Goal: Task Accomplishment & Management: Use online tool/utility

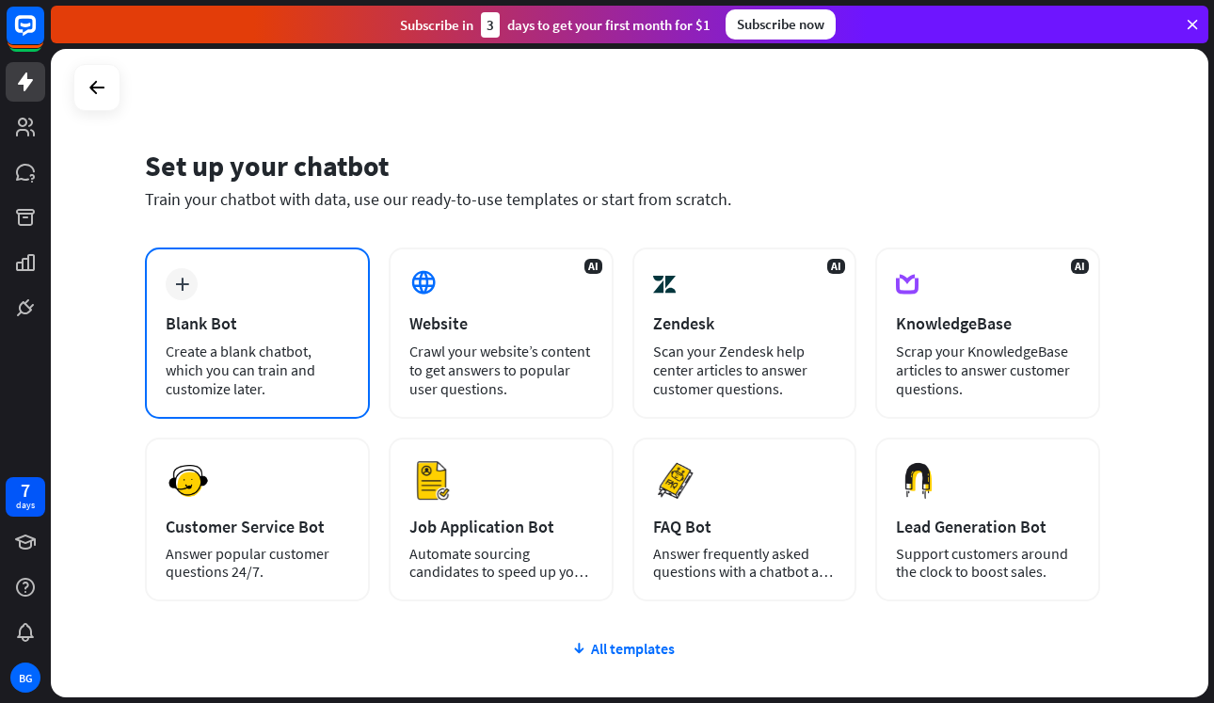
click at [302, 350] on div "Create a blank chatbot, which you can train and customize later." at bounding box center [257, 370] width 183 height 56
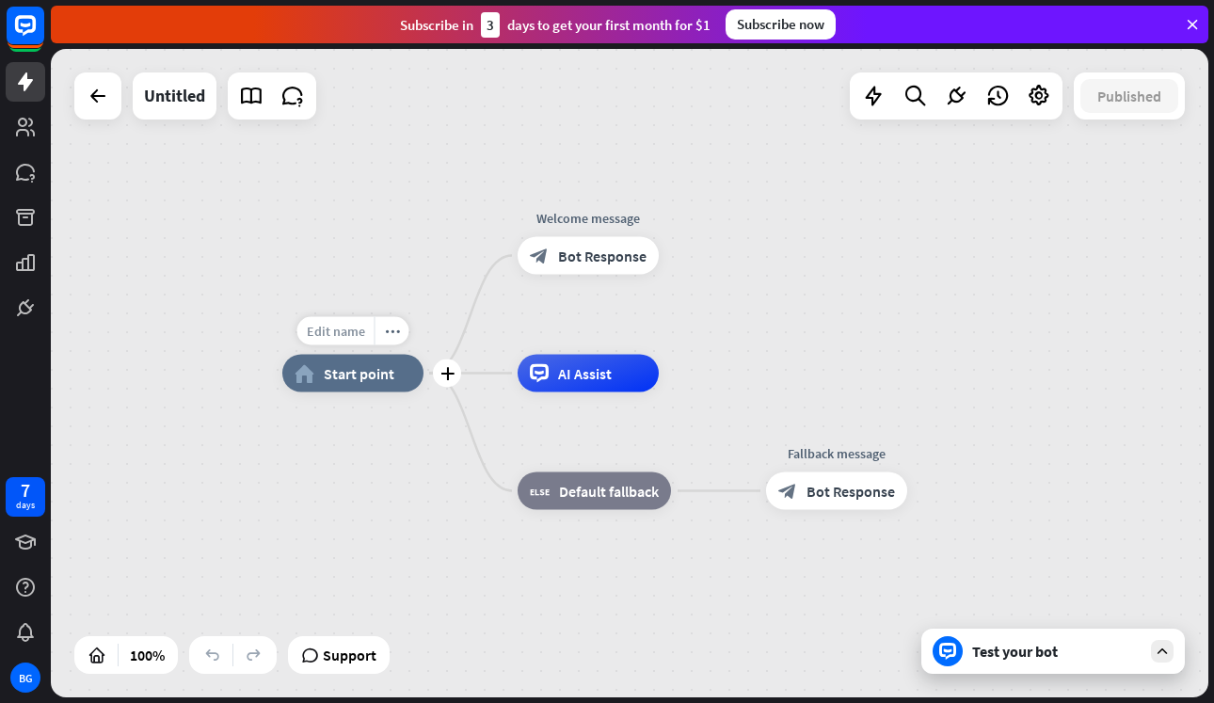
click at [336, 334] on span "Edit name" at bounding box center [336, 331] width 58 height 17
click at [282, 355] on div "plus home_2 Start point" at bounding box center [352, 374] width 141 height 38
click at [341, 327] on span "Edit name" at bounding box center [336, 331] width 58 height 17
type input "*****"
click at [584, 250] on div "***** home_2 Start point Edit name more_horiz plus block_bot_response Bot Respo…" at bounding box center [629, 373] width 1157 height 648
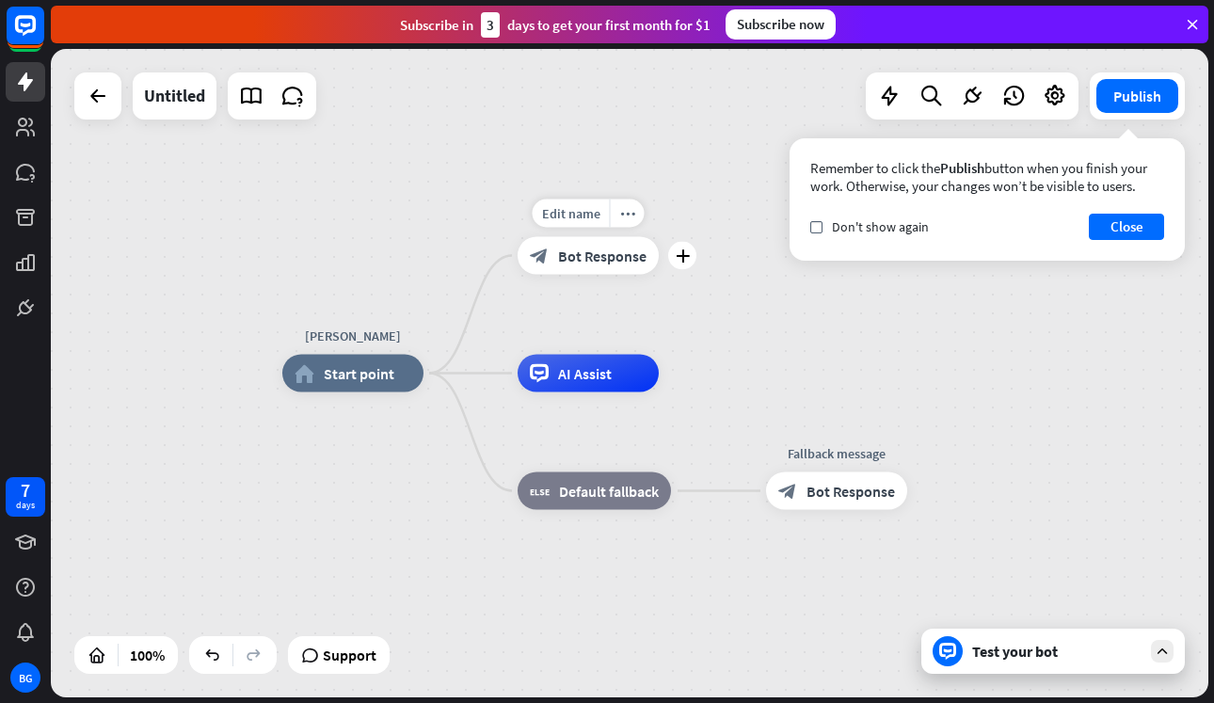
click at [609, 263] on span "Bot Response" at bounding box center [602, 256] width 88 height 19
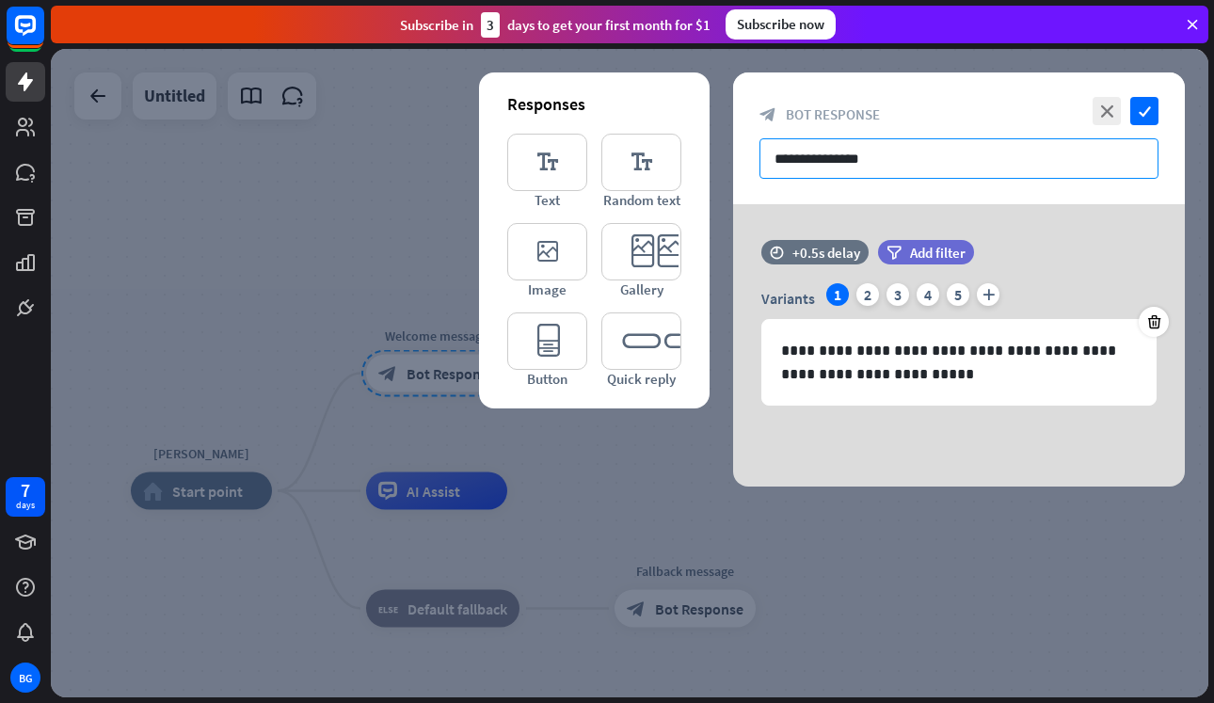
click at [837, 165] on input "**********" at bounding box center [958, 158] width 399 height 40
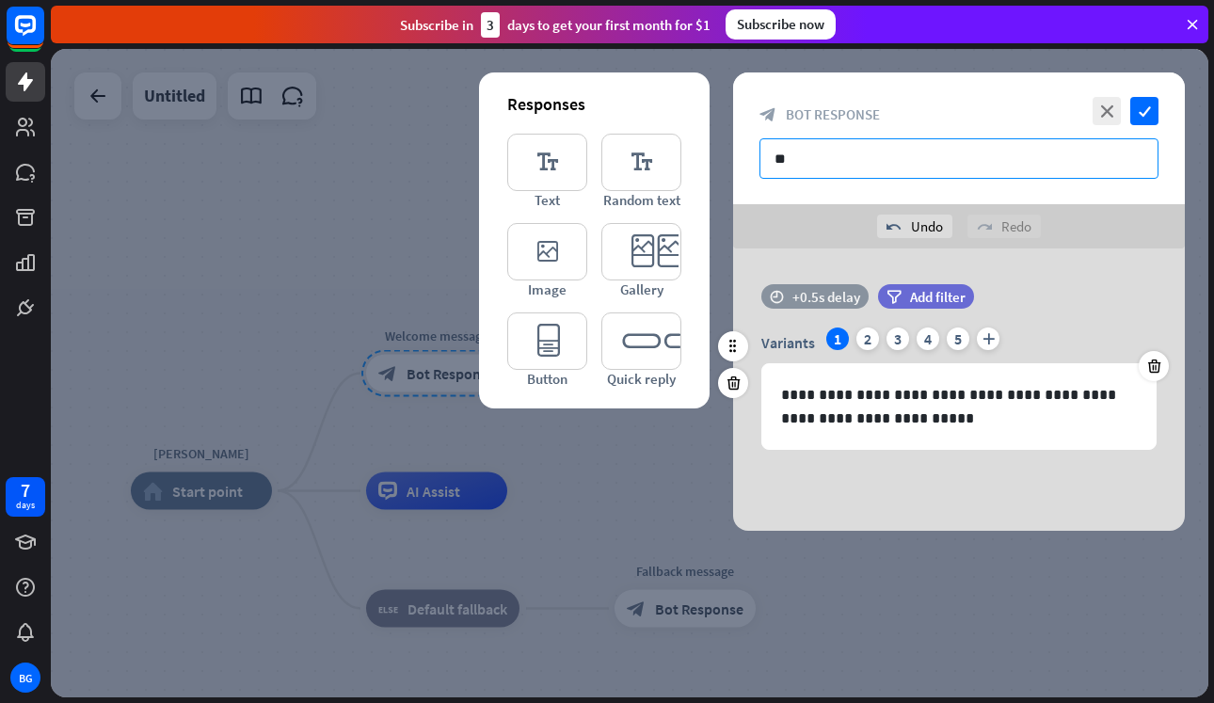
type input "*"
drag, startPoint x: 876, startPoint y: 148, endPoint x: 758, endPoint y: 149, distance: 117.6
click at [758, 149] on div "close check block_bot_response Bot Response ********" at bounding box center [959, 138] width 452 height 132
click at [810, 156] on input "********" at bounding box center [958, 158] width 399 height 40
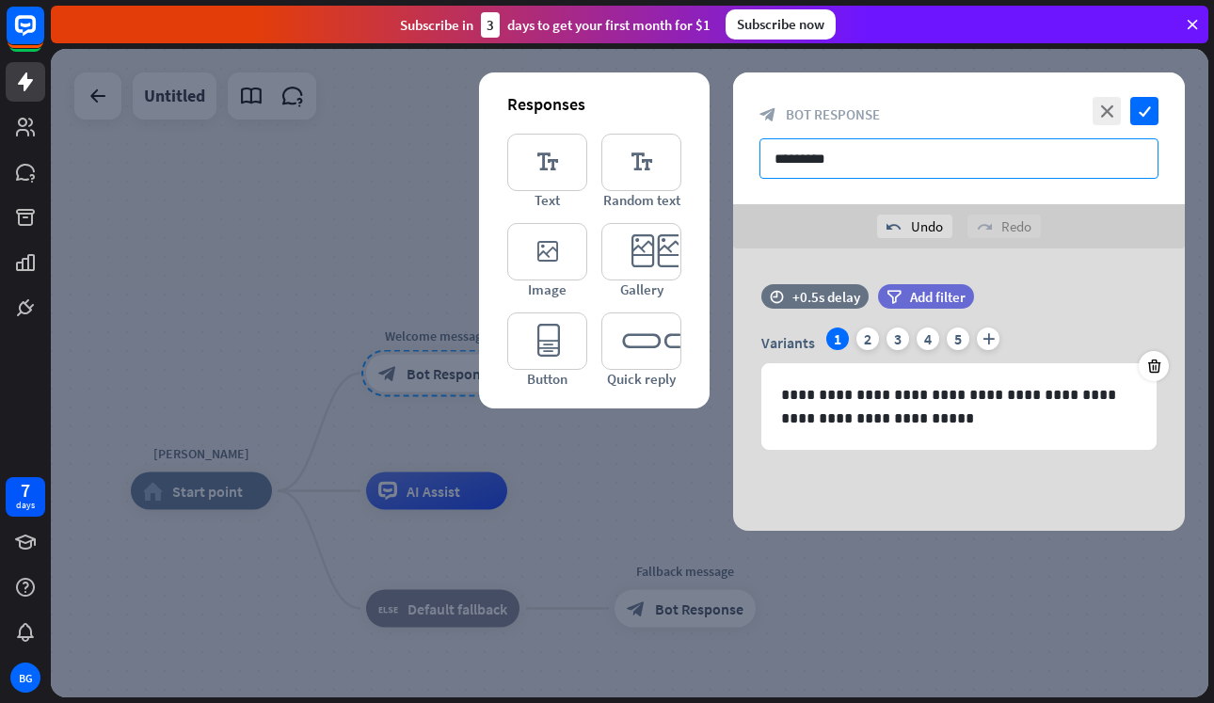
click at [847, 160] on input "********" at bounding box center [958, 158] width 399 height 40
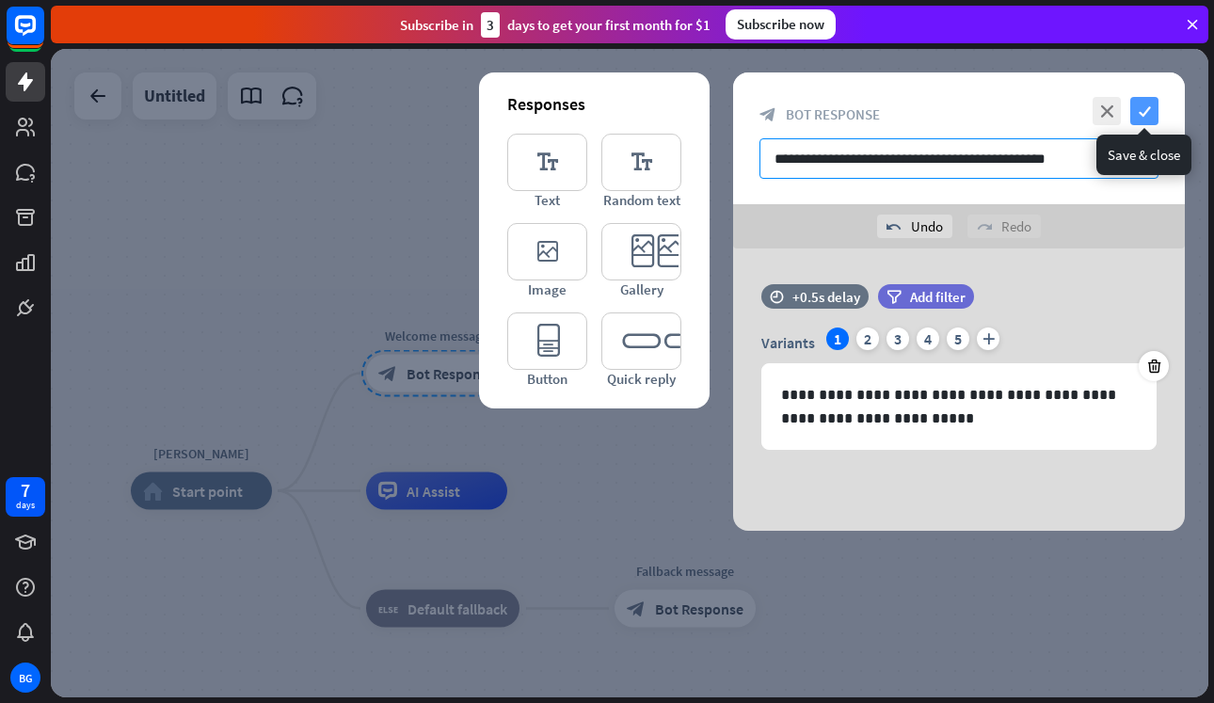
type input "**********"
click at [1151, 109] on icon "check" at bounding box center [1144, 111] width 28 height 28
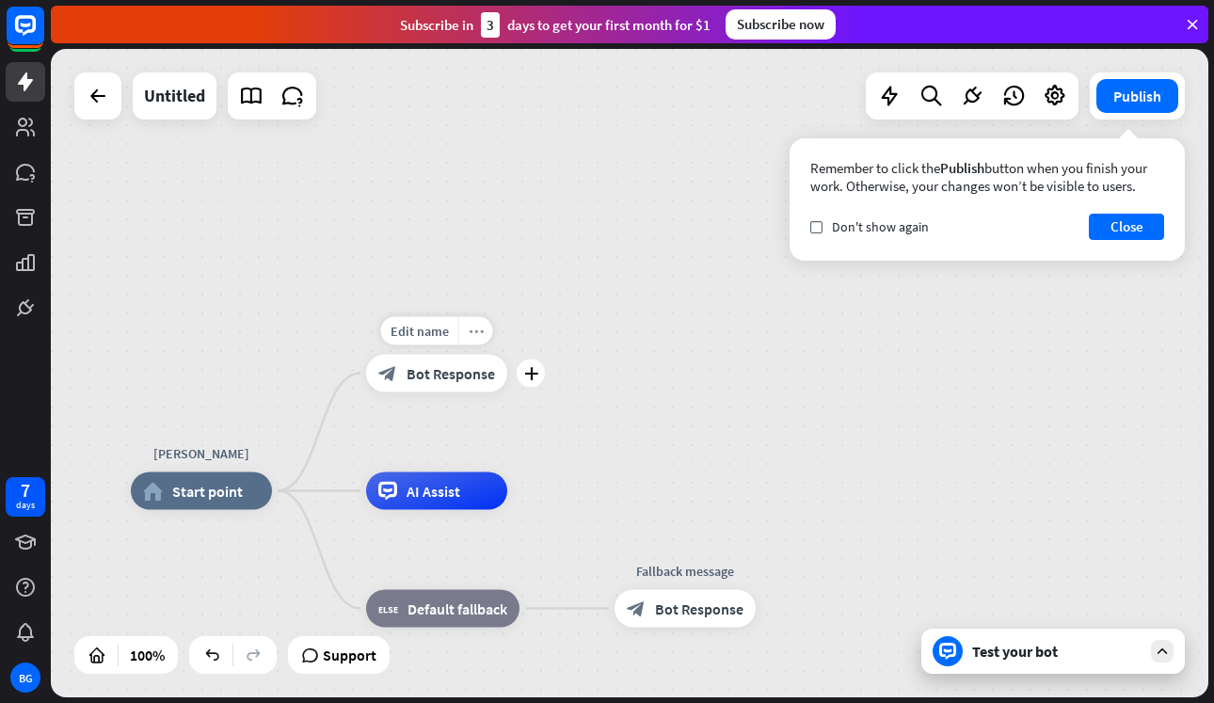
click at [478, 327] on icon "more_horiz" at bounding box center [476, 331] width 15 height 14
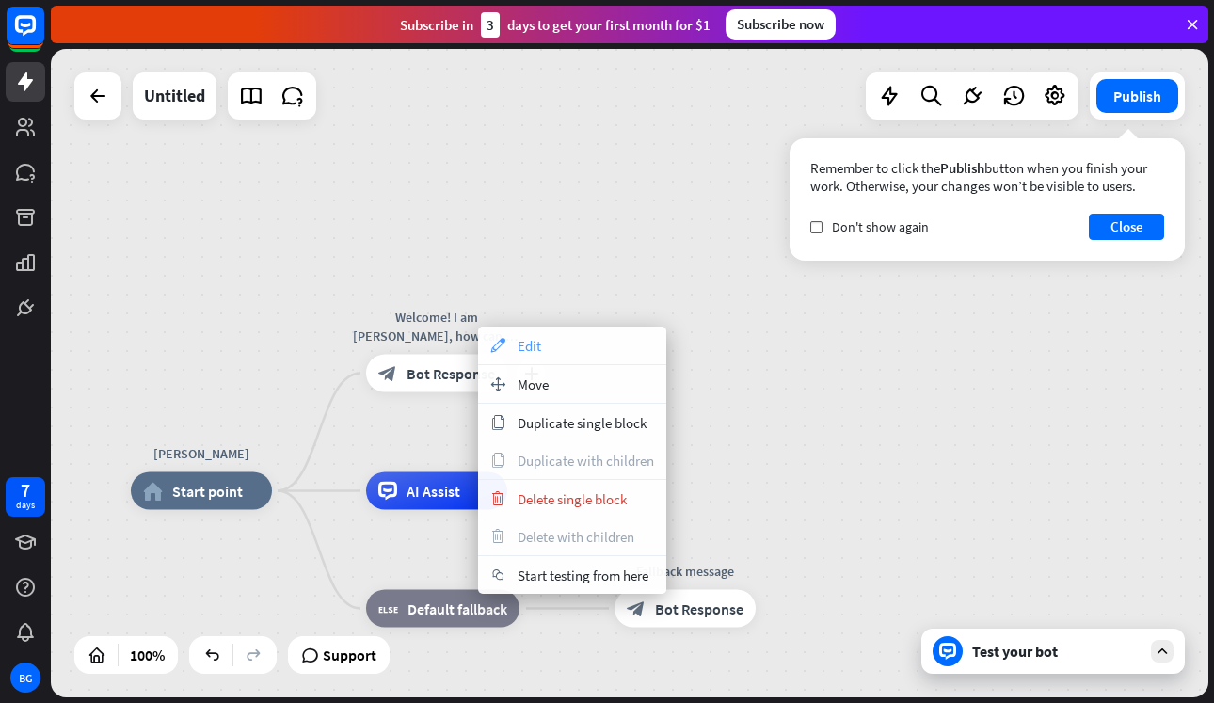
click at [543, 347] on div "appearance Edit" at bounding box center [572, 346] width 188 height 38
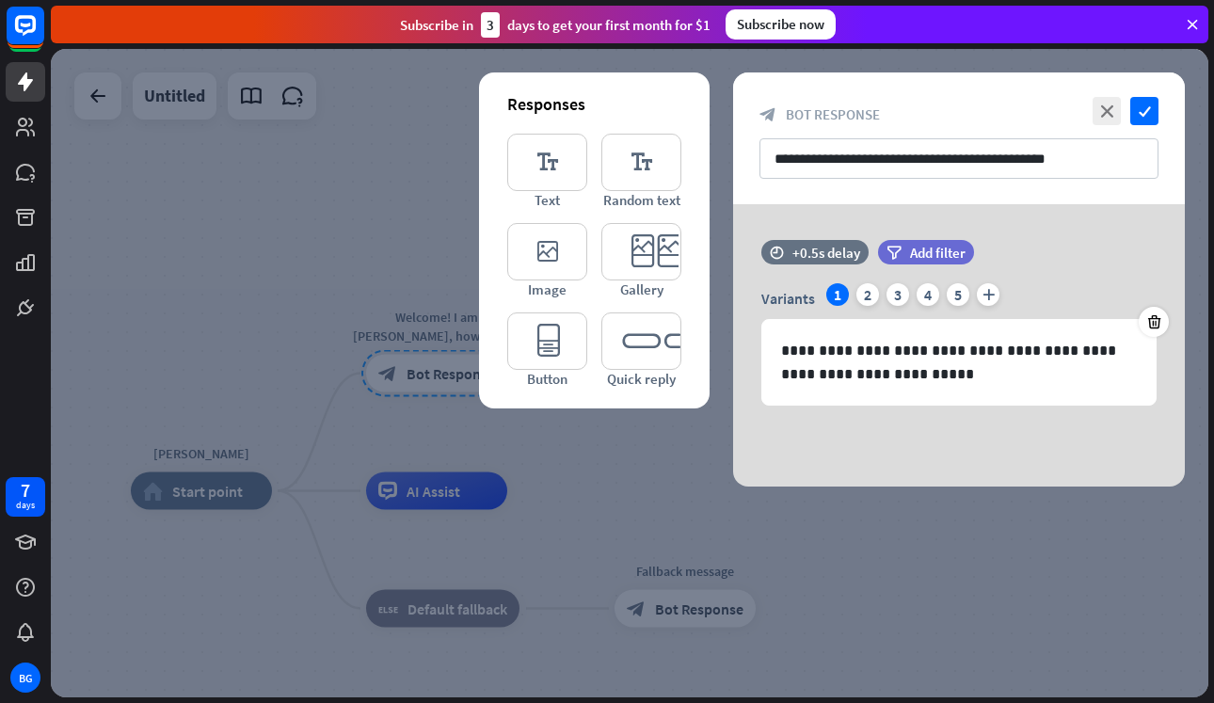
click at [1089, 137] on div "**********" at bounding box center [959, 138] width 452 height 132
click at [1089, 150] on input "**********" at bounding box center [958, 158] width 399 height 40
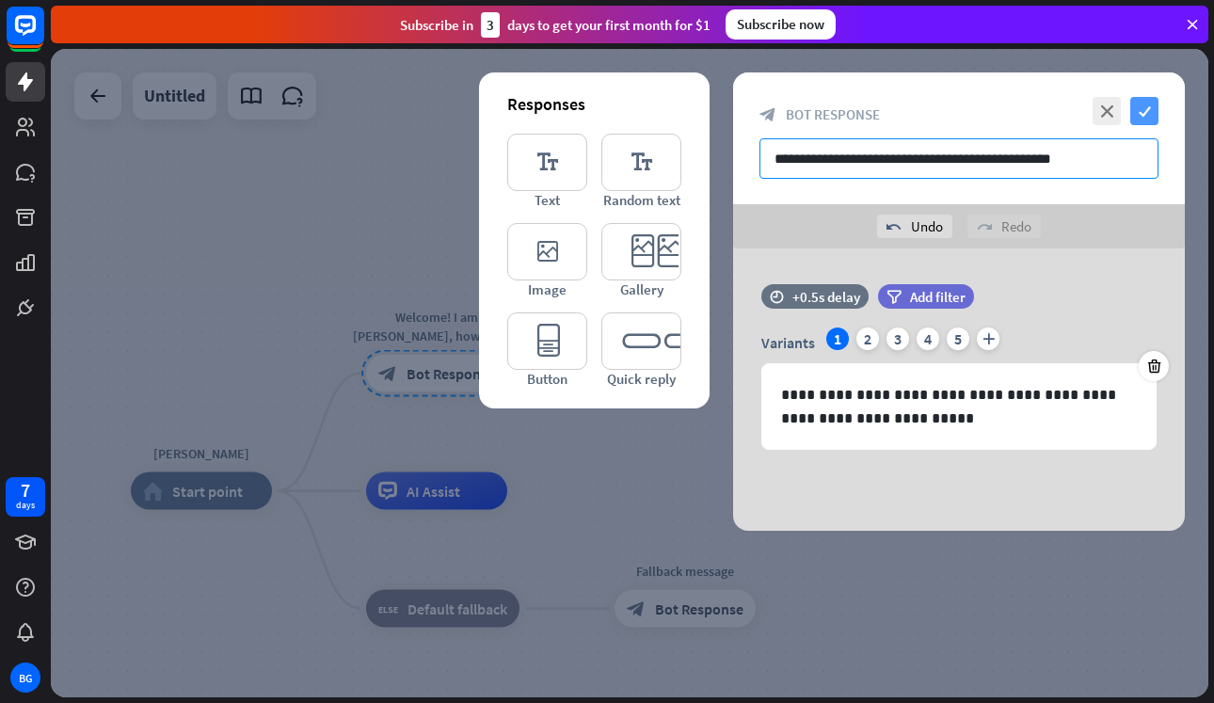
type input "**********"
click at [1155, 112] on icon "check" at bounding box center [1144, 111] width 28 height 28
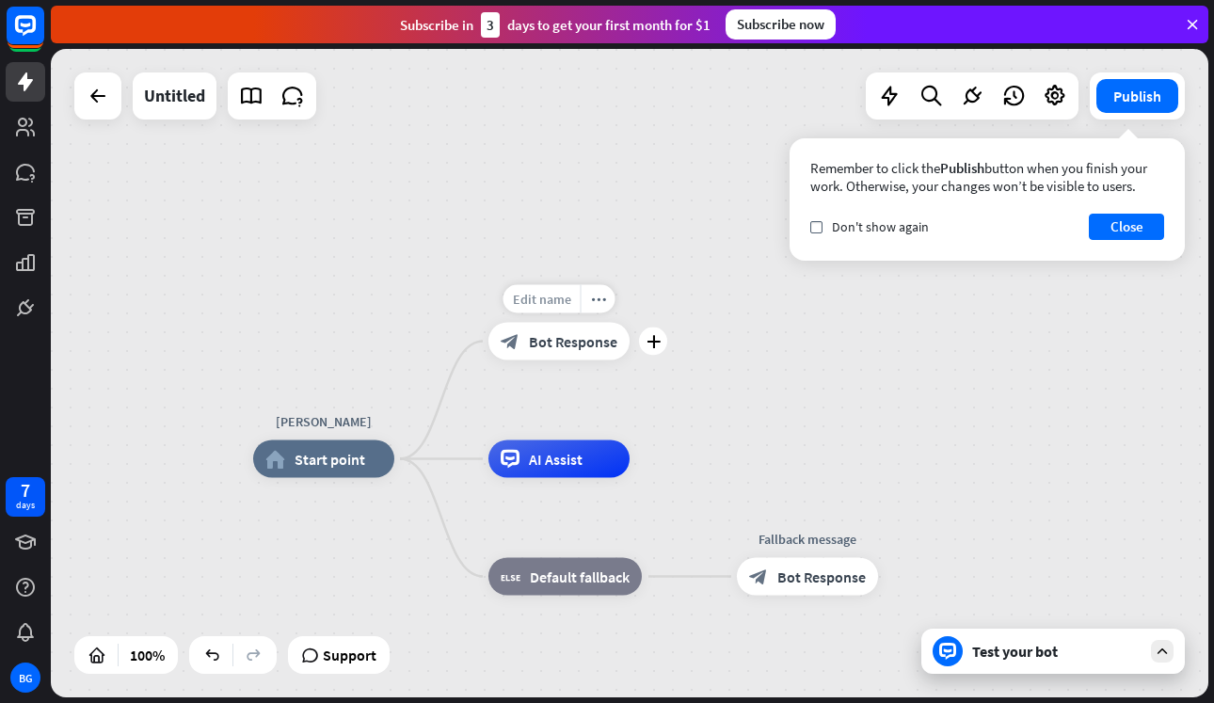
click at [554, 309] on div "Edit name" at bounding box center [541, 299] width 77 height 28
click at [617, 400] on div "**********" at bounding box center [629, 373] width 1157 height 648
click at [571, 344] on span "Bot Response" at bounding box center [573, 341] width 88 height 19
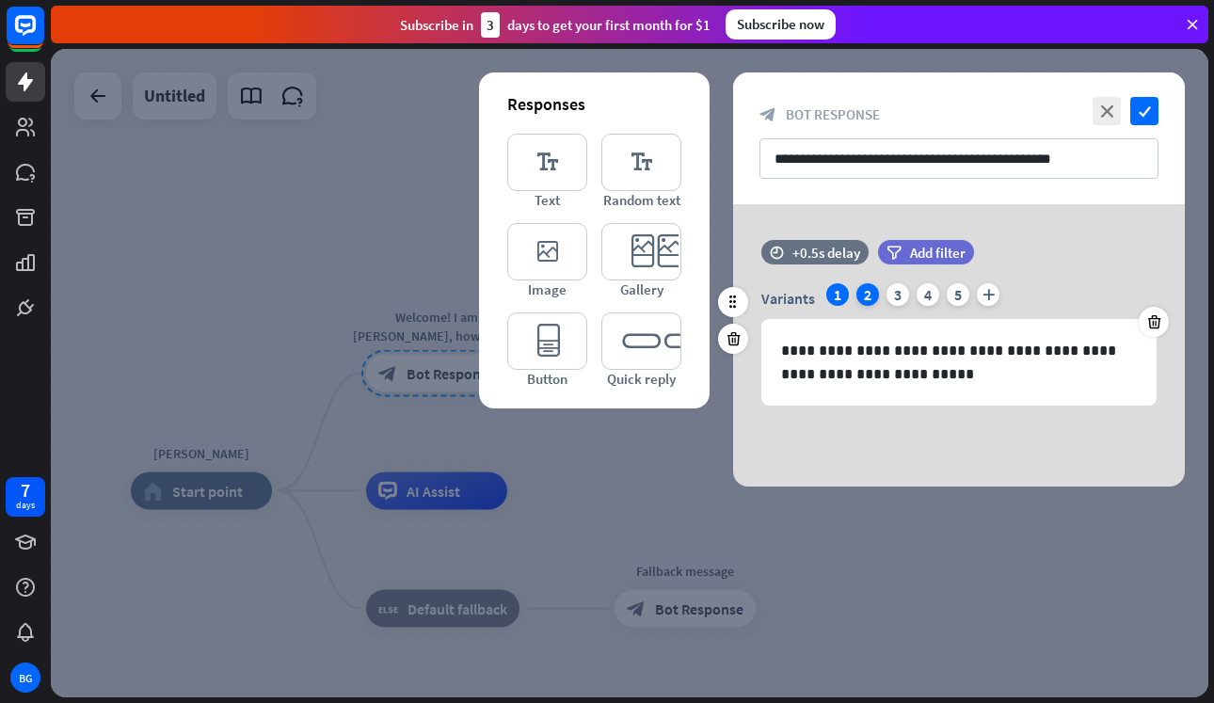
click at [868, 297] on div "2" at bounding box center [867, 294] width 23 height 23
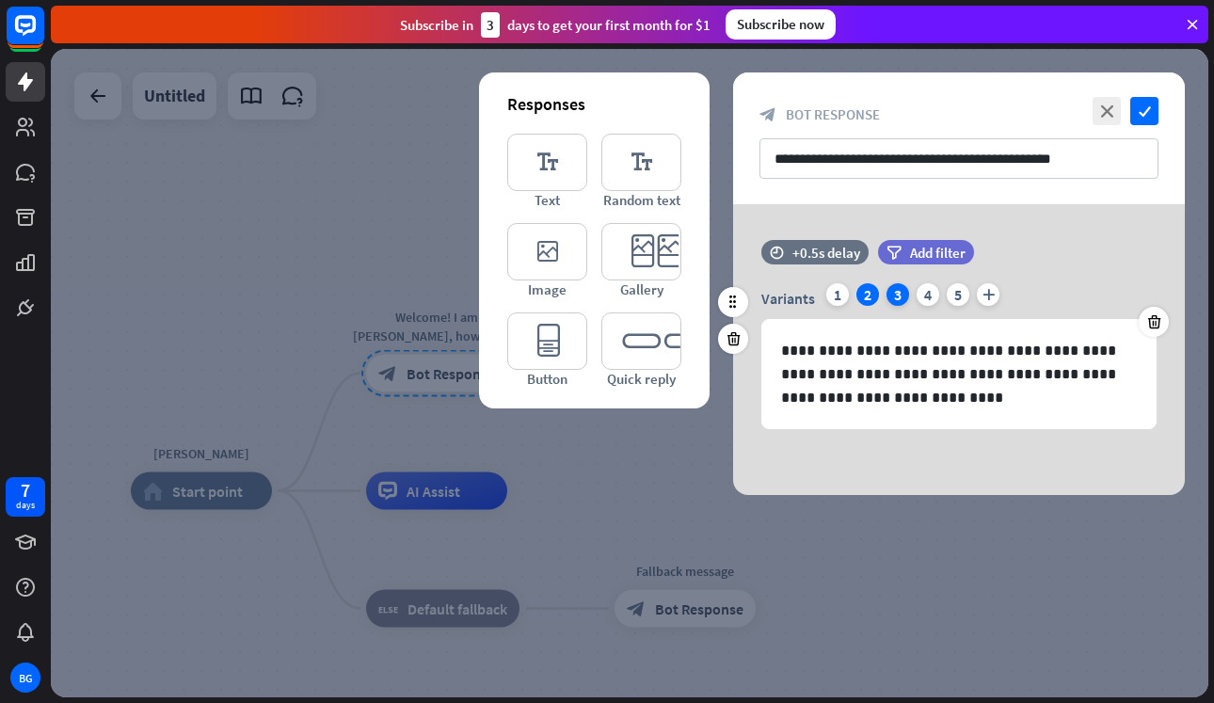
click at [901, 297] on div "3" at bounding box center [897, 294] width 23 height 23
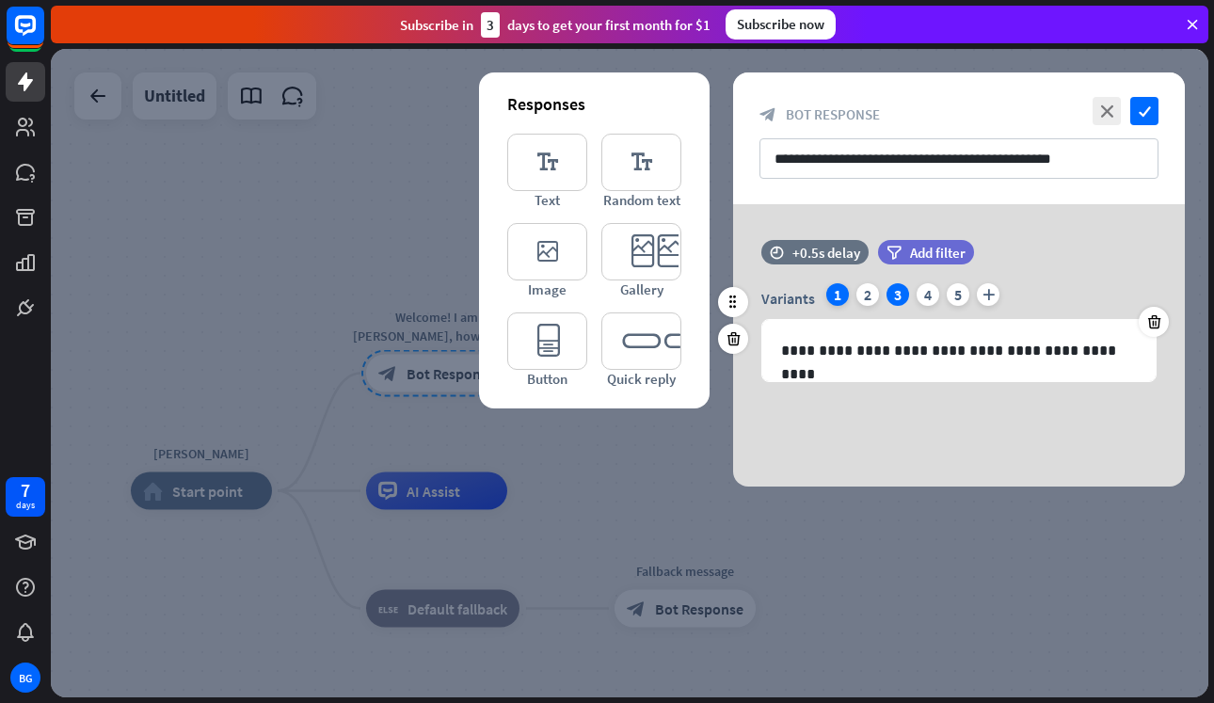
click at [848, 292] on div "1" at bounding box center [837, 294] width 23 height 23
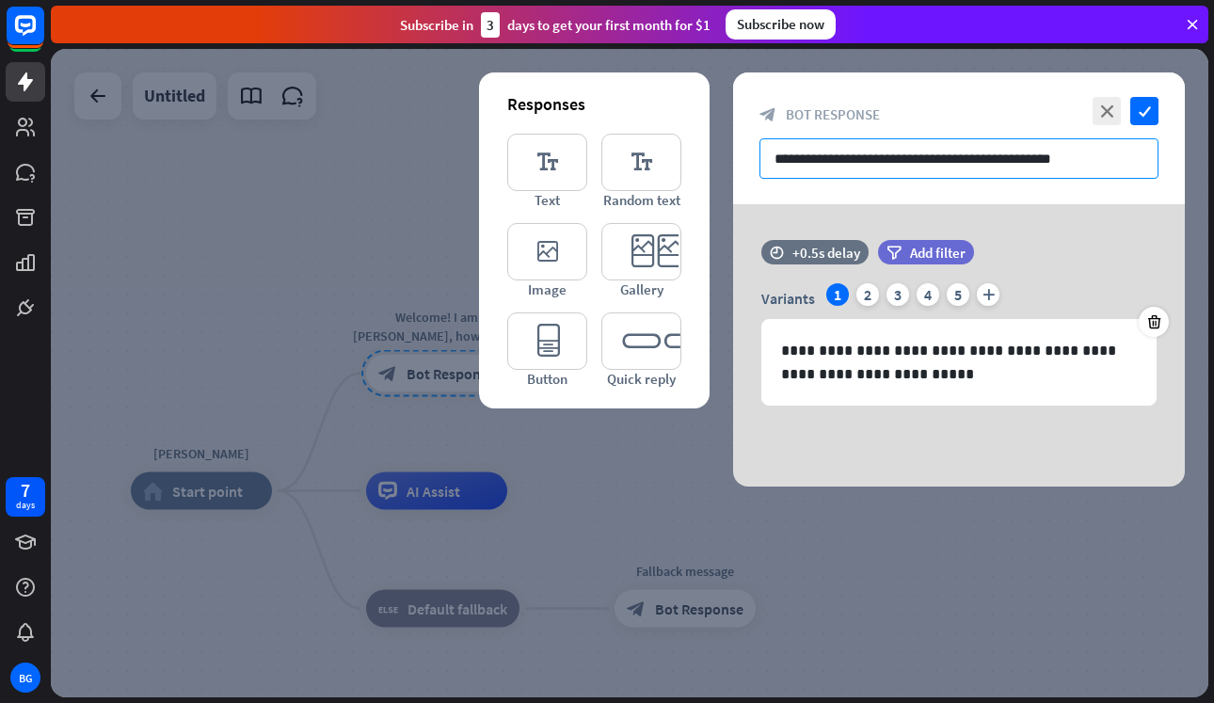
drag, startPoint x: 1081, startPoint y: 159, endPoint x: 770, endPoint y: 159, distance: 311.4
click at [770, 159] on input "**********" at bounding box center [958, 158] width 399 height 40
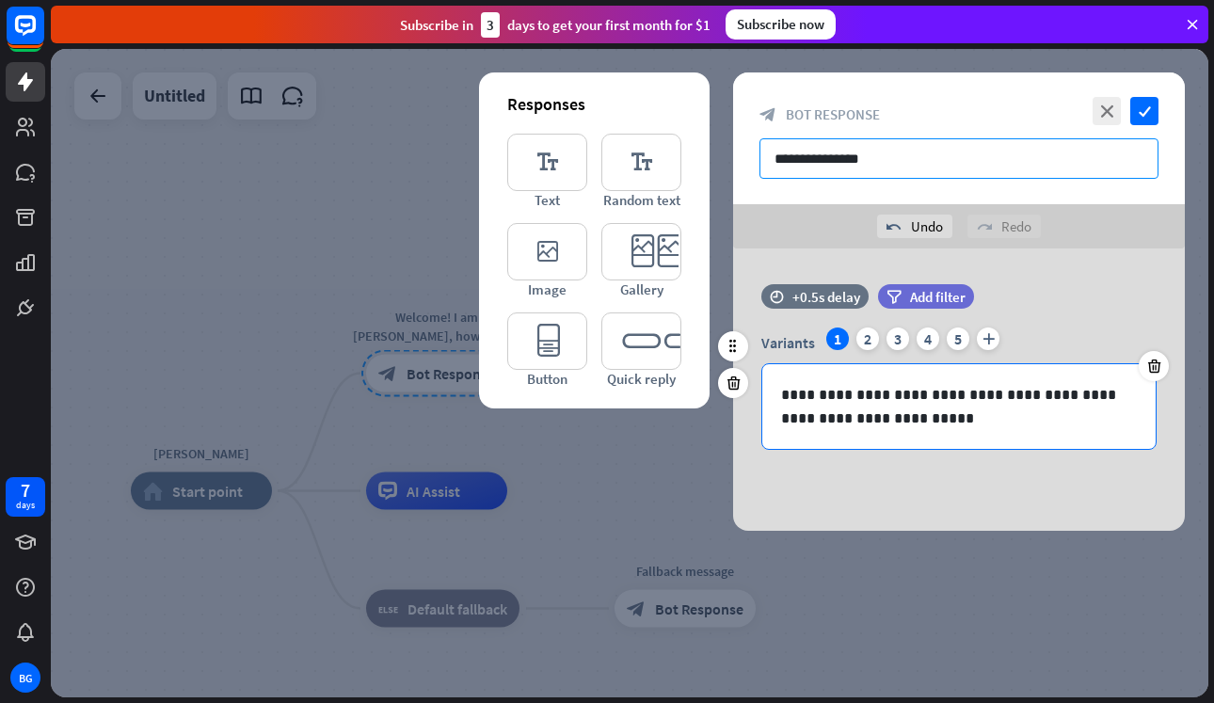
type input "**********"
click at [877, 396] on p "**********" at bounding box center [959, 406] width 356 height 47
click at [847, 398] on p "**********" at bounding box center [959, 406] width 356 height 47
click at [905, 527] on div "**********" at bounding box center [959, 389] width 452 height 282
click at [890, 417] on p "**********" at bounding box center [959, 406] width 356 height 47
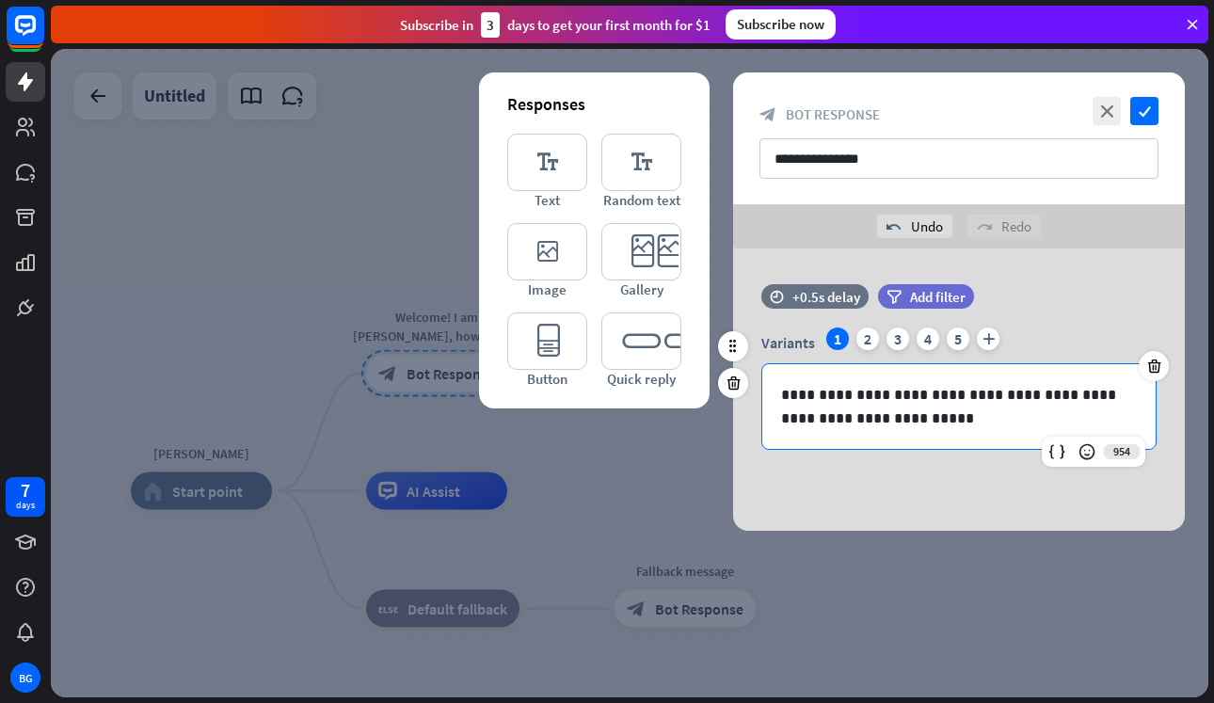
click at [856, 395] on p "**********" at bounding box center [959, 406] width 356 height 47
click at [868, 348] on div "2" at bounding box center [867, 338] width 23 height 23
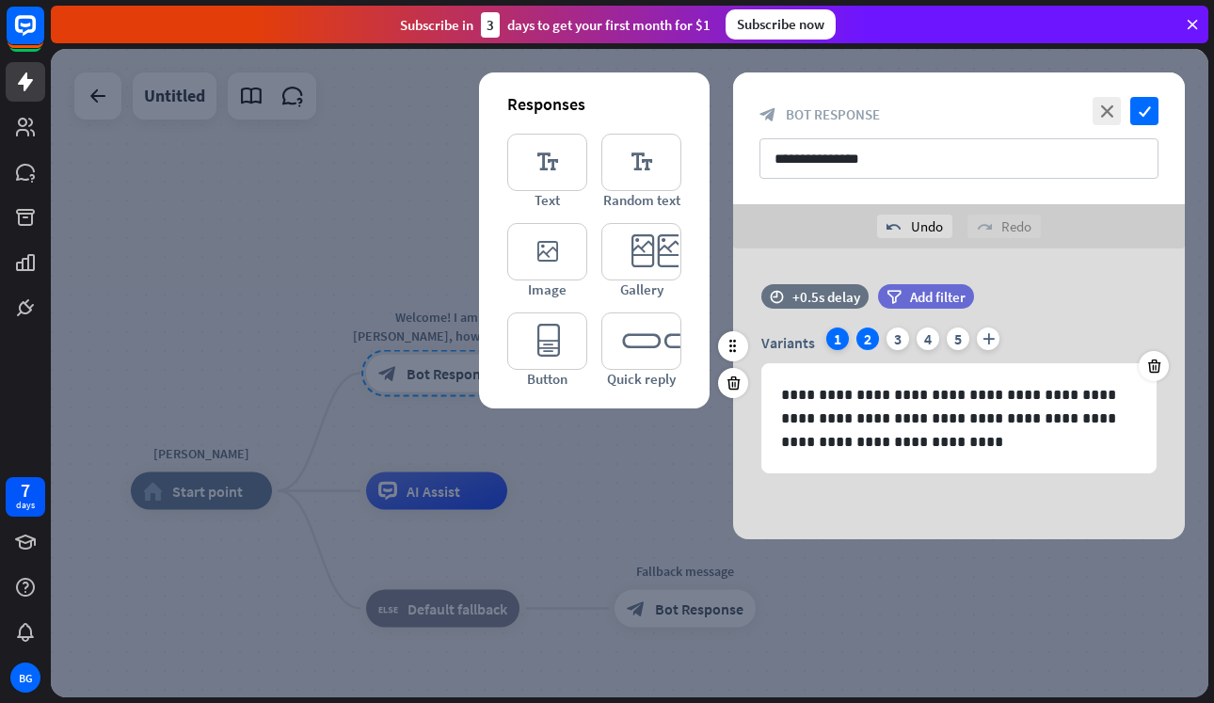
click at [837, 337] on div "1" at bounding box center [837, 338] width 23 height 23
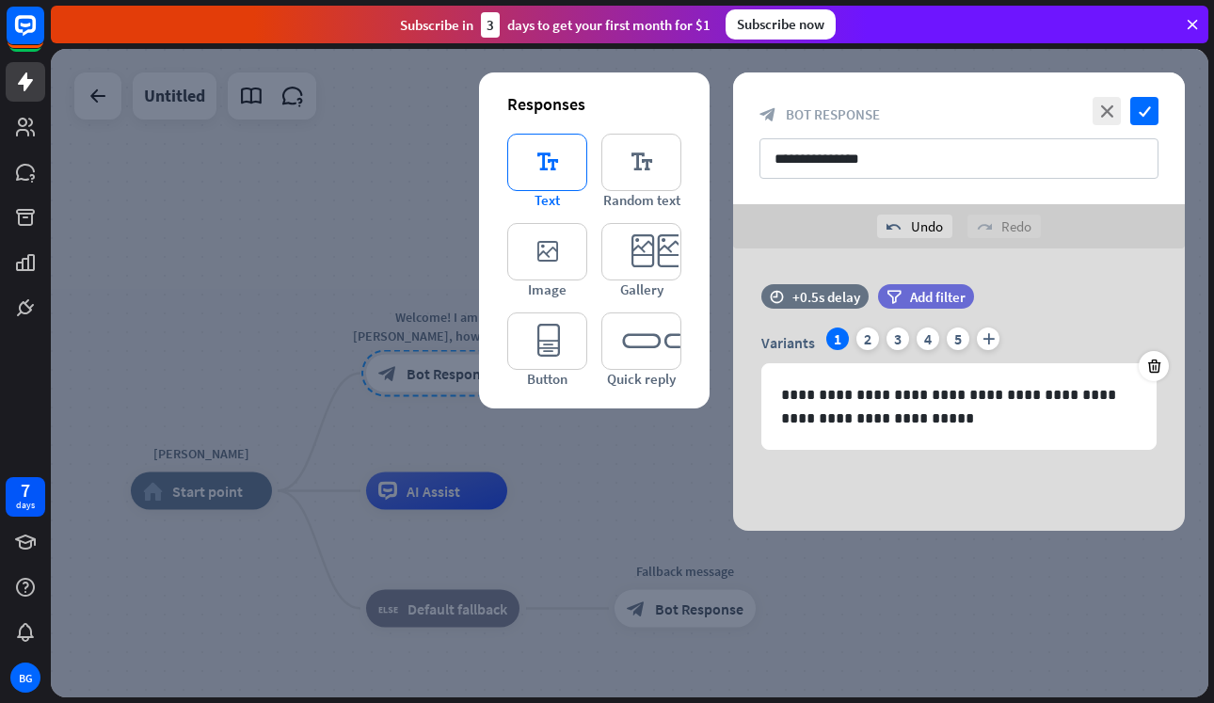
click at [565, 173] on icon "editor_text" at bounding box center [547, 162] width 80 height 57
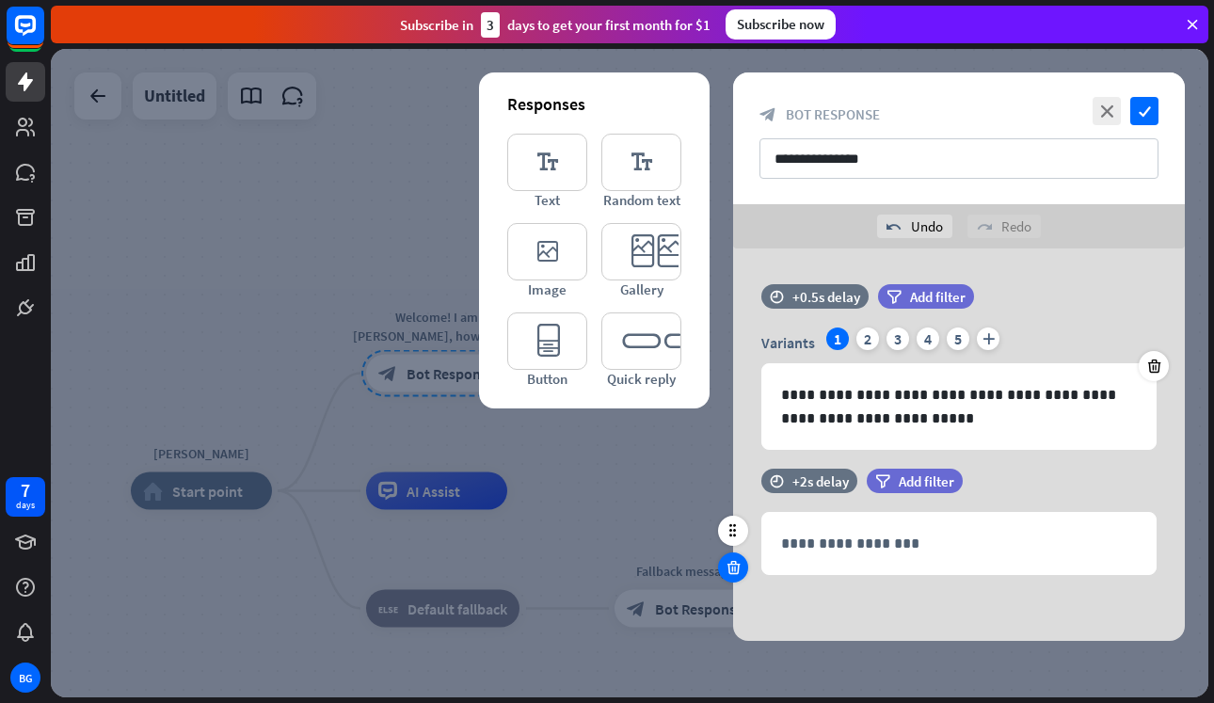
click at [734, 571] on icon at bounding box center [734, 567] width 18 height 17
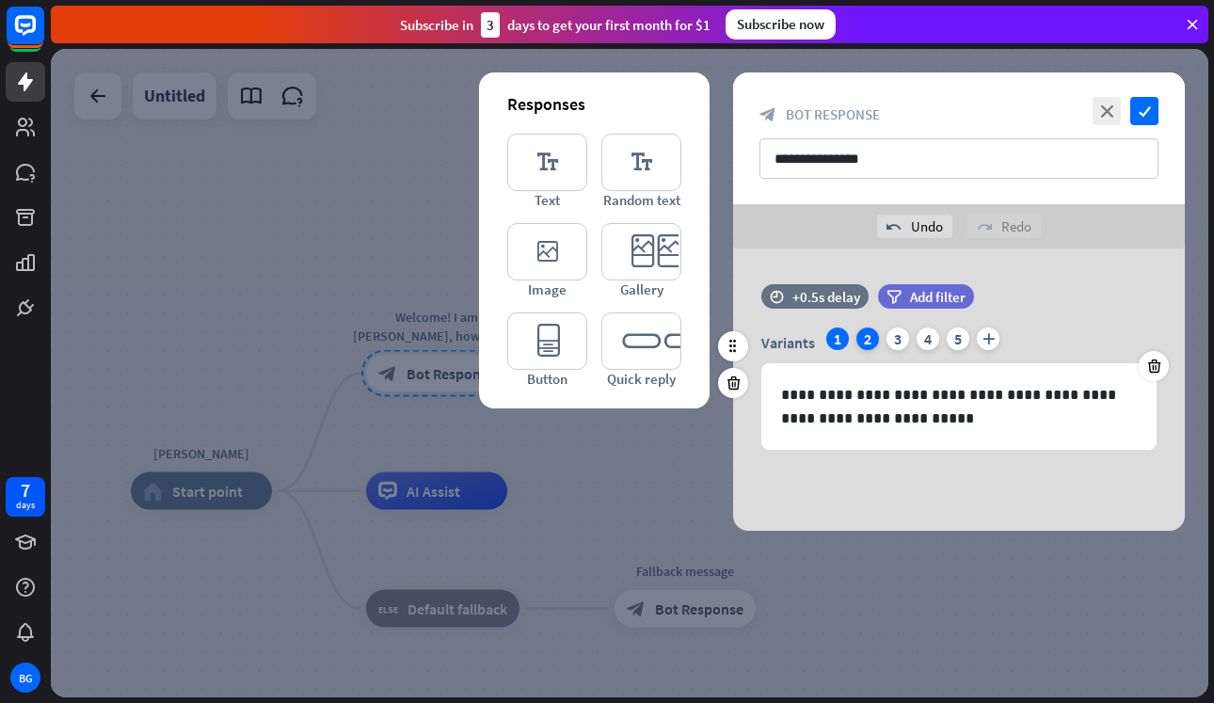
click at [866, 347] on div "2" at bounding box center [867, 338] width 23 height 23
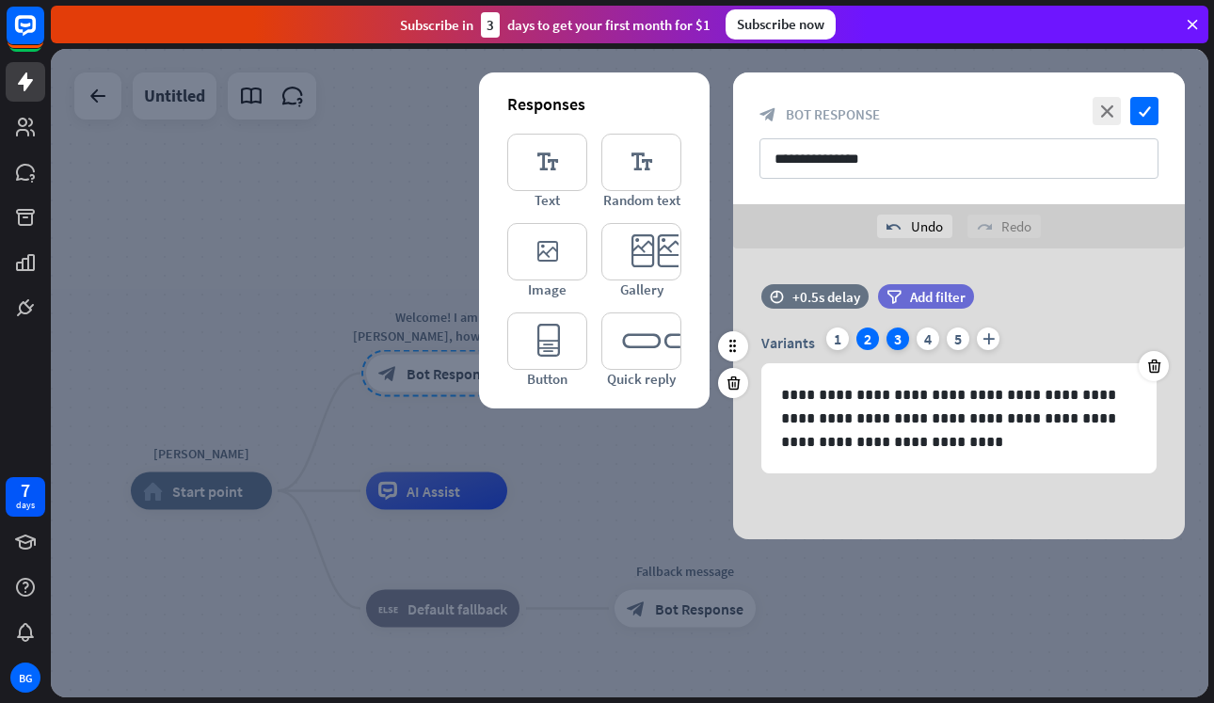
click at [904, 343] on div "3" at bounding box center [897, 338] width 23 height 23
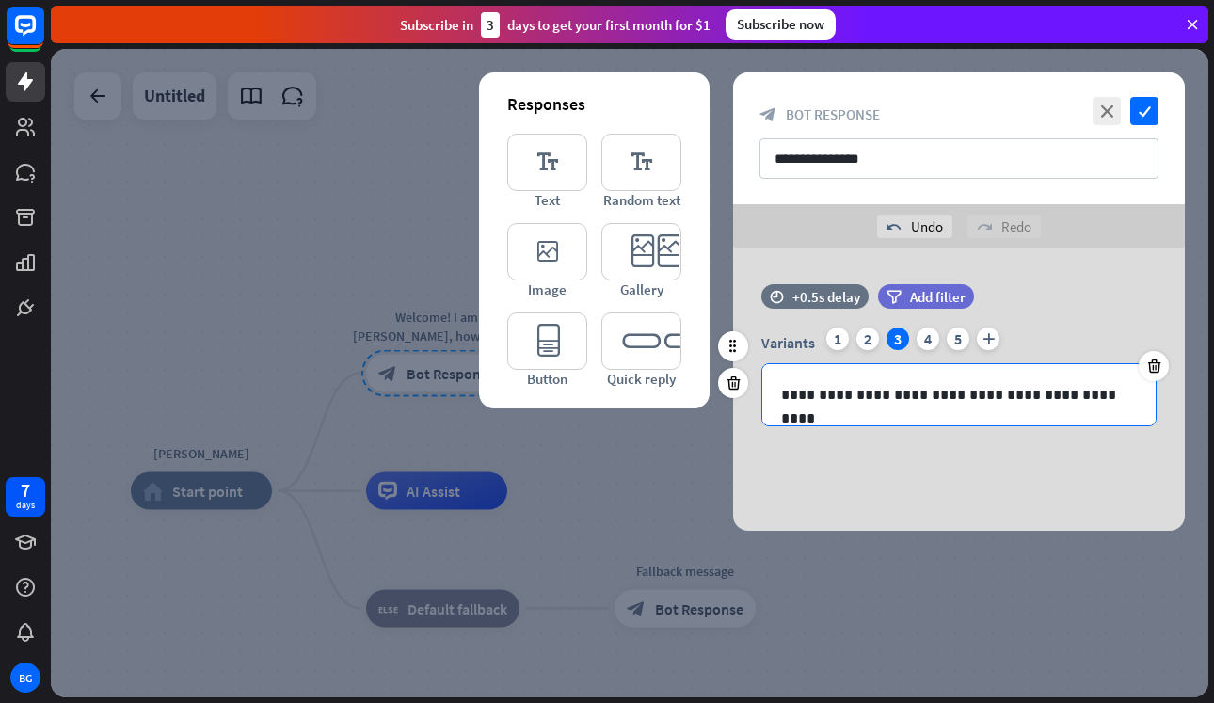
click at [933, 394] on p "**********" at bounding box center [959, 395] width 356 height 24
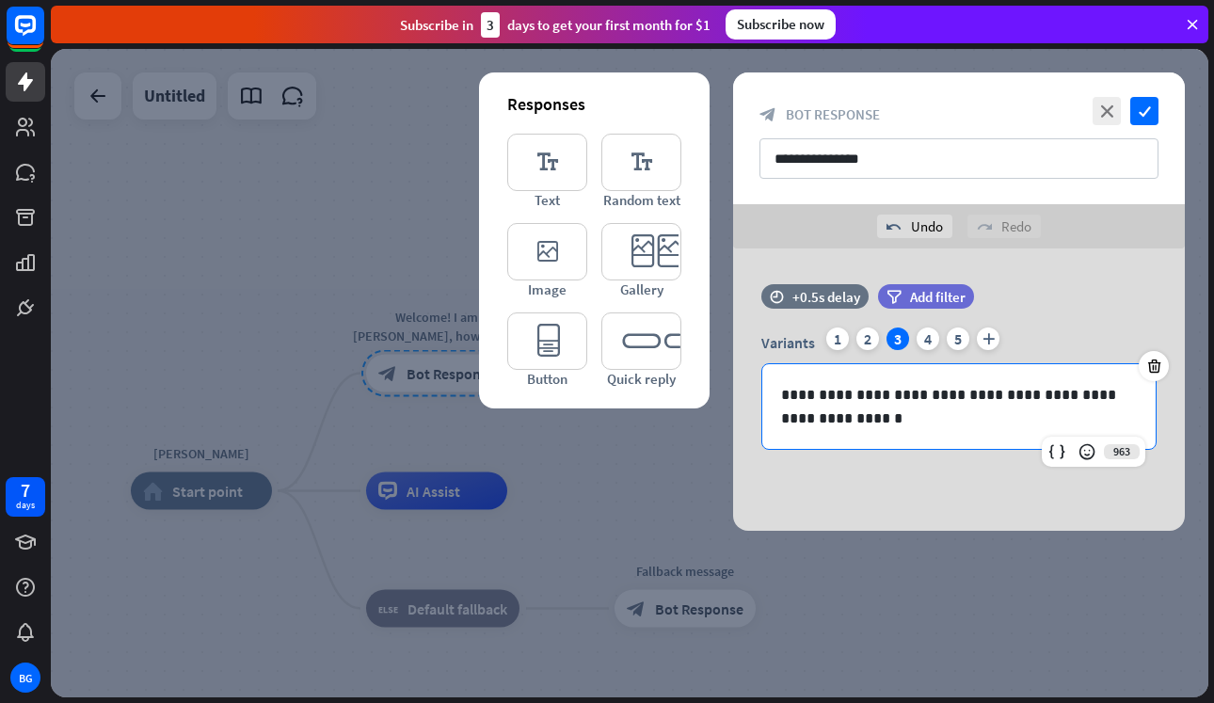
click at [937, 509] on div "**********" at bounding box center [959, 389] width 452 height 282
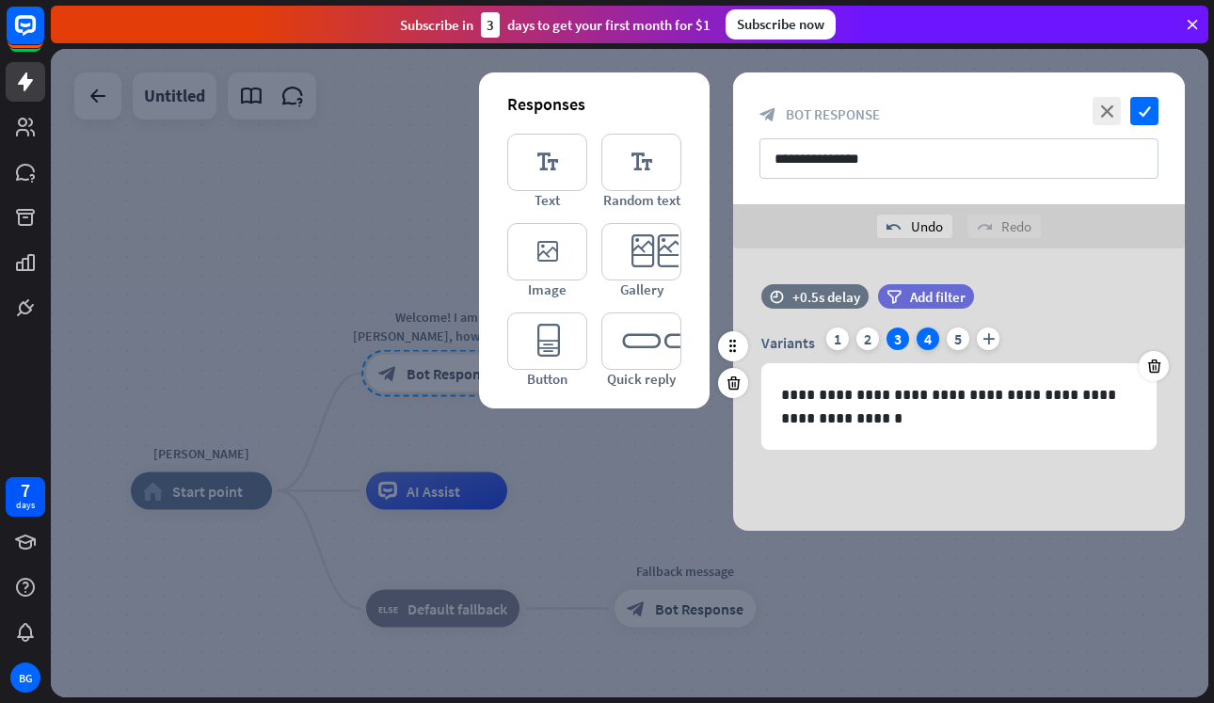
click at [923, 336] on div "4" at bounding box center [927, 338] width 23 height 23
click at [952, 341] on div "5" at bounding box center [958, 338] width 23 height 23
click at [925, 343] on div "4" at bounding box center [927, 338] width 23 height 23
click at [899, 349] on div "3" at bounding box center [897, 338] width 23 height 23
click at [909, 344] on div "Variants 1 2 3 4 5 plus" at bounding box center [958, 342] width 395 height 30
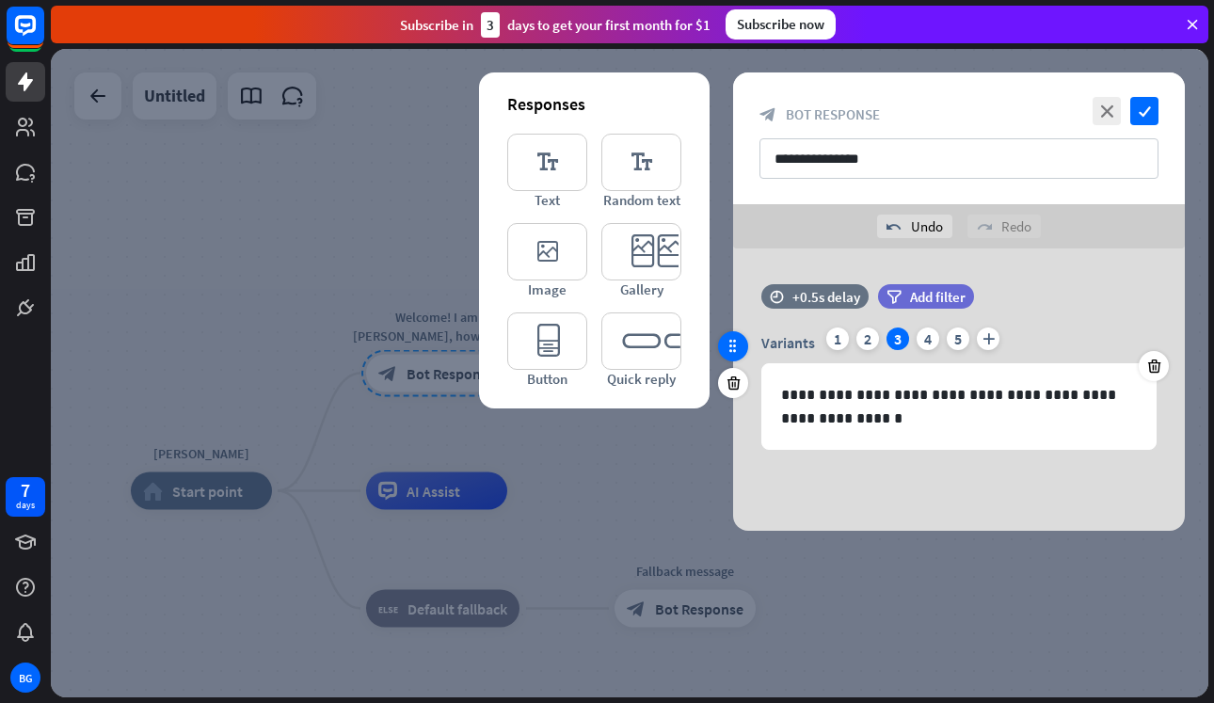
click at [736, 346] on icon at bounding box center [733, 346] width 17 height 17
click at [731, 342] on icon at bounding box center [733, 346] width 17 height 17
click at [627, 453] on div at bounding box center [629, 373] width 1157 height 648
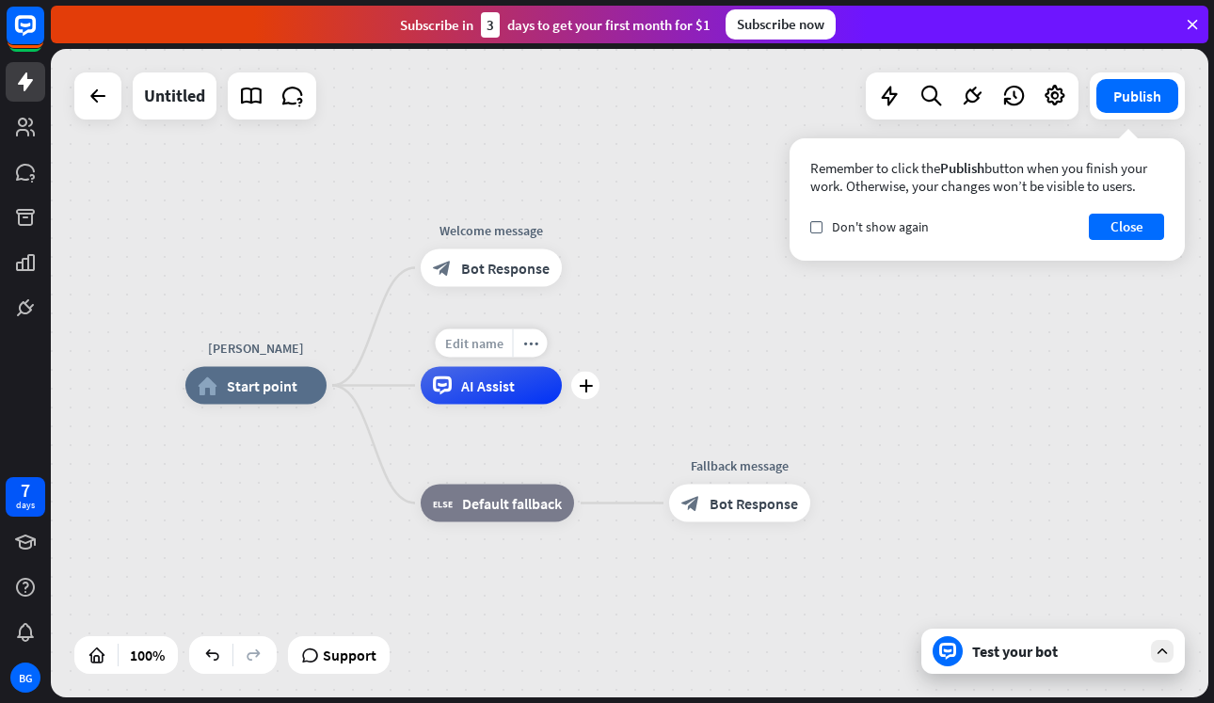
click at [476, 347] on span "Edit name" at bounding box center [474, 343] width 58 height 17
click at [498, 405] on div "plus AI Assist" at bounding box center [491, 386] width 141 height 38
click at [523, 382] on div "AI Assist" at bounding box center [492, 387] width 141 height 38
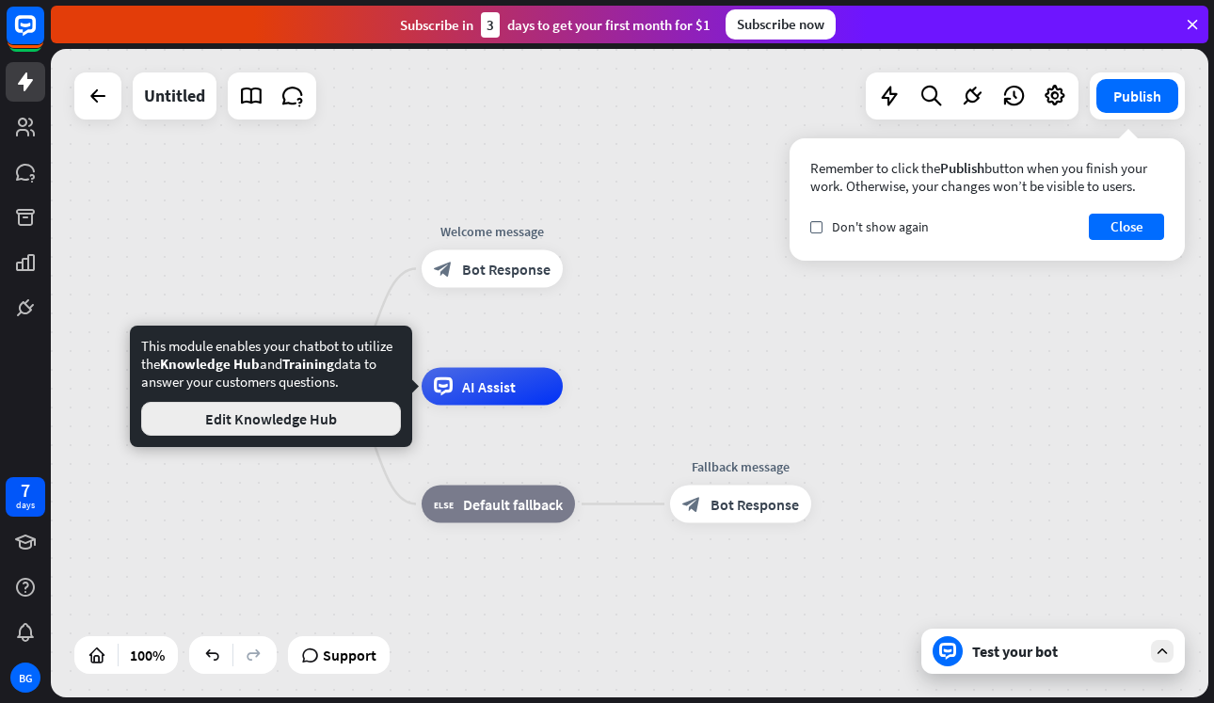
click at [333, 426] on button "Edit Knowledge Hub" at bounding box center [271, 419] width 260 height 34
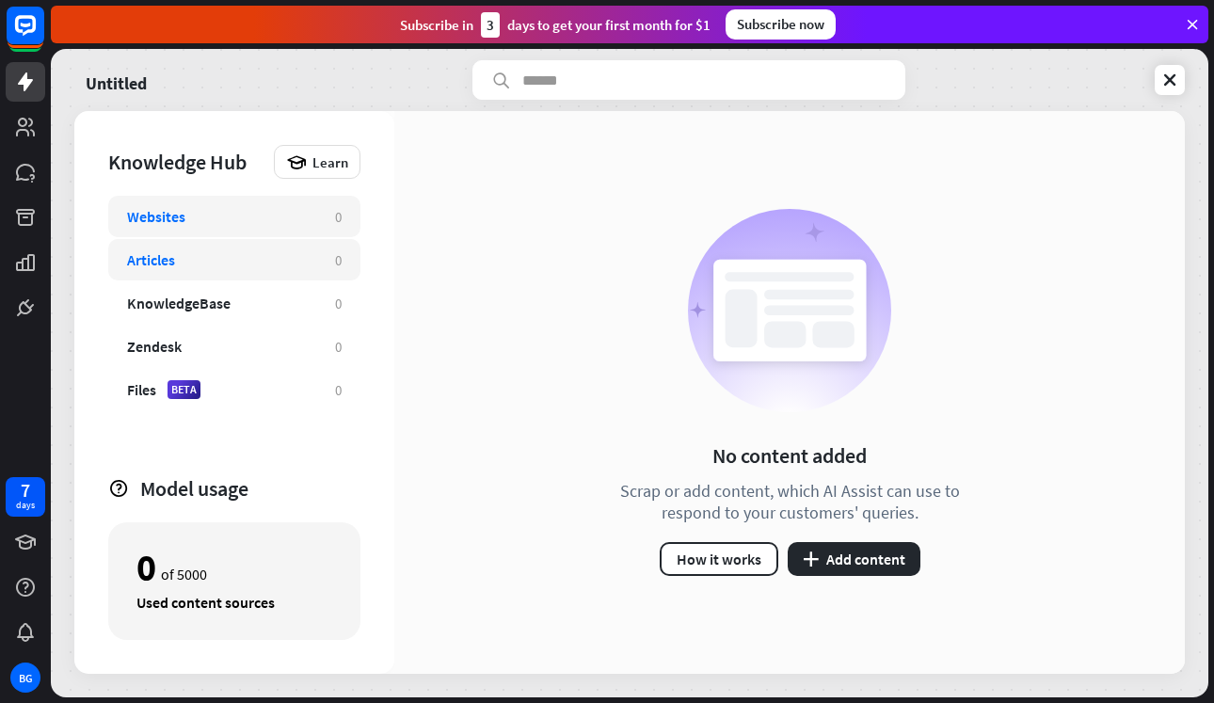
click at [208, 251] on div "Articles" at bounding box center [221, 259] width 189 height 19
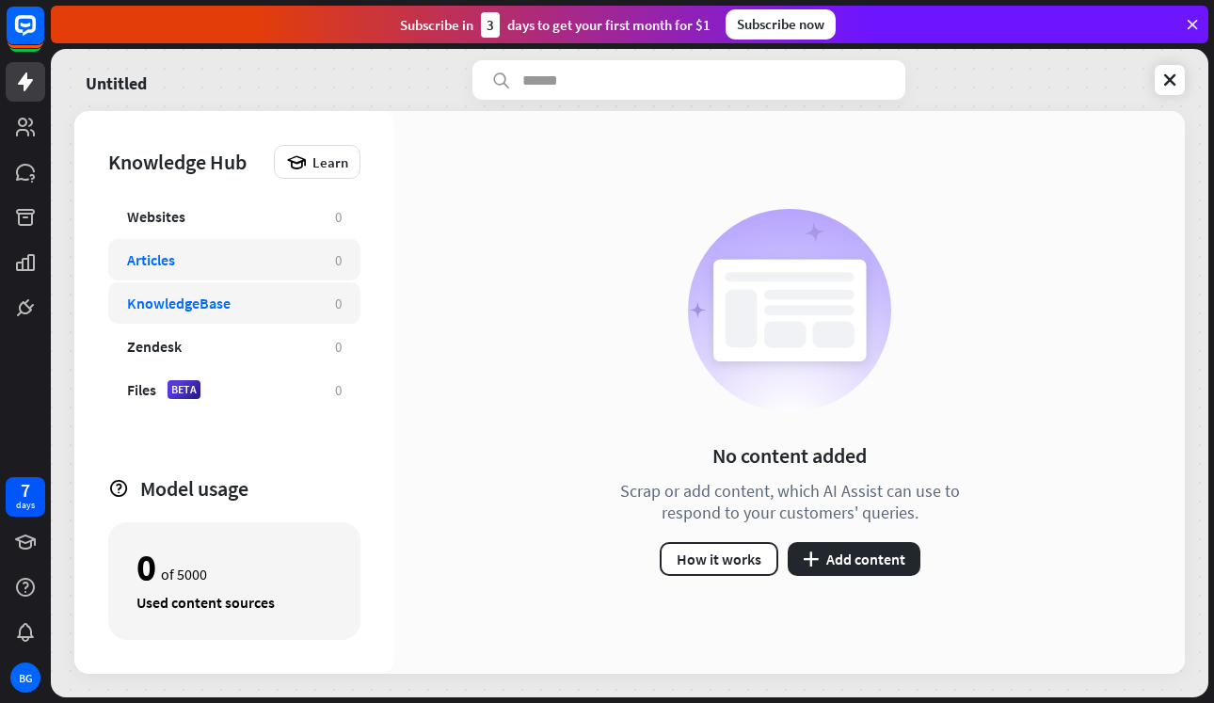
click at [209, 306] on div "KnowledgeBase" at bounding box center [179, 303] width 104 height 19
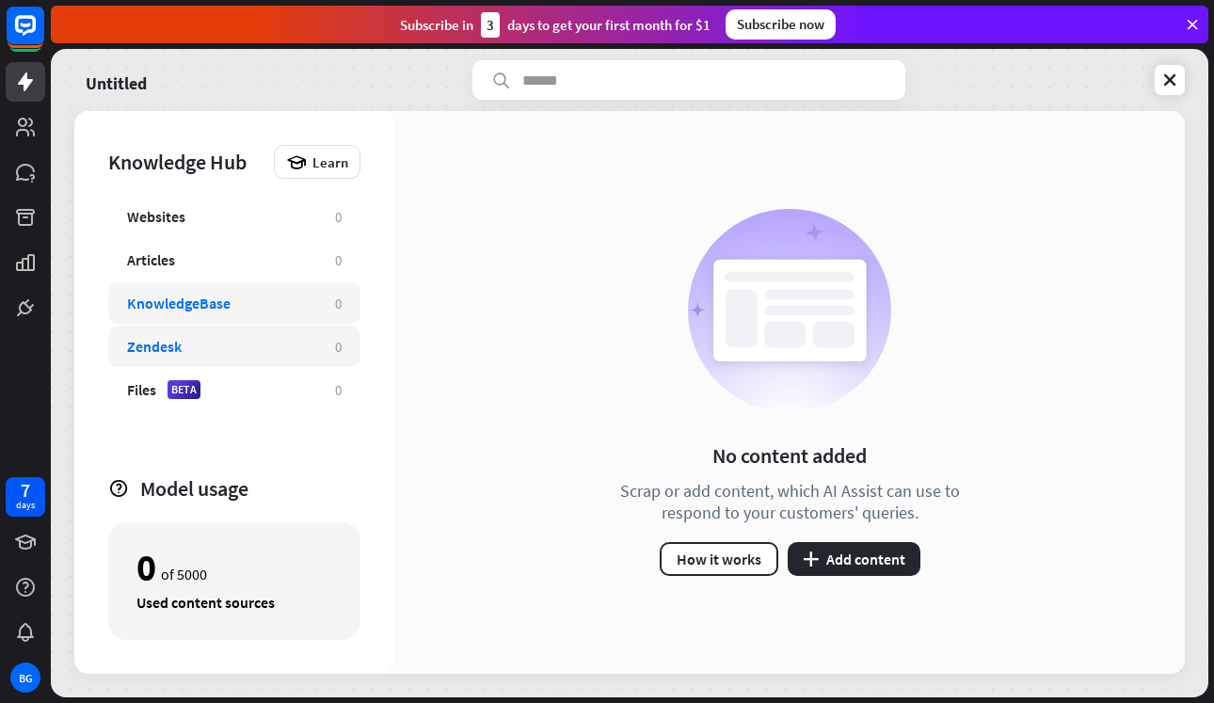
click at [215, 342] on div "Zendesk" at bounding box center [221, 346] width 189 height 19
click at [240, 400] on div "Files BETA 0" at bounding box center [234, 389] width 252 height 41
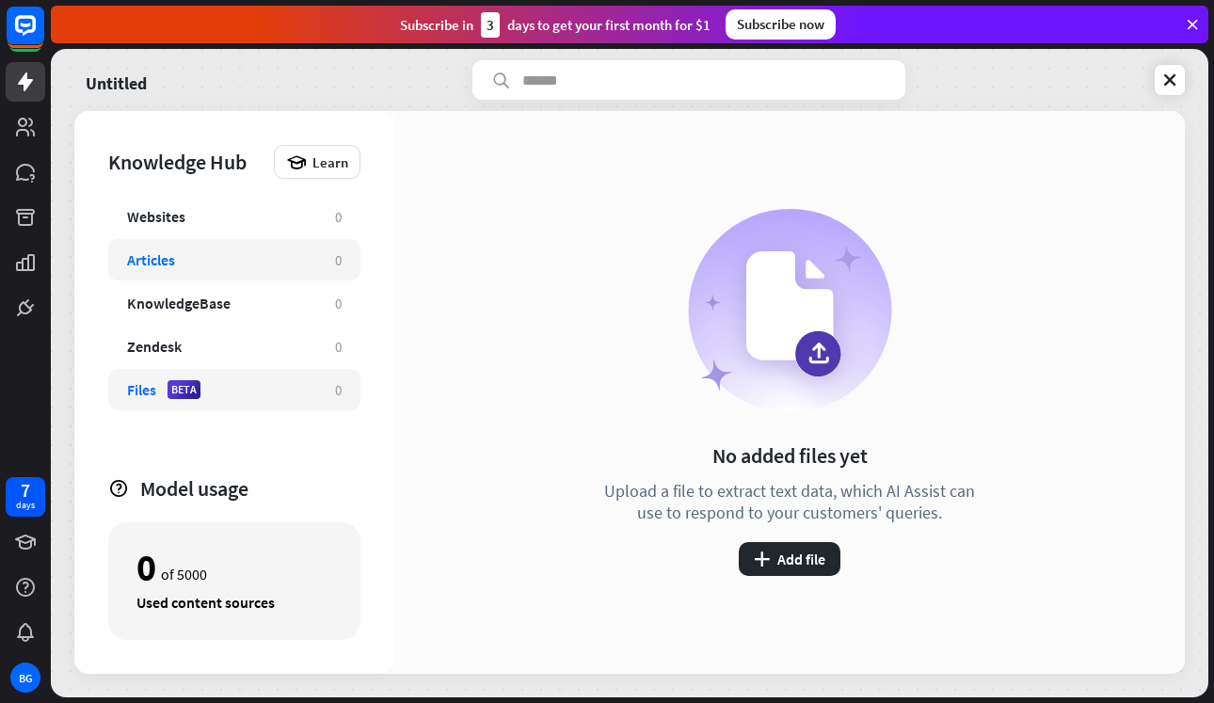
click at [229, 243] on div "Articles 0" at bounding box center [234, 259] width 252 height 41
click at [229, 242] on div "Articles 0" at bounding box center [234, 259] width 252 height 41
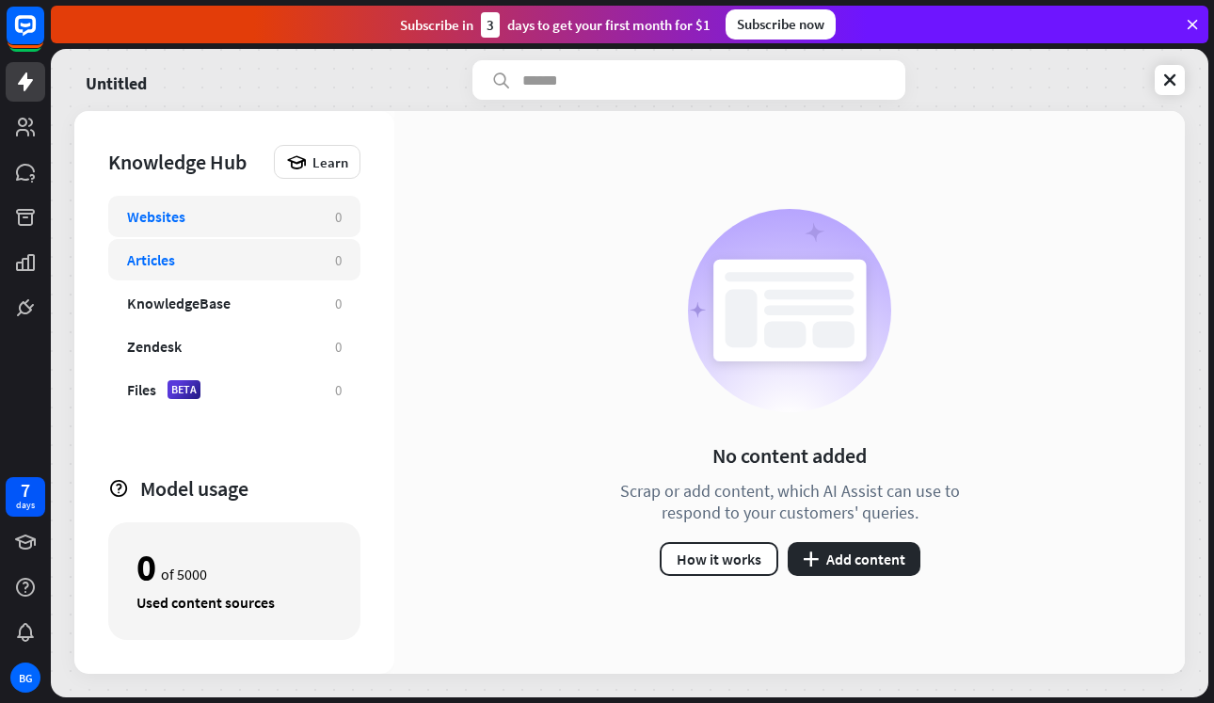
click at [202, 227] on div "Websites 0" at bounding box center [234, 216] width 252 height 41
click at [873, 563] on button "plus Add content" at bounding box center [854, 559] width 133 height 34
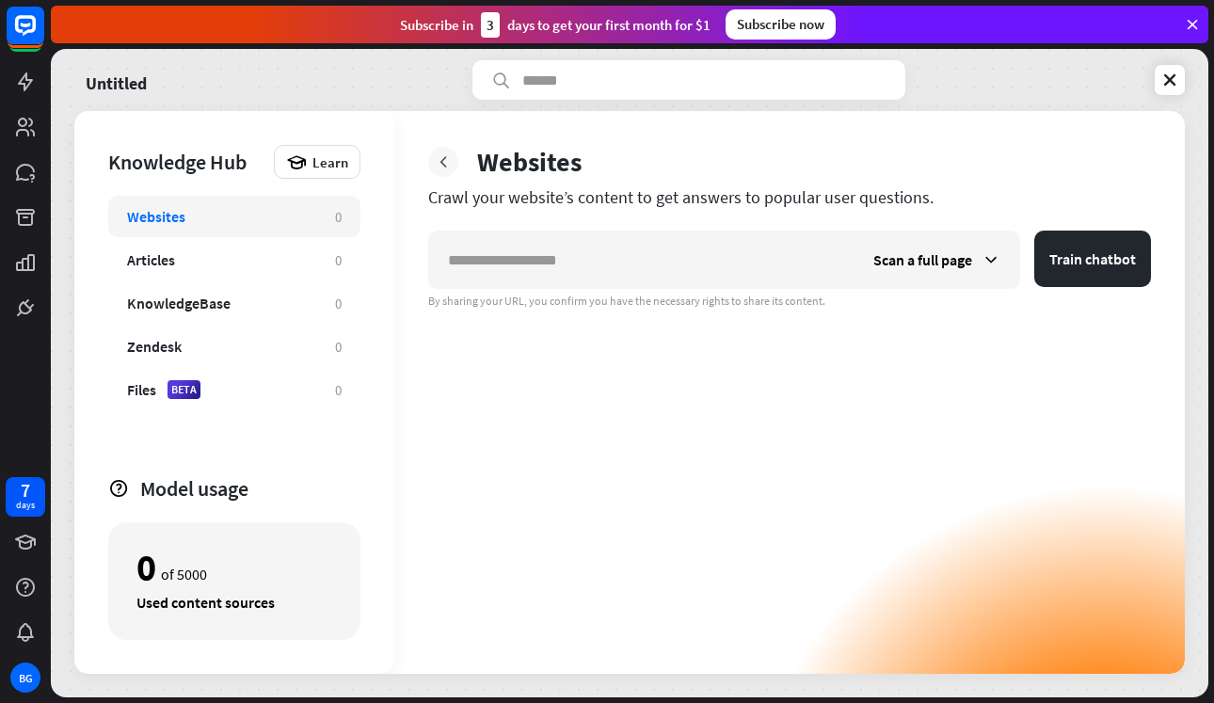
click at [452, 165] on icon at bounding box center [443, 161] width 19 height 19
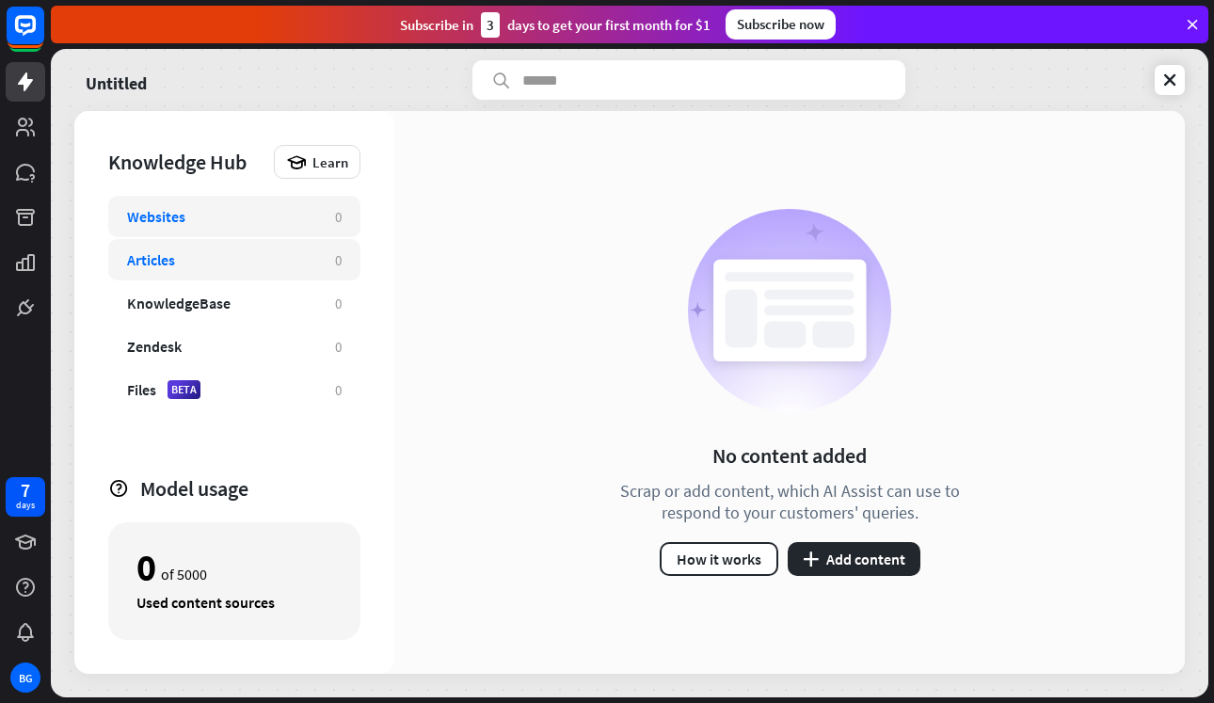
click at [270, 252] on div "Articles" at bounding box center [221, 259] width 189 height 19
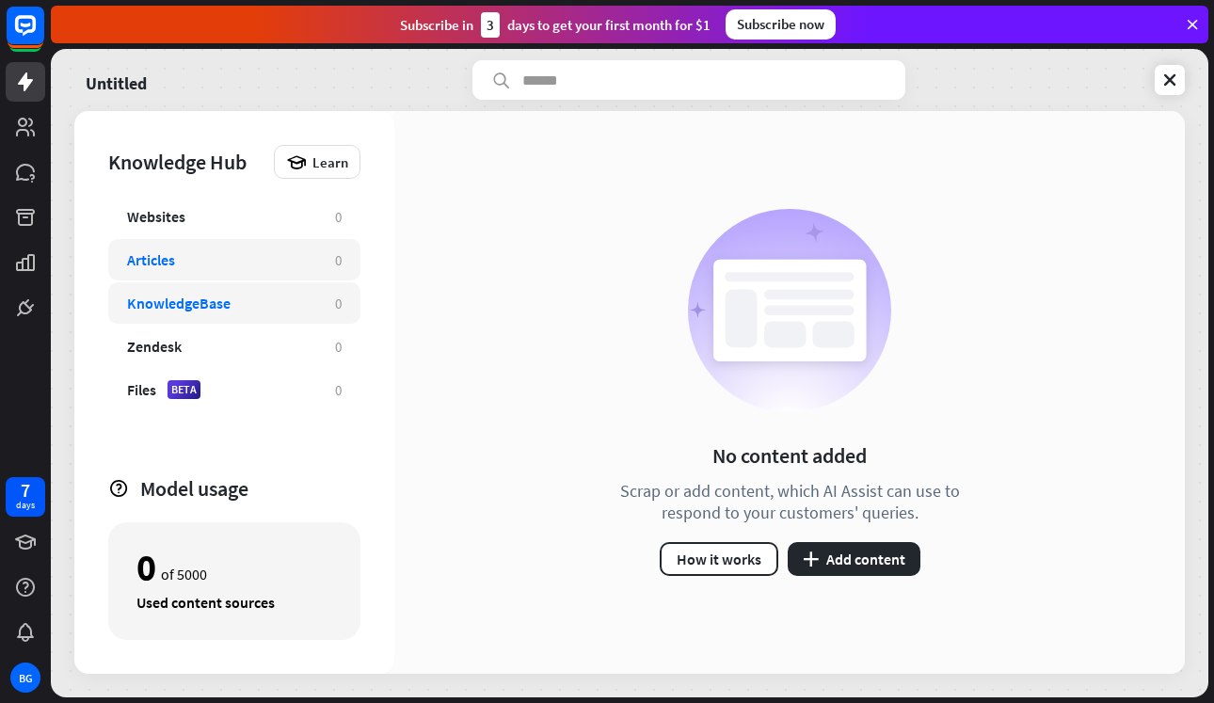
click at [269, 302] on div "KnowledgeBase" at bounding box center [221, 303] width 189 height 19
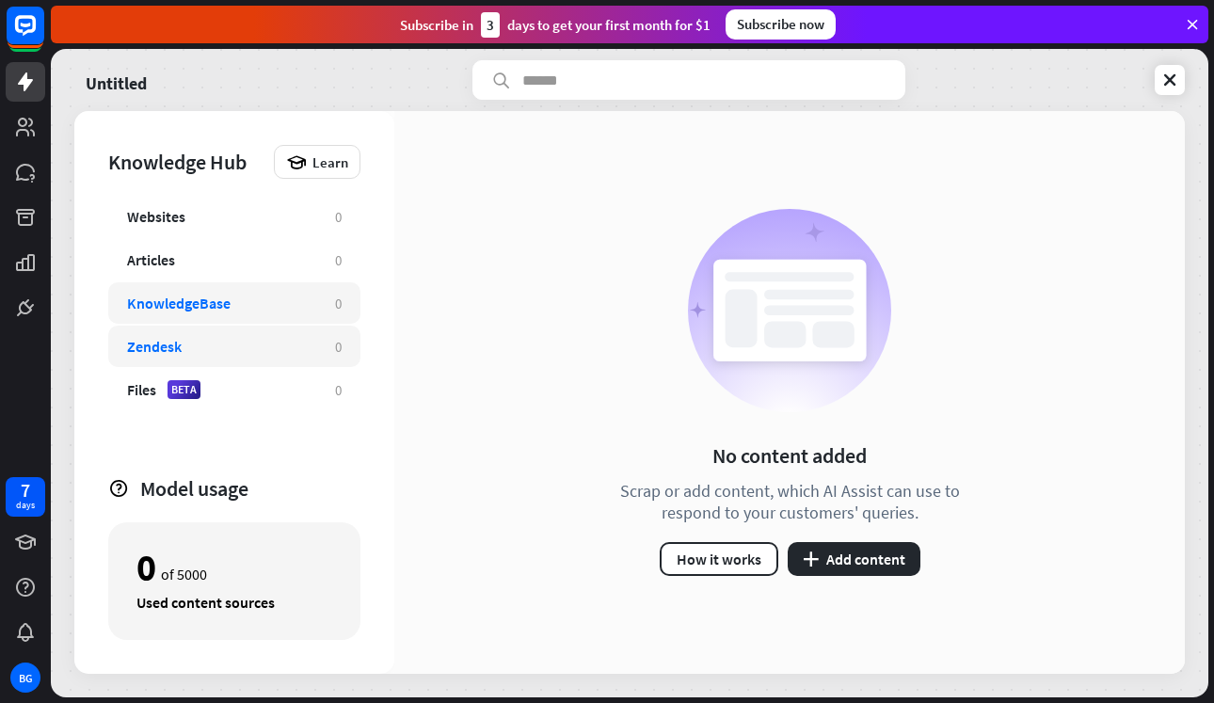
click at [285, 338] on div "Zendesk" at bounding box center [221, 346] width 189 height 19
click at [318, 165] on span "Learn" at bounding box center [330, 162] width 36 height 18
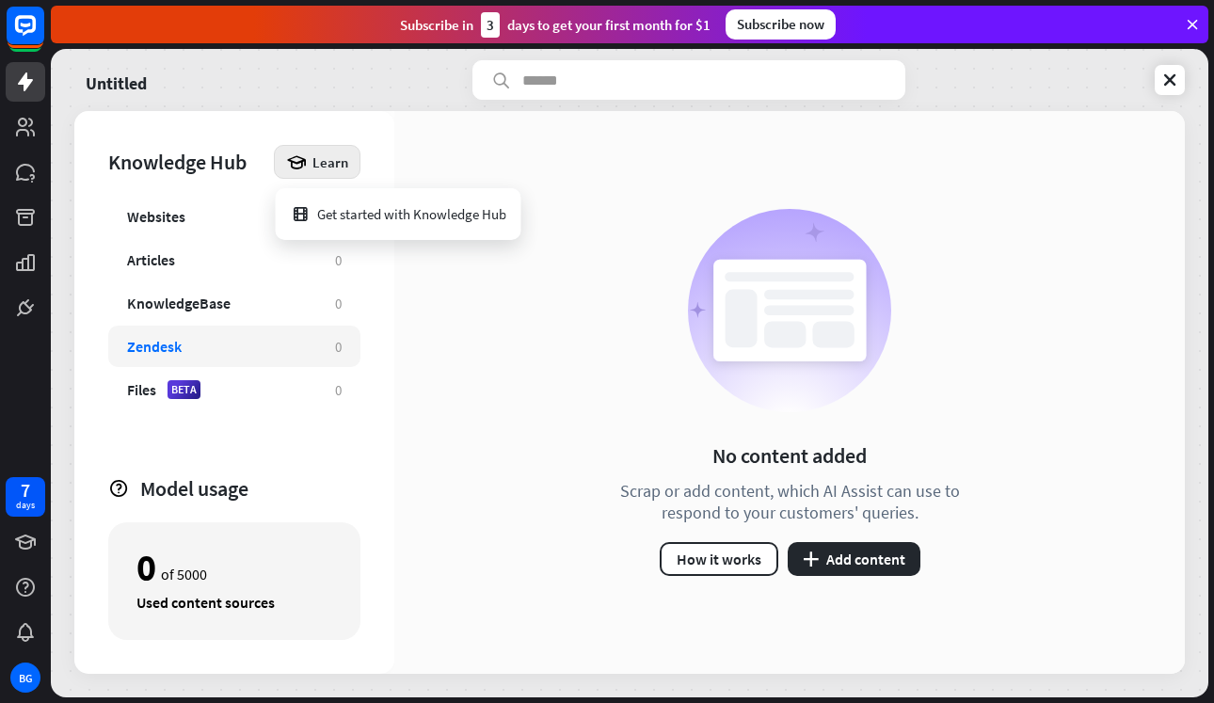
click at [387, 289] on div "Knowledge Hub Learn Websites 0 Articles 0 KnowledgeBase 0 Zendesk 0 Files BETA …" at bounding box center [234, 392] width 320 height 563
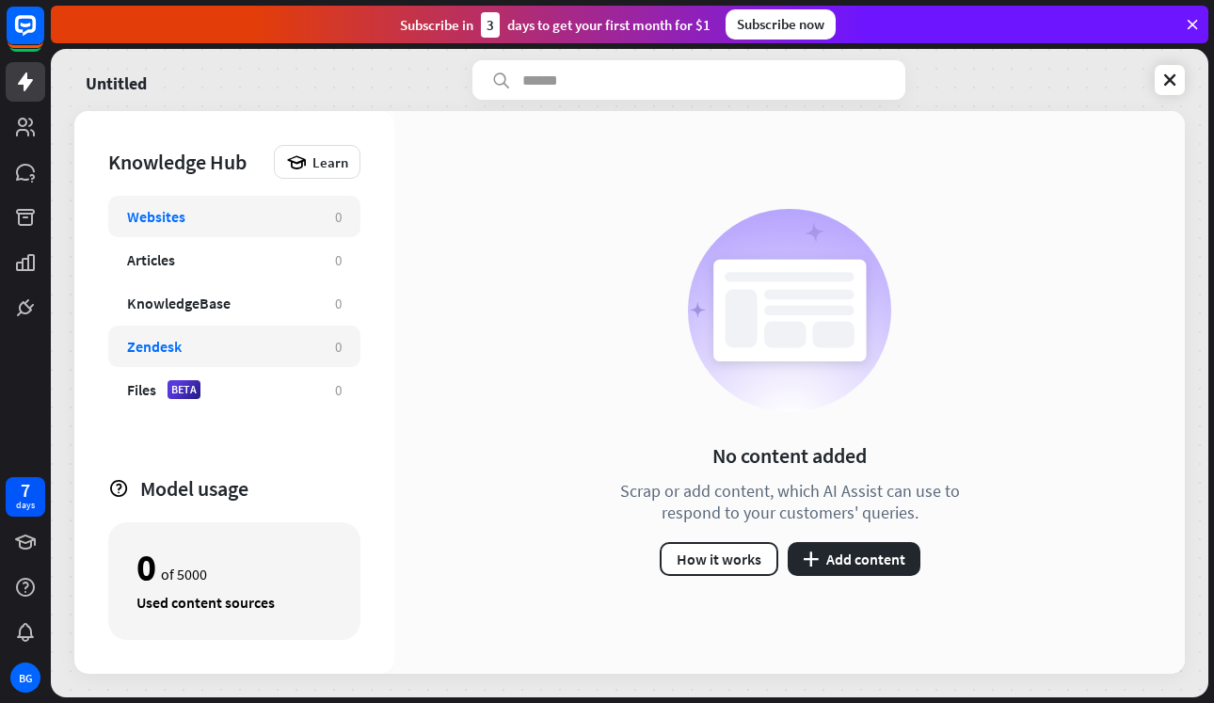
click at [245, 220] on div "Websites" at bounding box center [221, 216] width 189 height 19
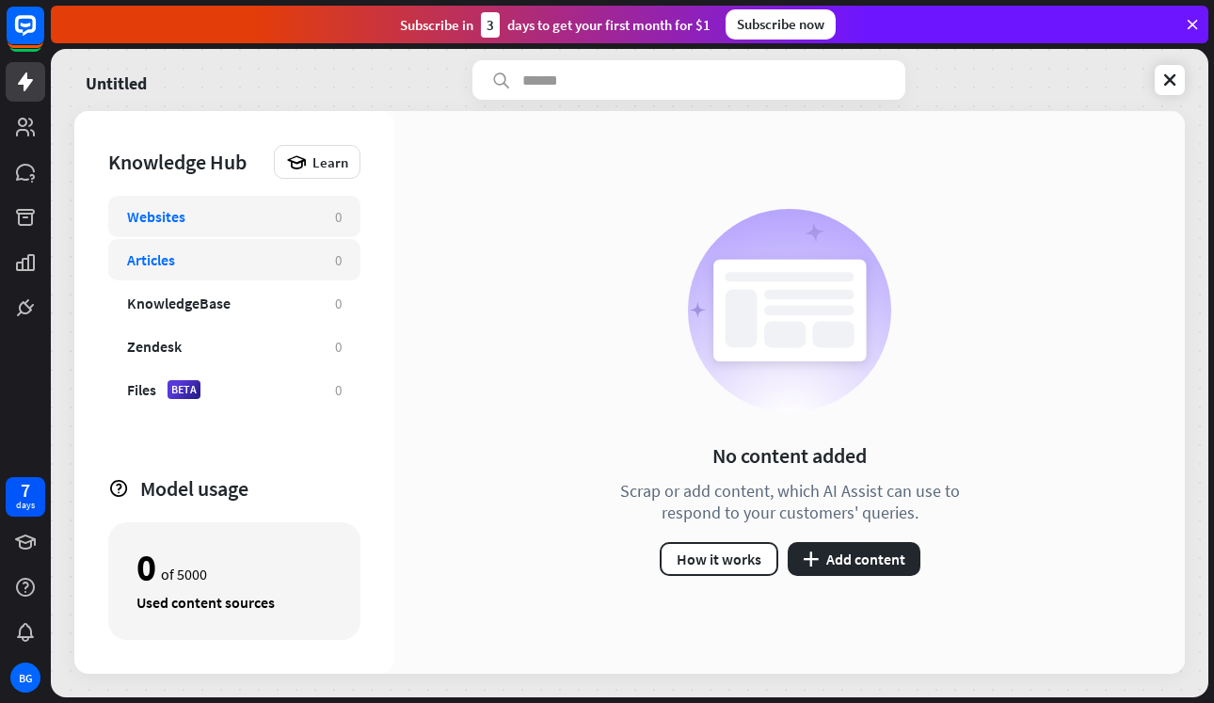
click at [215, 244] on div "Articles 0" at bounding box center [234, 259] width 252 height 41
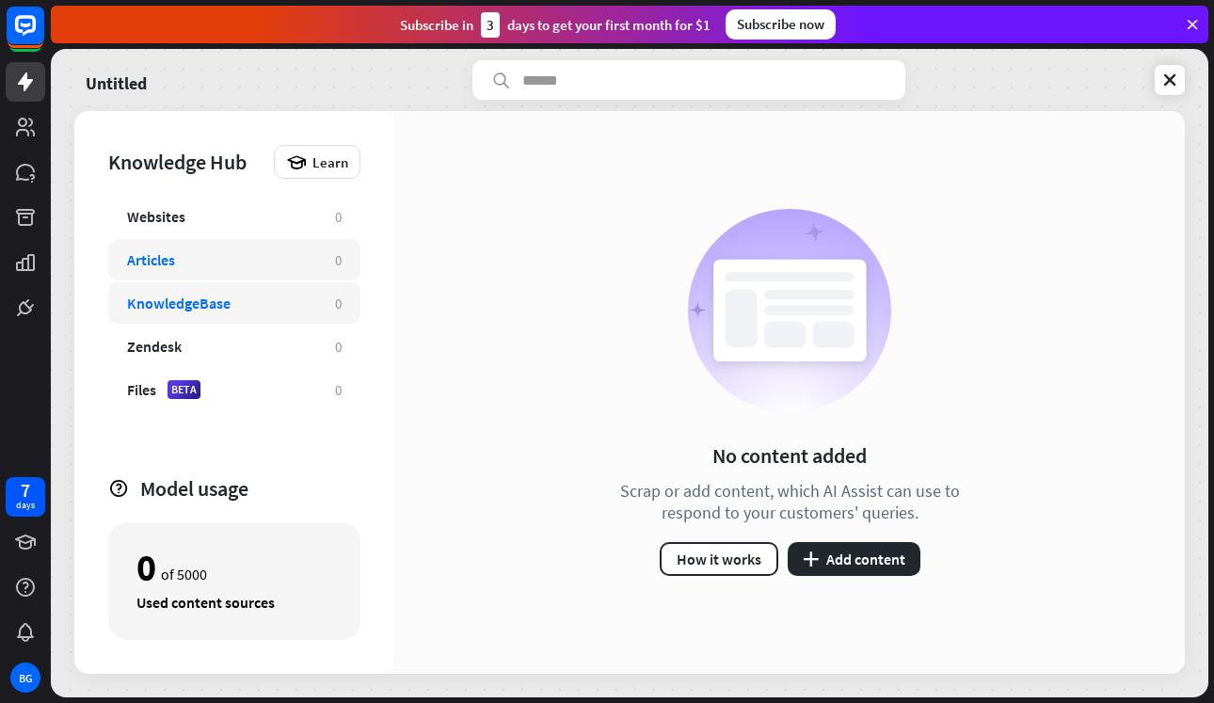
click at [231, 294] on div "KnowledgeBase" at bounding box center [221, 303] width 189 height 19
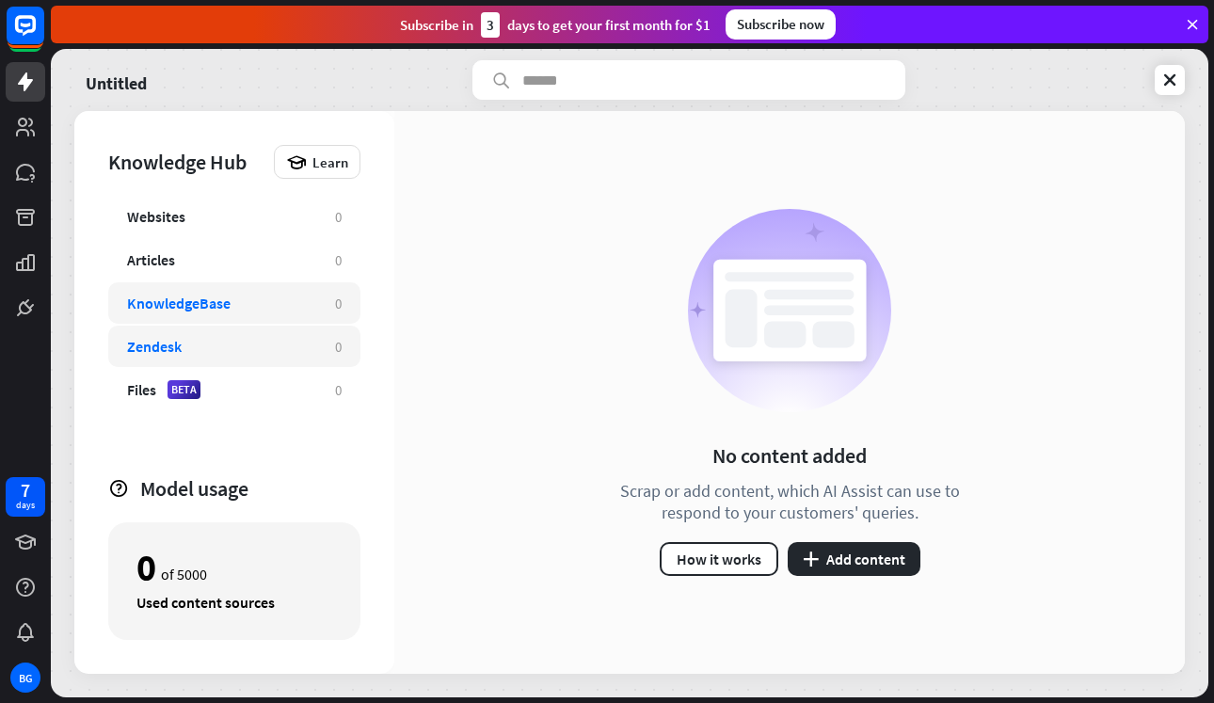
click at [251, 337] on div "Zendesk" at bounding box center [221, 346] width 189 height 19
click at [269, 387] on div "Files BETA" at bounding box center [221, 389] width 189 height 19
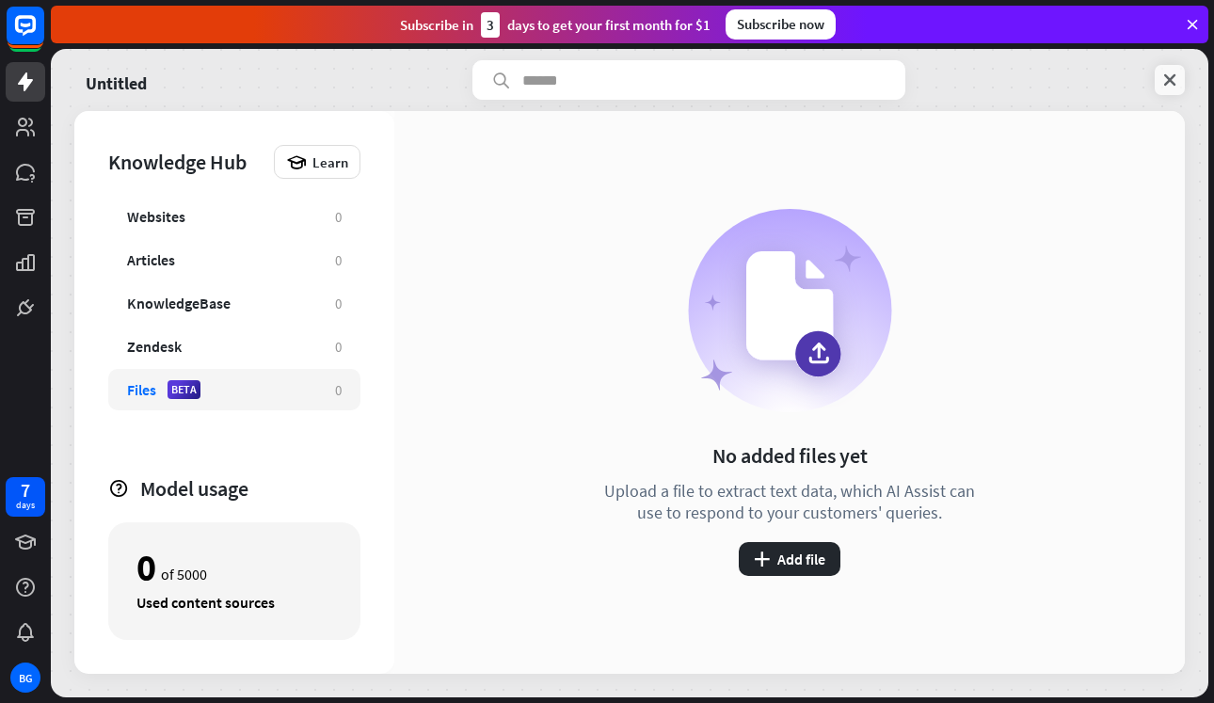
click at [1179, 88] on icon at bounding box center [1169, 80] width 19 height 19
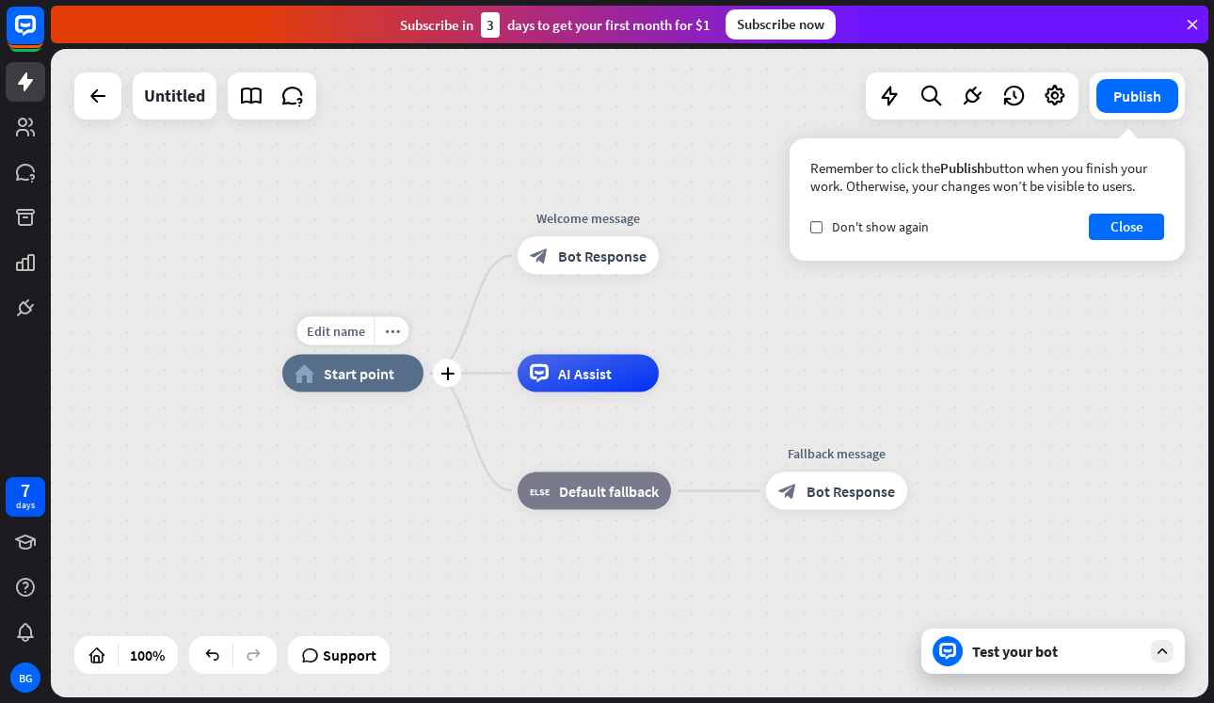
click at [405, 381] on div "home_2 Start point" at bounding box center [352, 374] width 141 height 38
click at [342, 323] on span "Edit name" at bounding box center [336, 331] width 58 height 17
click at [413, 392] on div "Edit name more_horiz ***** plus home_2 Start point" at bounding box center [352, 374] width 141 height 38
click at [1161, 644] on icon at bounding box center [1162, 651] width 17 height 17
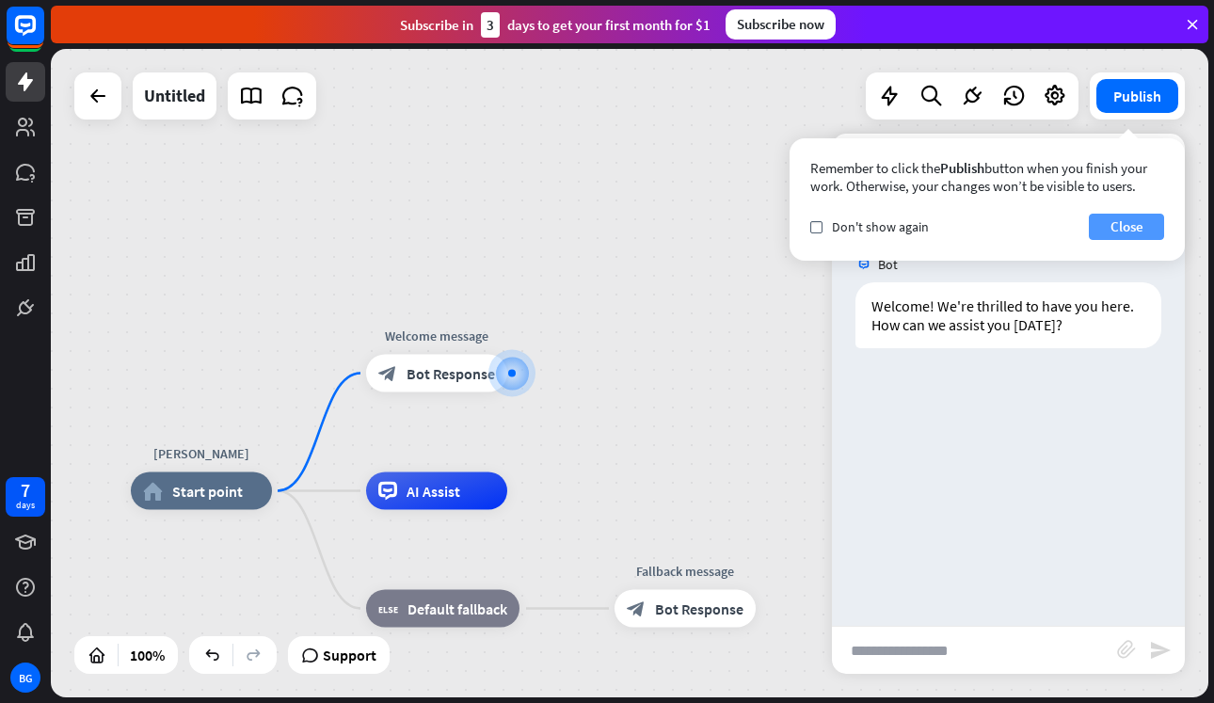
click at [1130, 237] on button "Close" at bounding box center [1126, 227] width 75 height 26
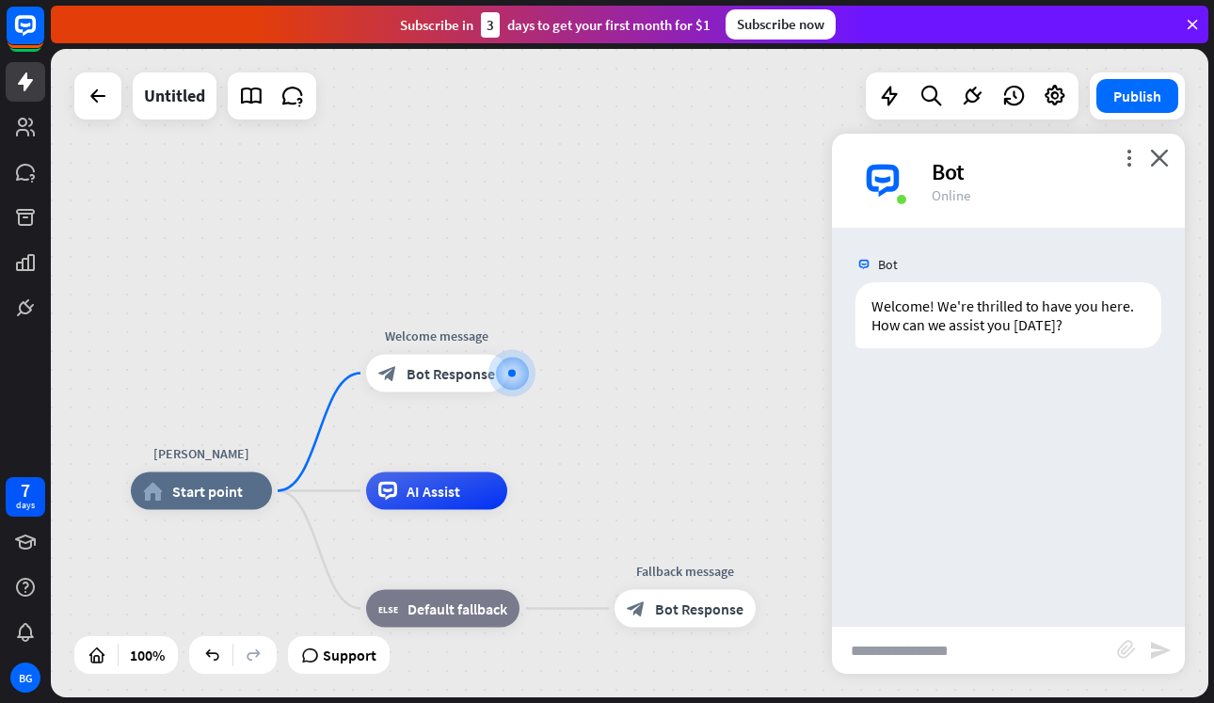
click at [1159, 167] on div "Bot" at bounding box center [1047, 171] width 231 height 29
click at [1161, 154] on icon "close" at bounding box center [1159, 158] width 19 height 18
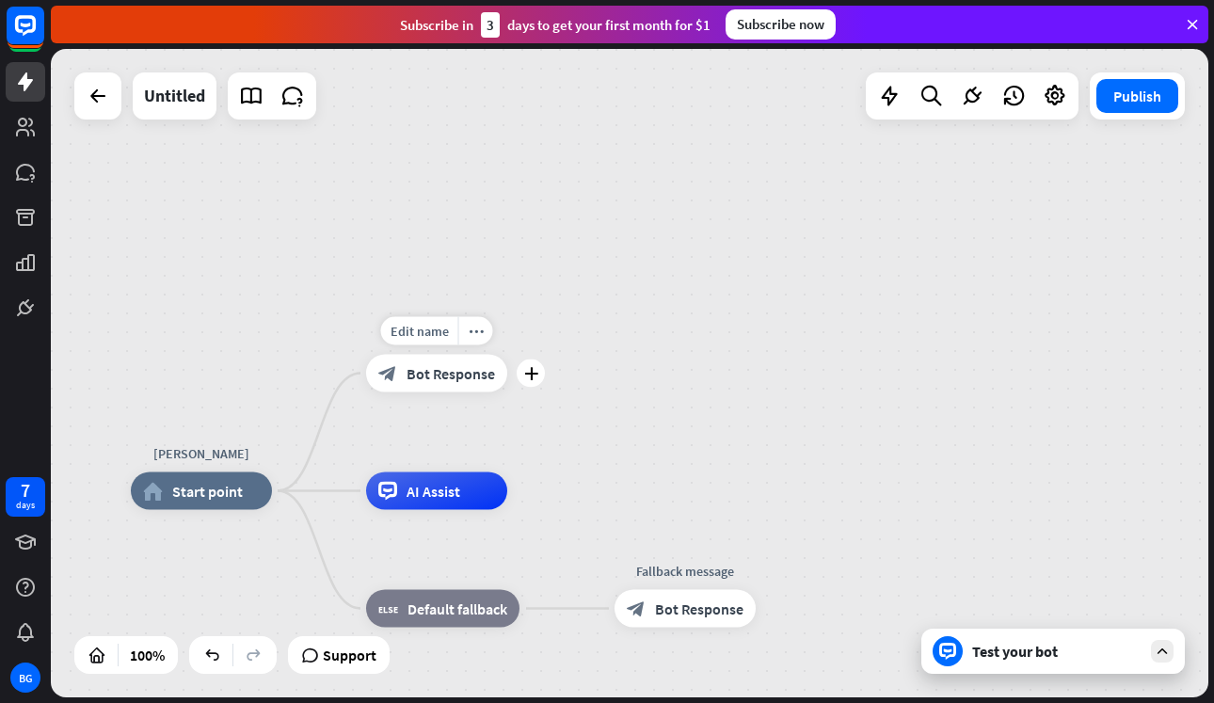
click at [438, 372] on span "Bot Response" at bounding box center [450, 373] width 88 height 19
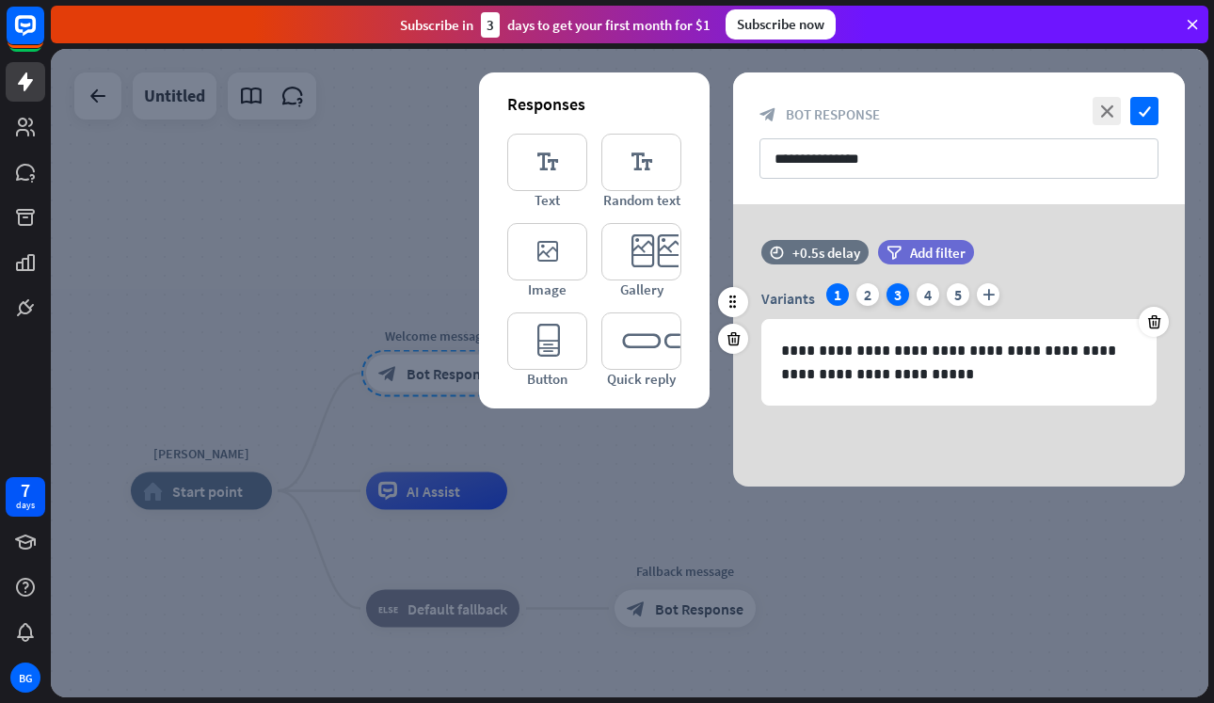
click at [899, 293] on div "3" at bounding box center [897, 294] width 23 height 23
click at [871, 286] on div "2" at bounding box center [867, 294] width 23 height 23
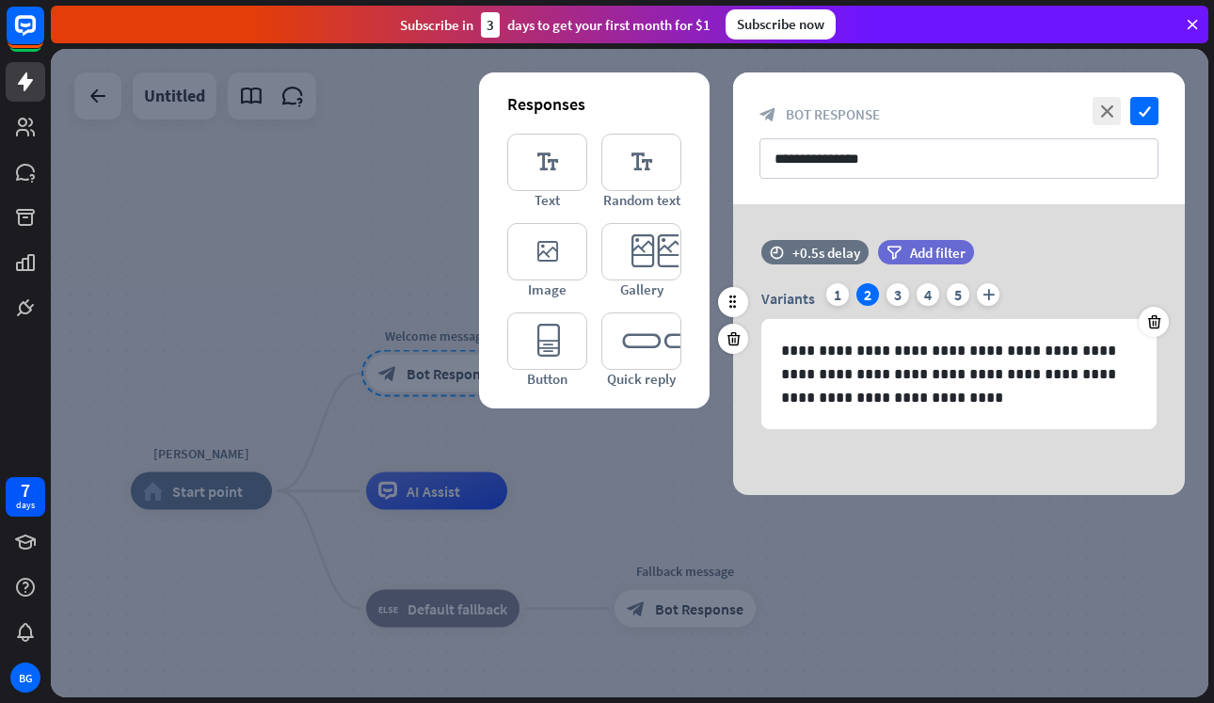
click at [871, 294] on div "2" at bounding box center [867, 294] width 23 height 23
click at [887, 295] on div "3" at bounding box center [897, 294] width 23 height 23
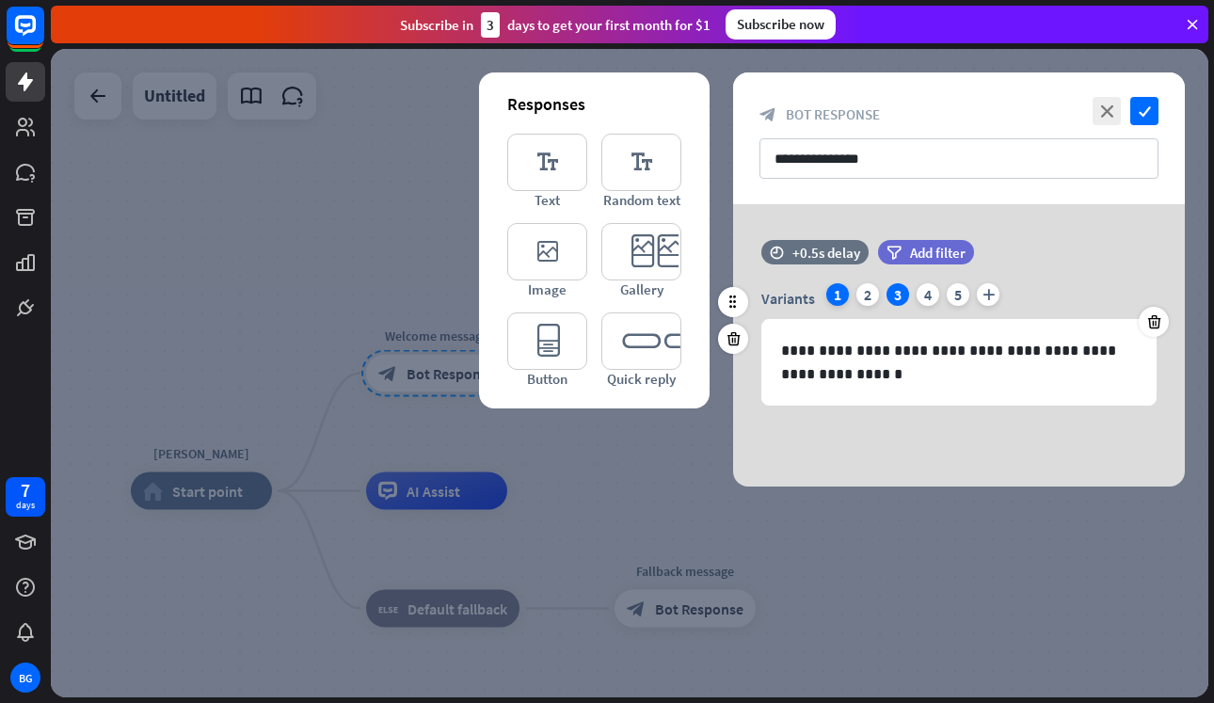
click at [847, 294] on div "1" at bounding box center [837, 294] width 23 height 23
click at [1167, 324] on div at bounding box center [1154, 322] width 30 height 30
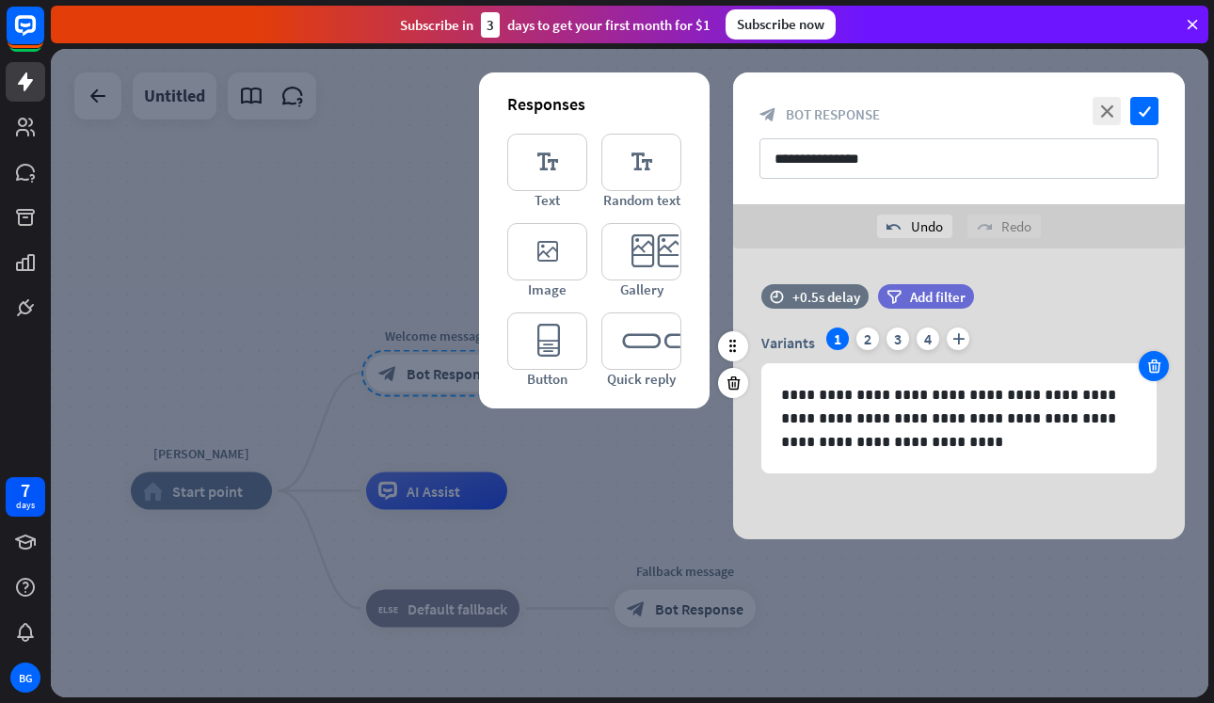
click at [1152, 363] on icon at bounding box center [1154, 366] width 18 height 17
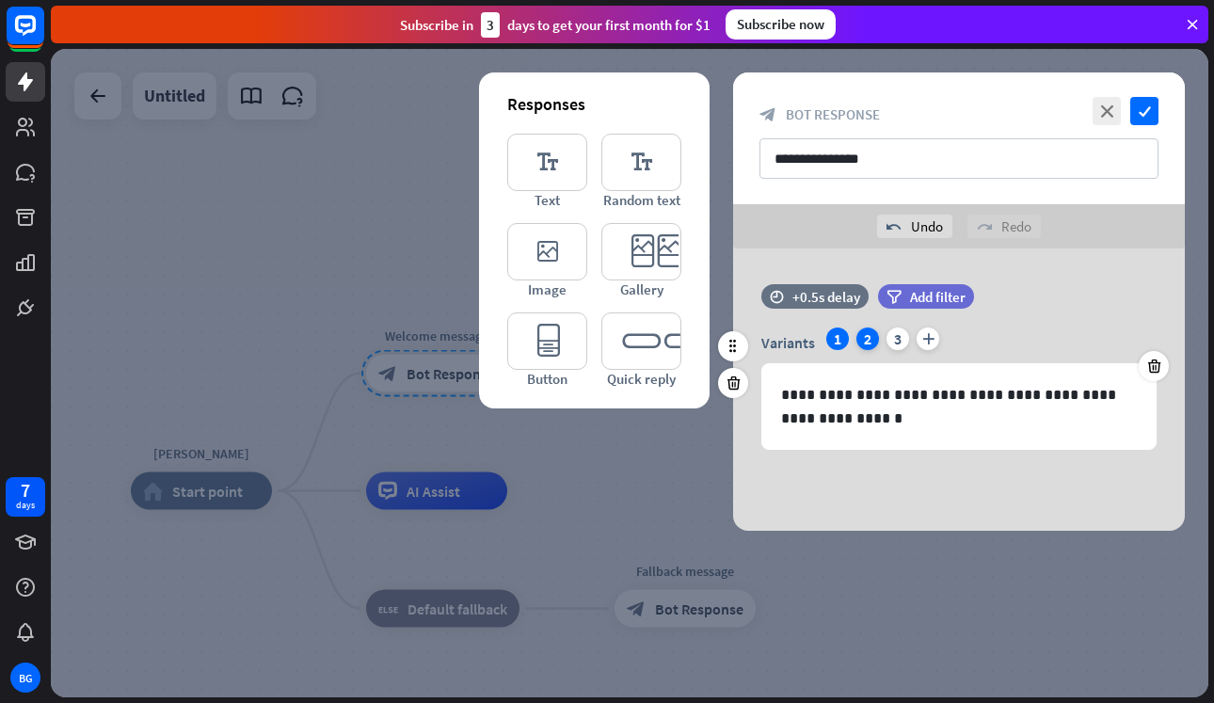
click at [861, 334] on div "2" at bounding box center [867, 338] width 23 height 23
click at [1158, 373] on icon at bounding box center [1154, 366] width 18 height 17
click at [1157, 373] on icon at bounding box center [1154, 366] width 18 height 17
click at [843, 461] on div "**********" at bounding box center [959, 376] width 452 height 184
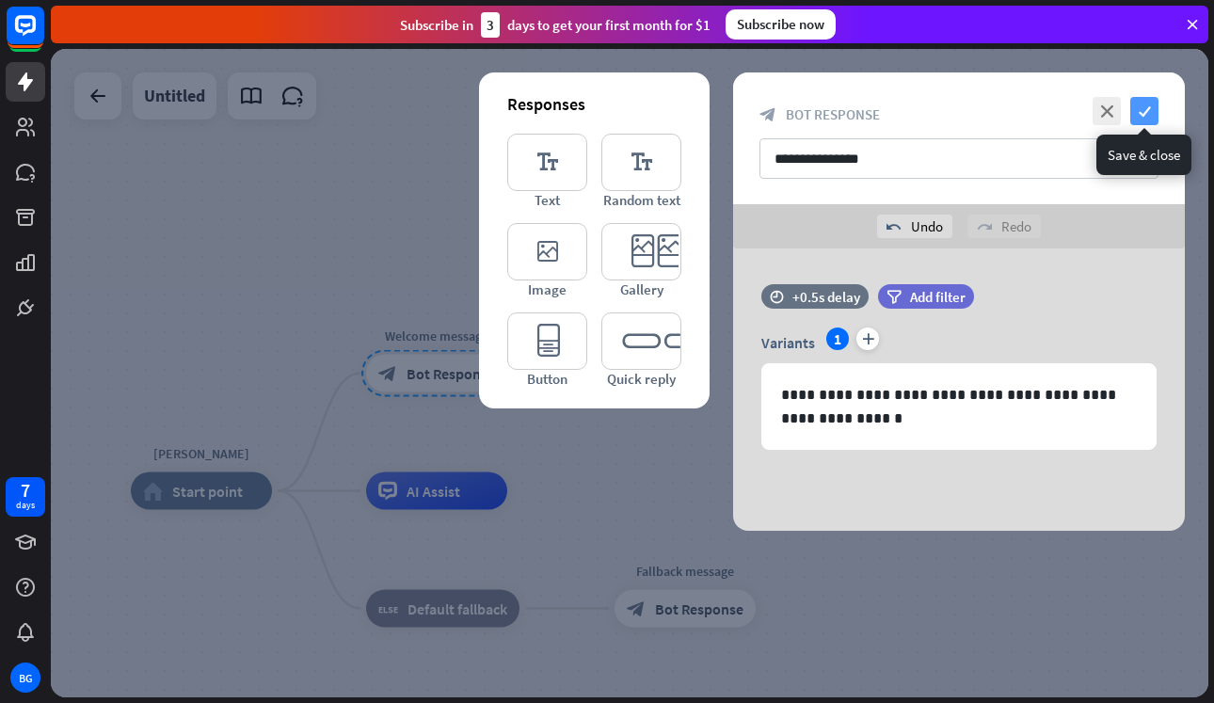
click at [1148, 111] on icon "check" at bounding box center [1144, 111] width 28 height 28
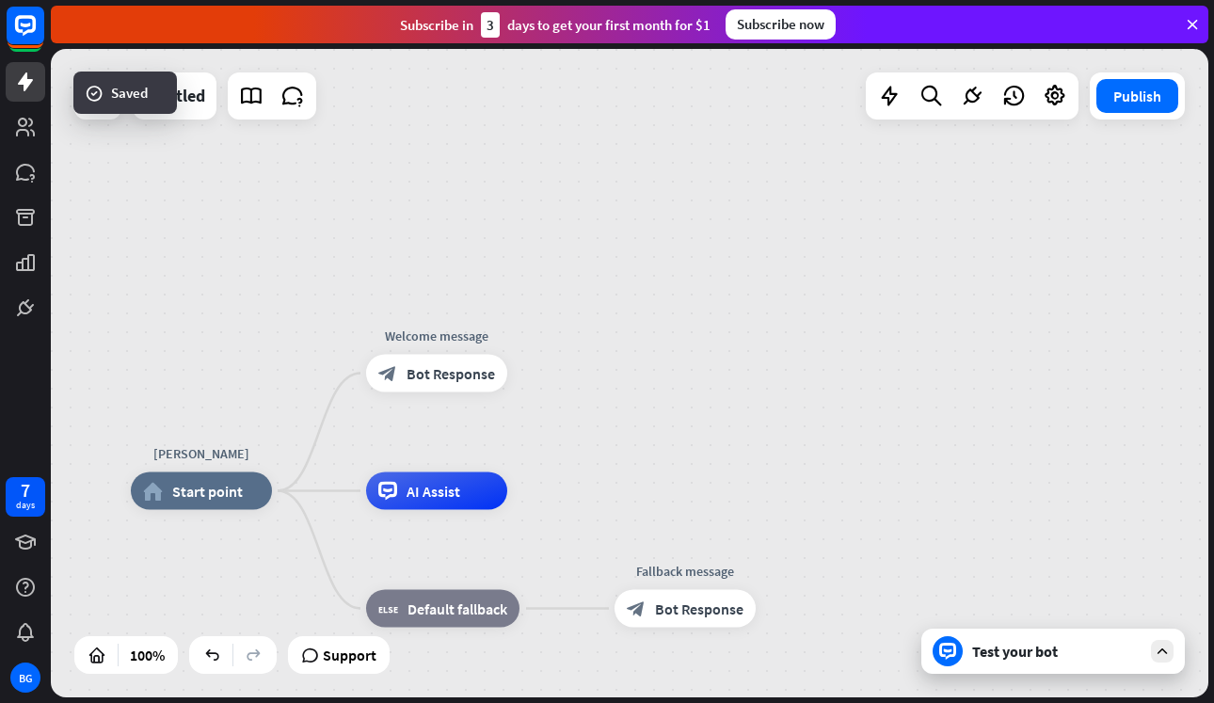
click at [1165, 649] on icon at bounding box center [1162, 651] width 17 height 17
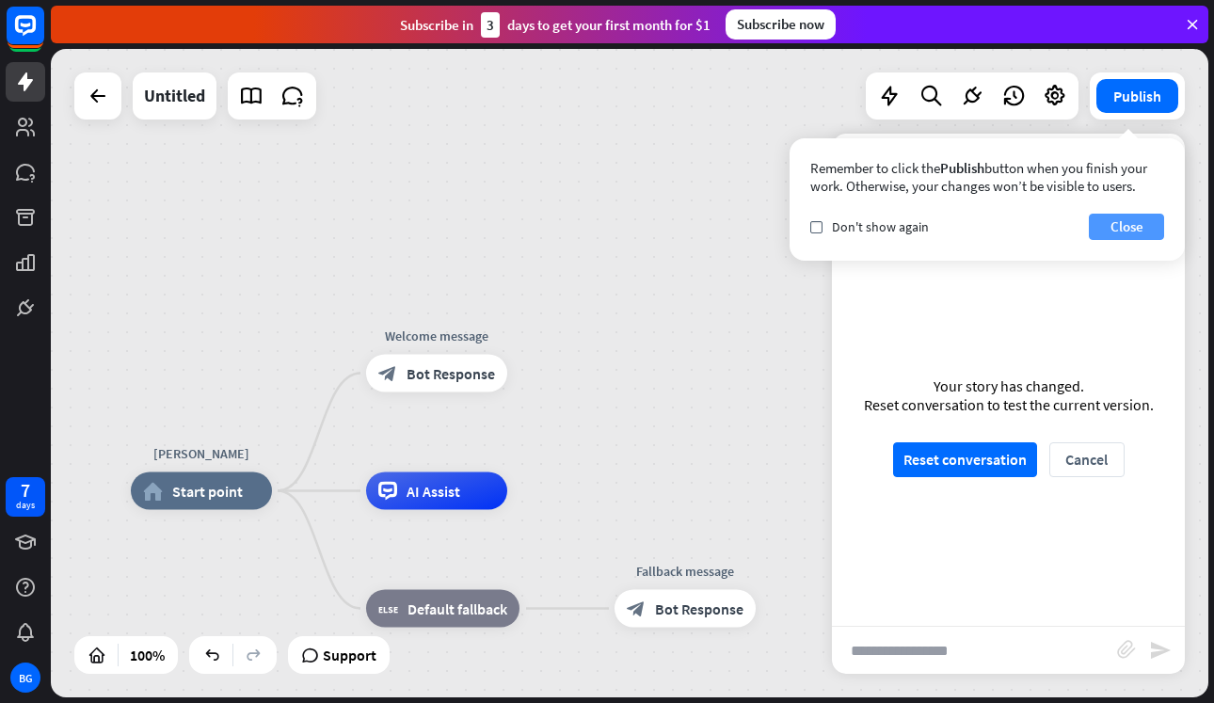
click at [1123, 230] on button "Close" at bounding box center [1126, 227] width 75 height 26
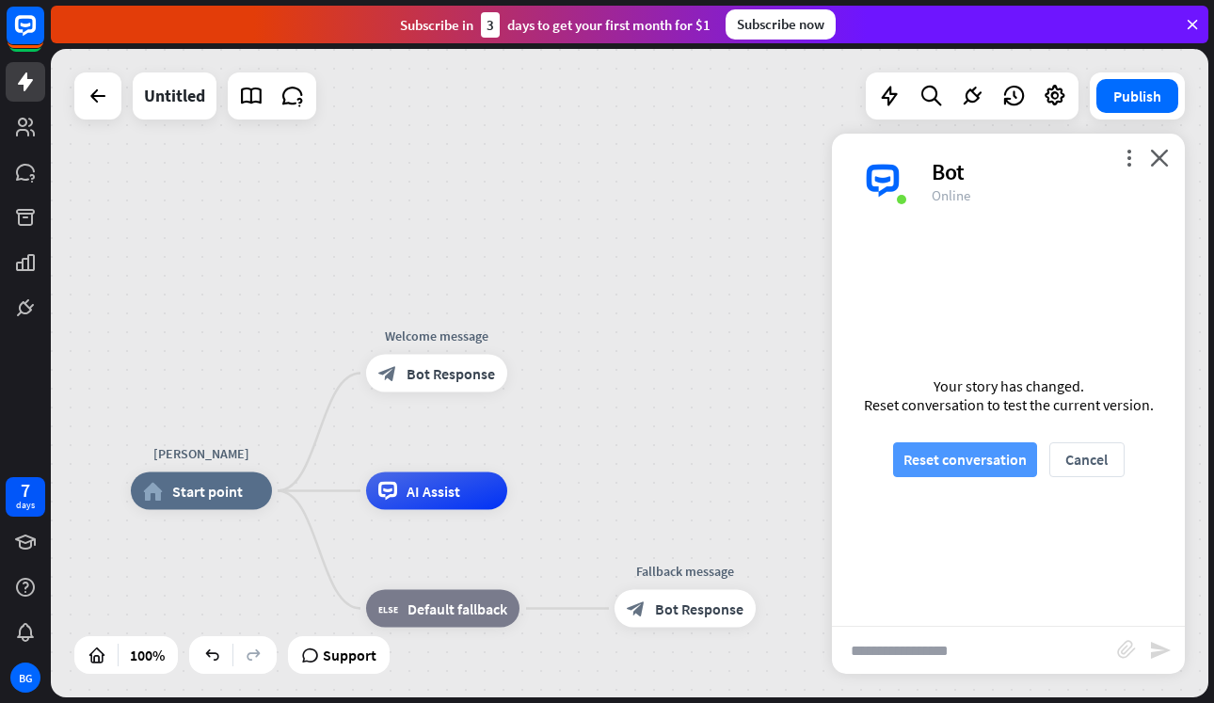
click at [992, 470] on button "Reset conversation" at bounding box center [965, 459] width 144 height 35
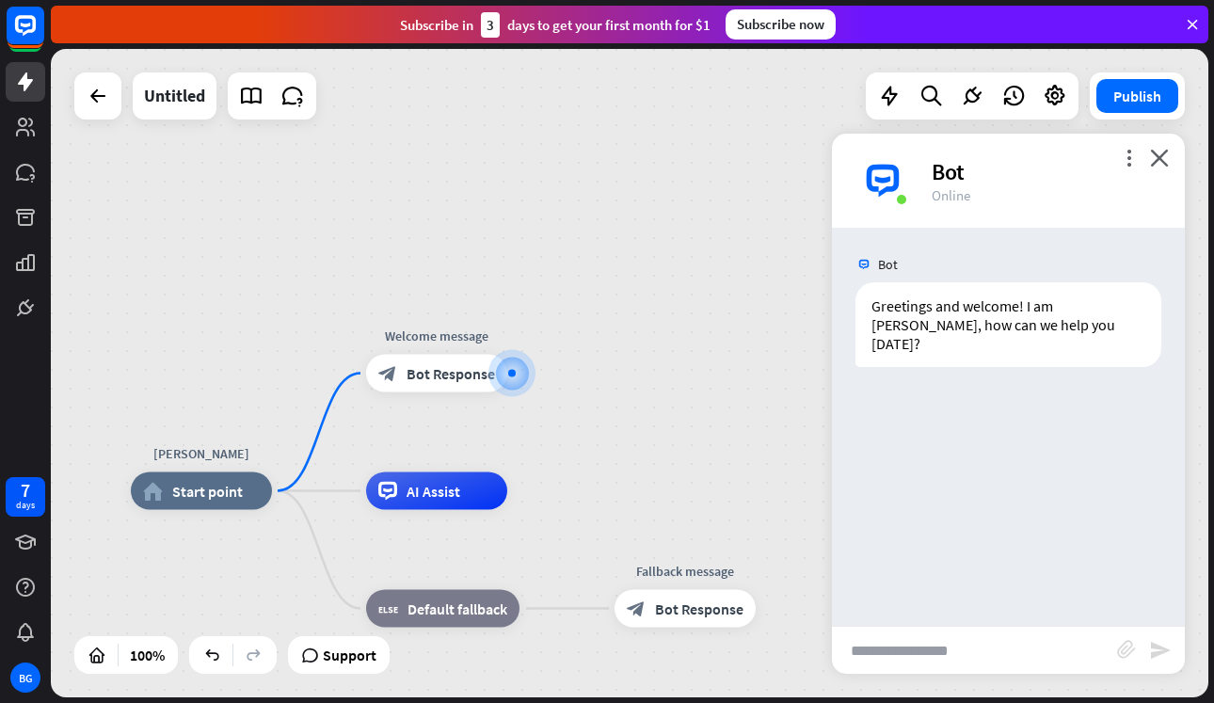
click at [914, 660] on input "text" at bounding box center [974, 650] width 285 height 47
type input "**********"
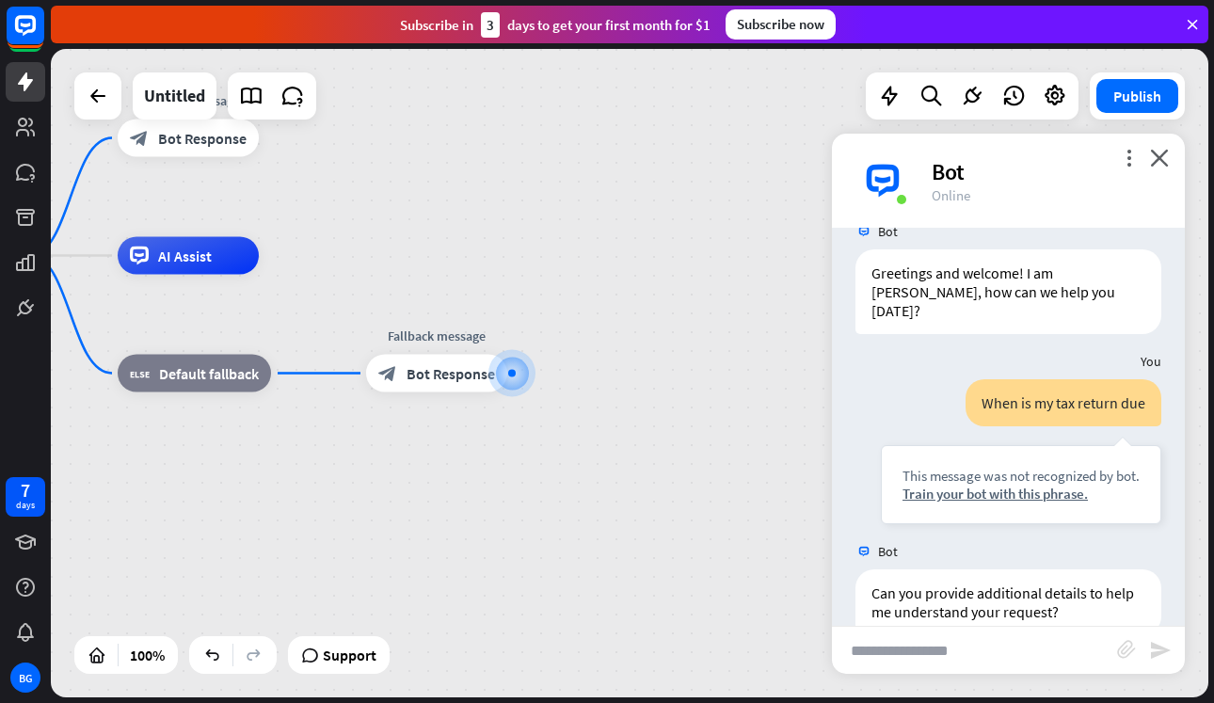
scroll to position [52, 0]
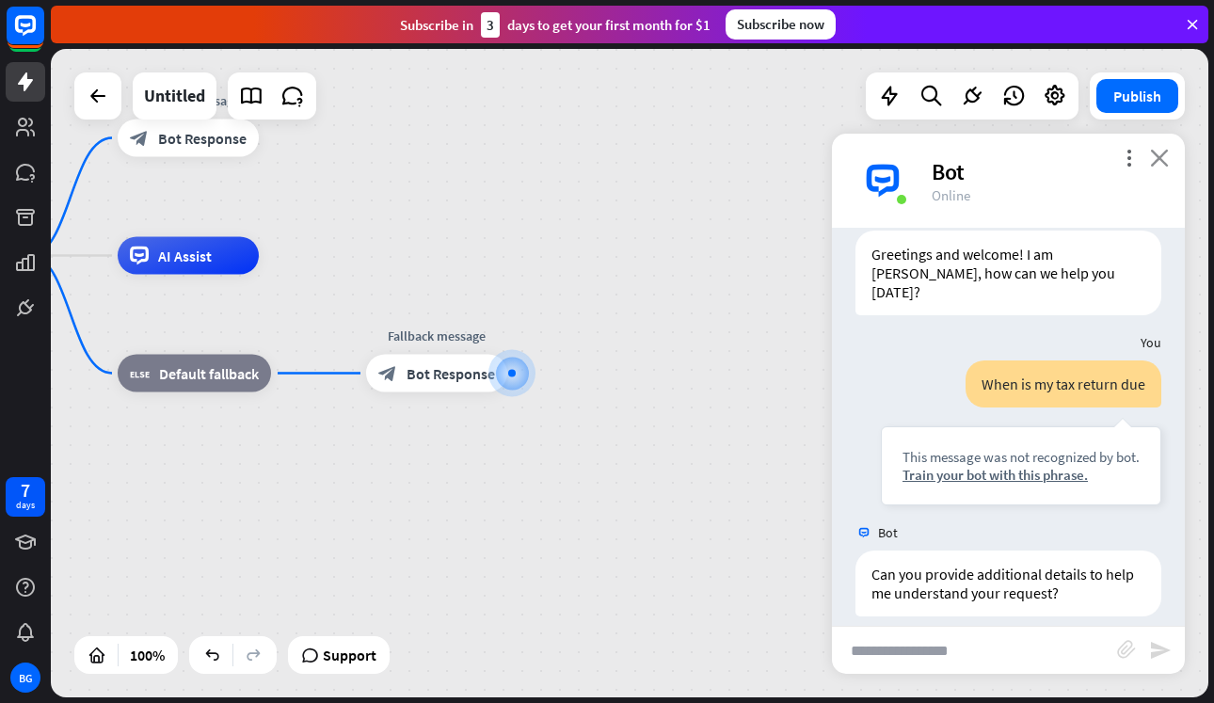
click at [1157, 157] on icon "close" at bounding box center [1159, 158] width 19 height 18
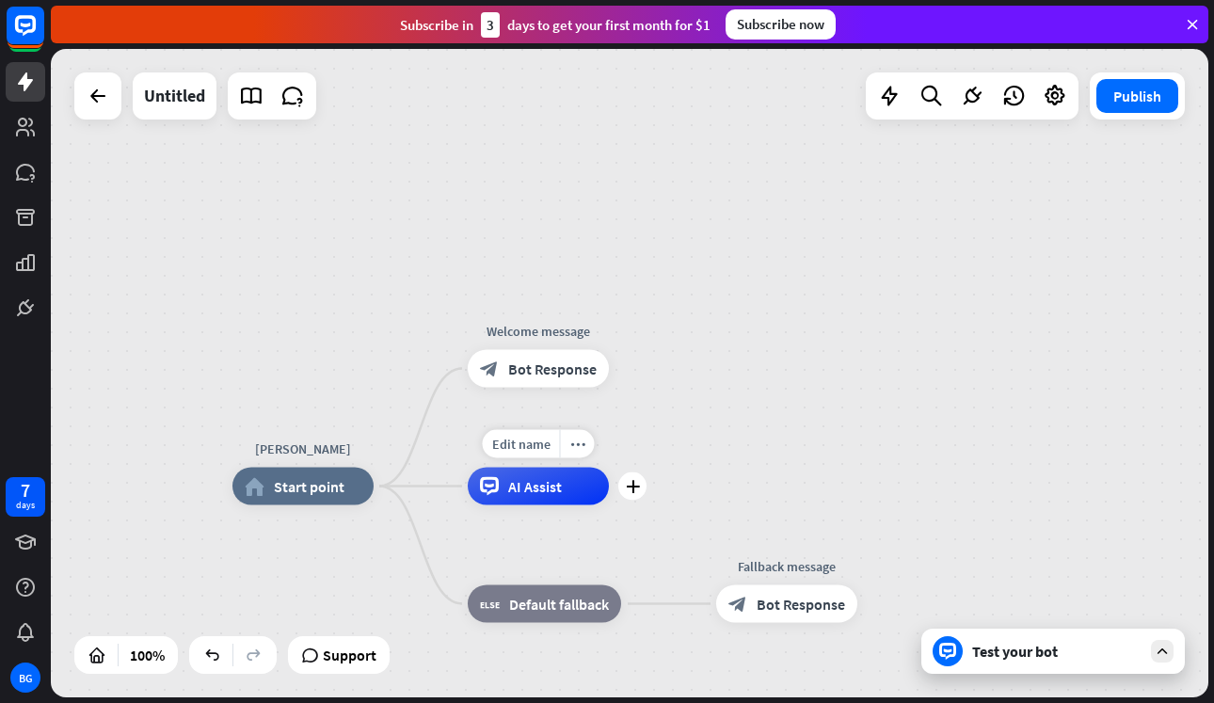
click at [553, 482] on span "AI Assist" at bounding box center [535, 486] width 54 height 19
click at [763, 395] on div "[PERSON_NAME] home_2 Start point Welcome message block_bot_response Bot Respons…" at bounding box center [629, 373] width 1157 height 648
click at [580, 499] on div "AI Assist" at bounding box center [538, 486] width 141 height 38
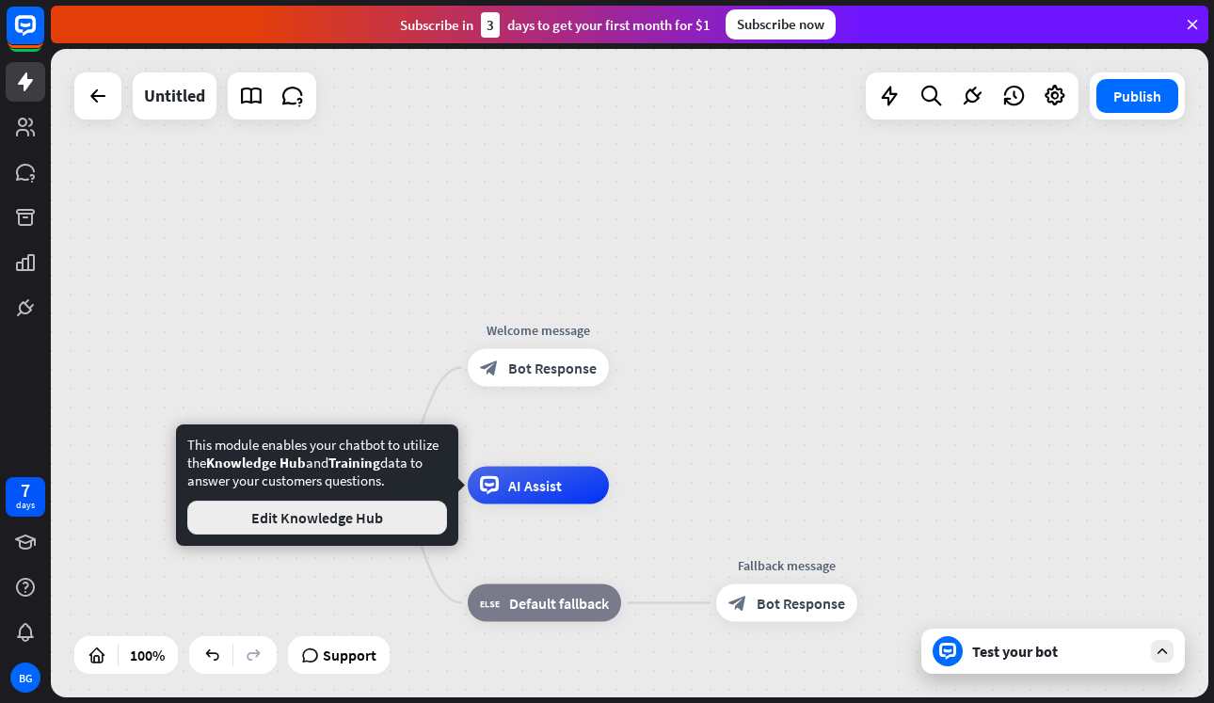
click at [388, 529] on button "Edit Knowledge Hub" at bounding box center [317, 518] width 260 height 34
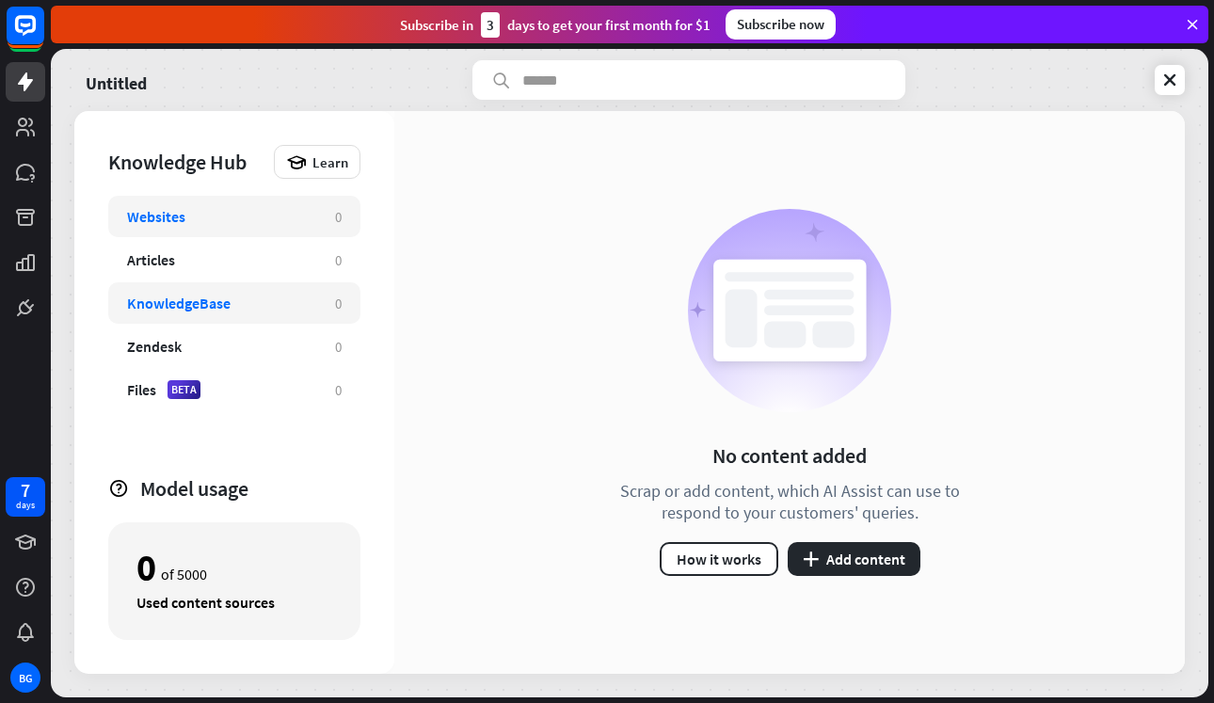
click at [247, 294] on div "KnowledgeBase" at bounding box center [221, 303] width 189 height 19
click at [868, 561] on button "plus Add content" at bounding box center [854, 559] width 133 height 34
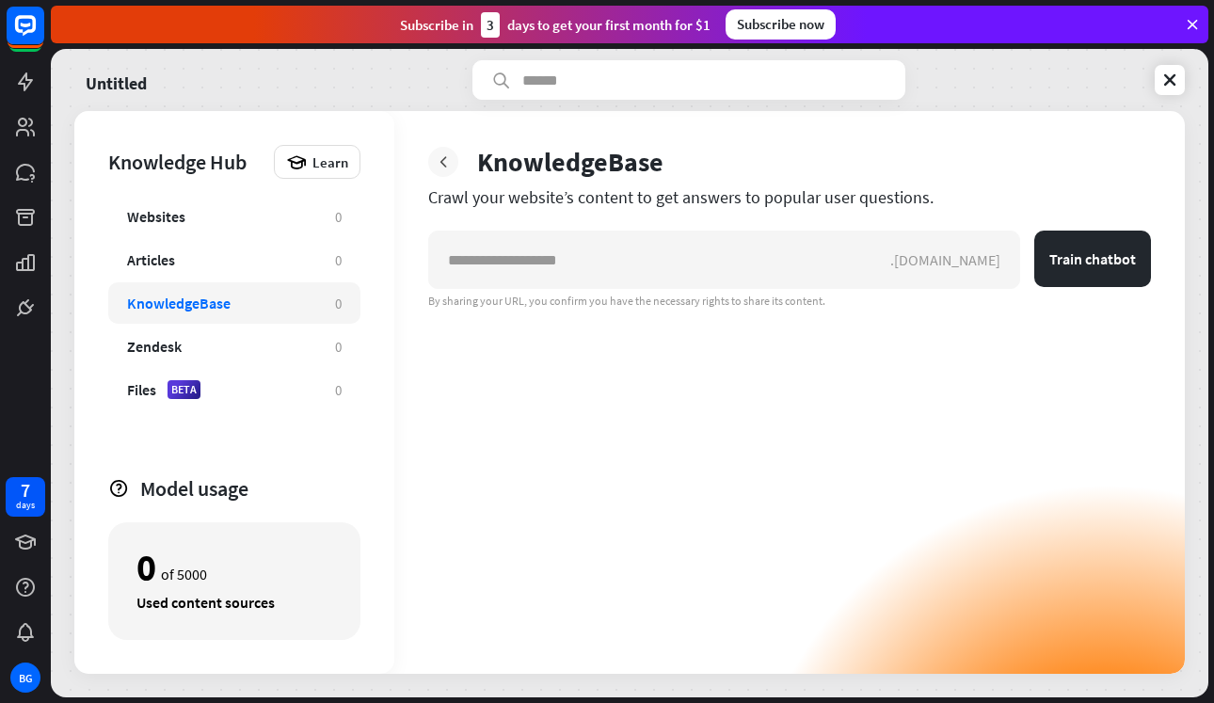
click at [447, 157] on icon at bounding box center [443, 161] width 19 height 19
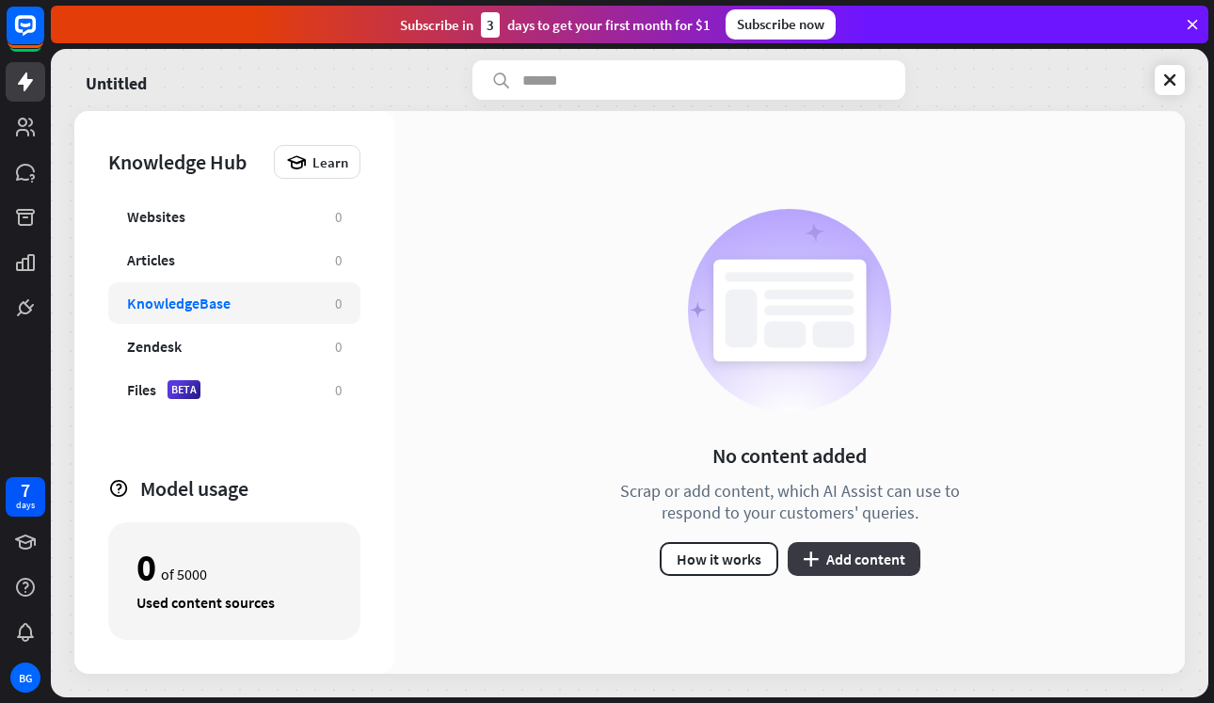
click at [851, 564] on button "plus Add content" at bounding box center [854, 559] width 133 height 34
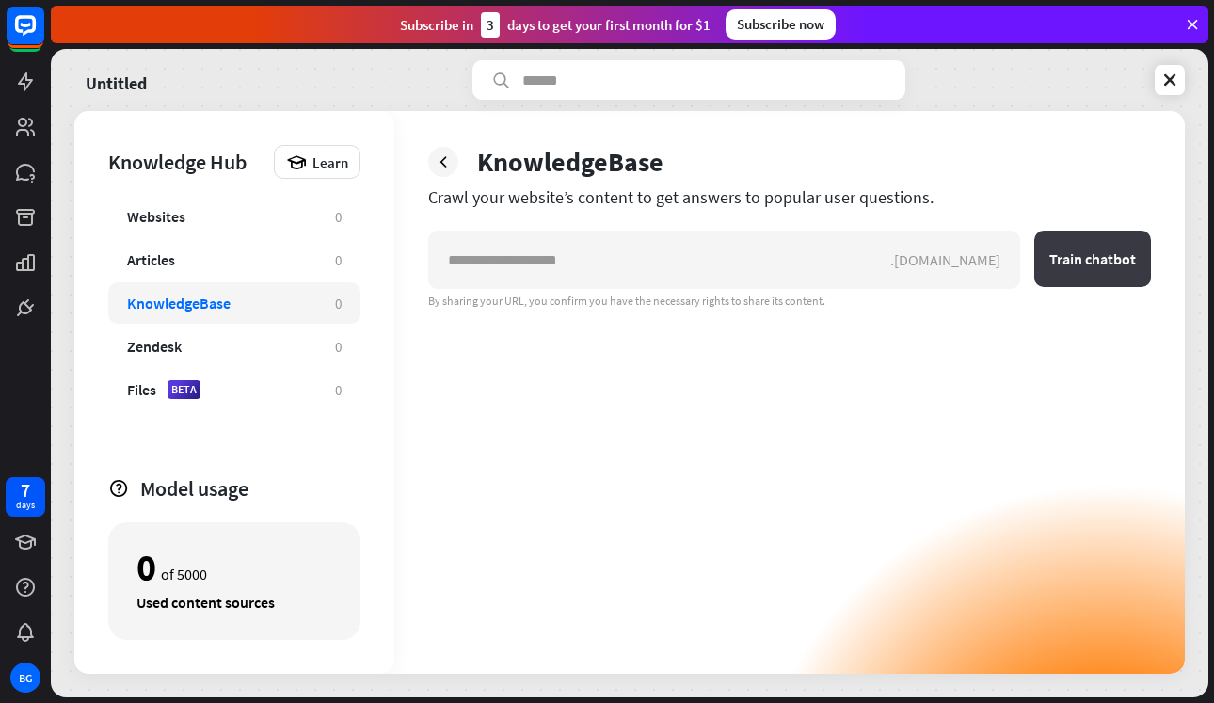
click at [1107, 260] on button "Train chatbot" at bounding box center [1092, 259] width 117 height 56
click at [1103, 261] on button "Train chatbot" at bounding box center [1092, 259] width 117 height 56
click at [470, 194] on div "Crawl your website’s content to get answers to popular user questions." at bounding box center [789, 197] width 723 height 22
click at [463, 184] on div "KnowledgeBase Crawl your website’s content to get answers to popular user quest…" at bounding box center [789, 392] width 790 height 563
click at [458, 183] on div "KnowledgeBase Crawl your website’s content to get answers to popular user quest…" at bounding box center [789, 392] width 790 height 563
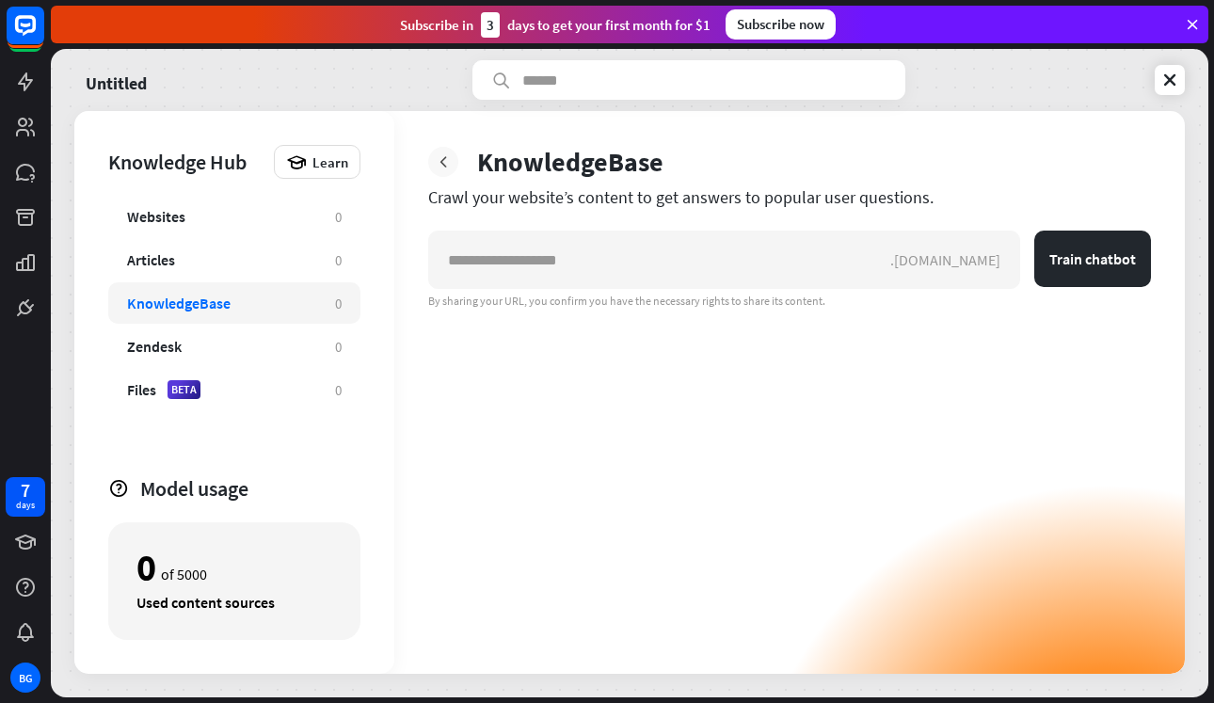
click at [441, 168] on icon at bounding box center [443, 161] width 19 height 19
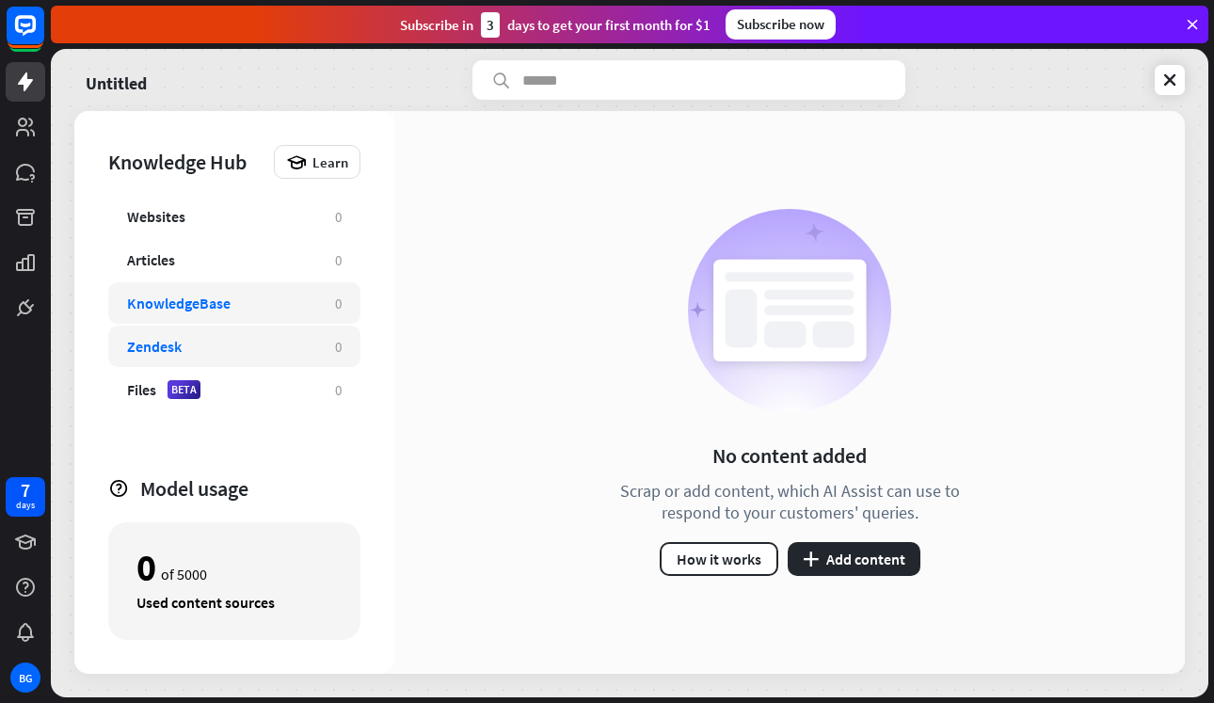
click at [220, 345] on div "Zendesk" at bounding box center [221, 346] width 189 height 19
click at [259, 348] on div "Zendesk" at bounding box center [221, 346] width 189 height 19
click at [813, 558] on icon "plus" at bounding box center [811, 558] width 16 height 15
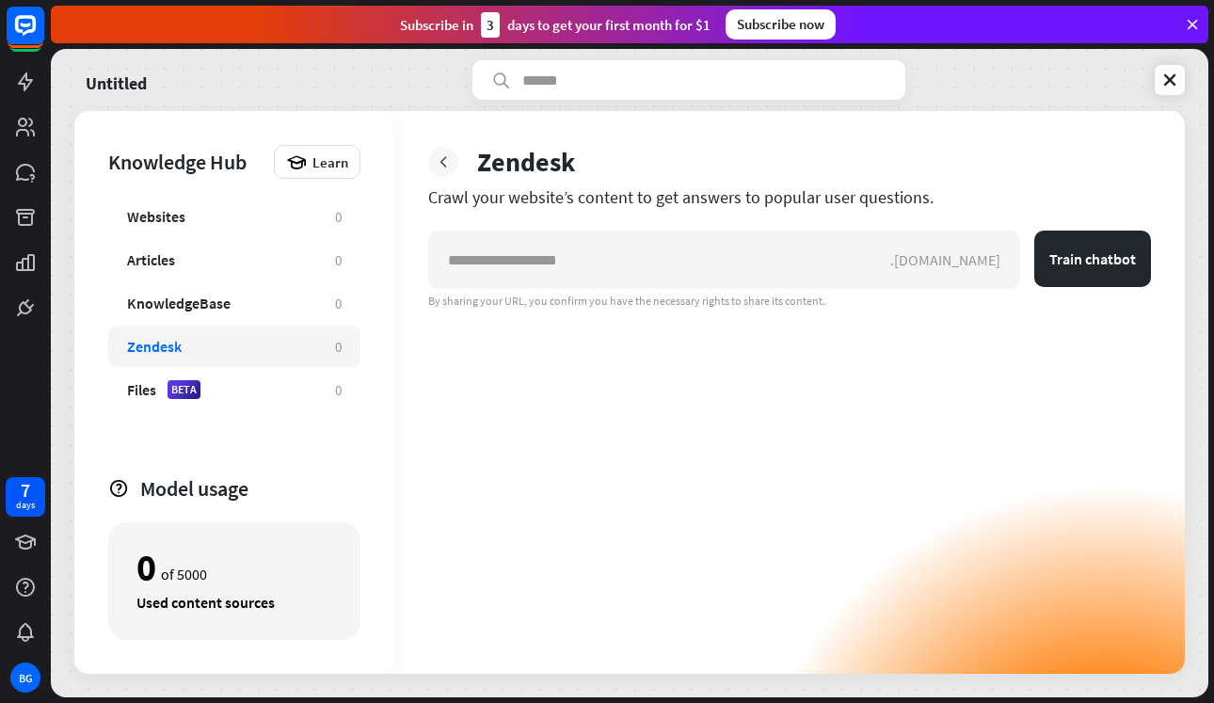
click at [432, 159] on div at bounding box center [443, 162] width 30 height 30
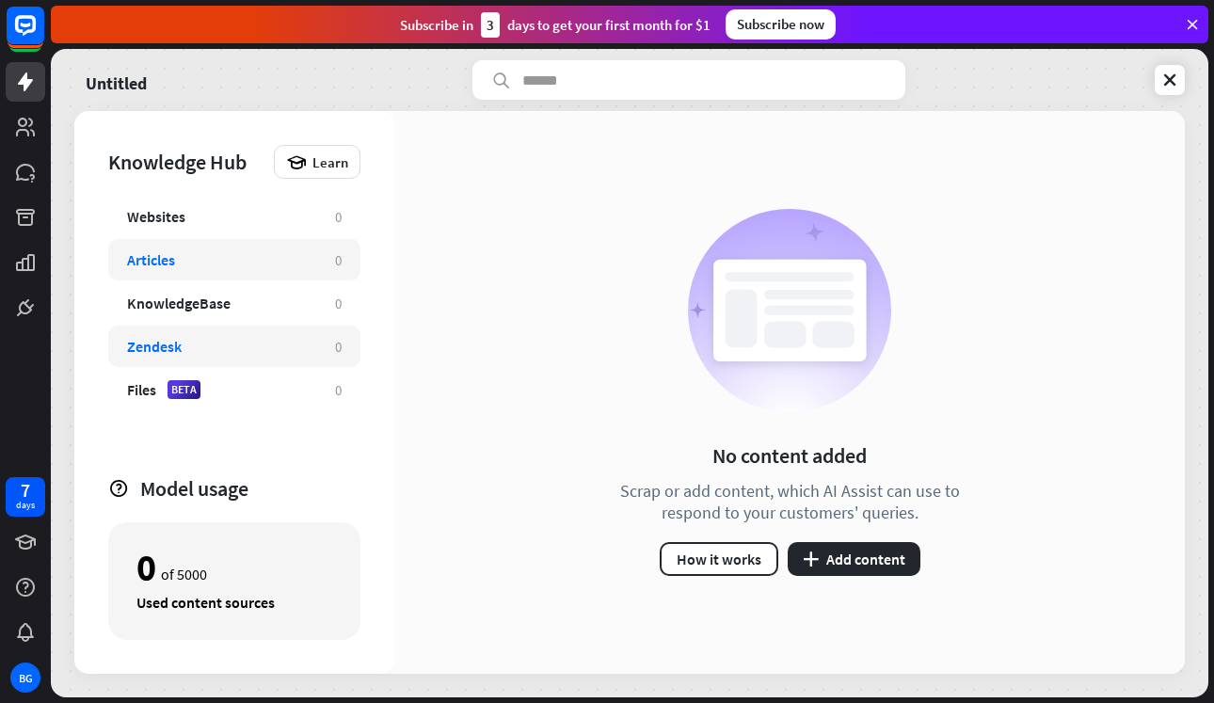
click at [244, 247] on div "Articles 0" at bounding box center [234, 259] width 252 height 41
click at [1156, 86] on link at bounding box center [1170, 80] width 30 height 30
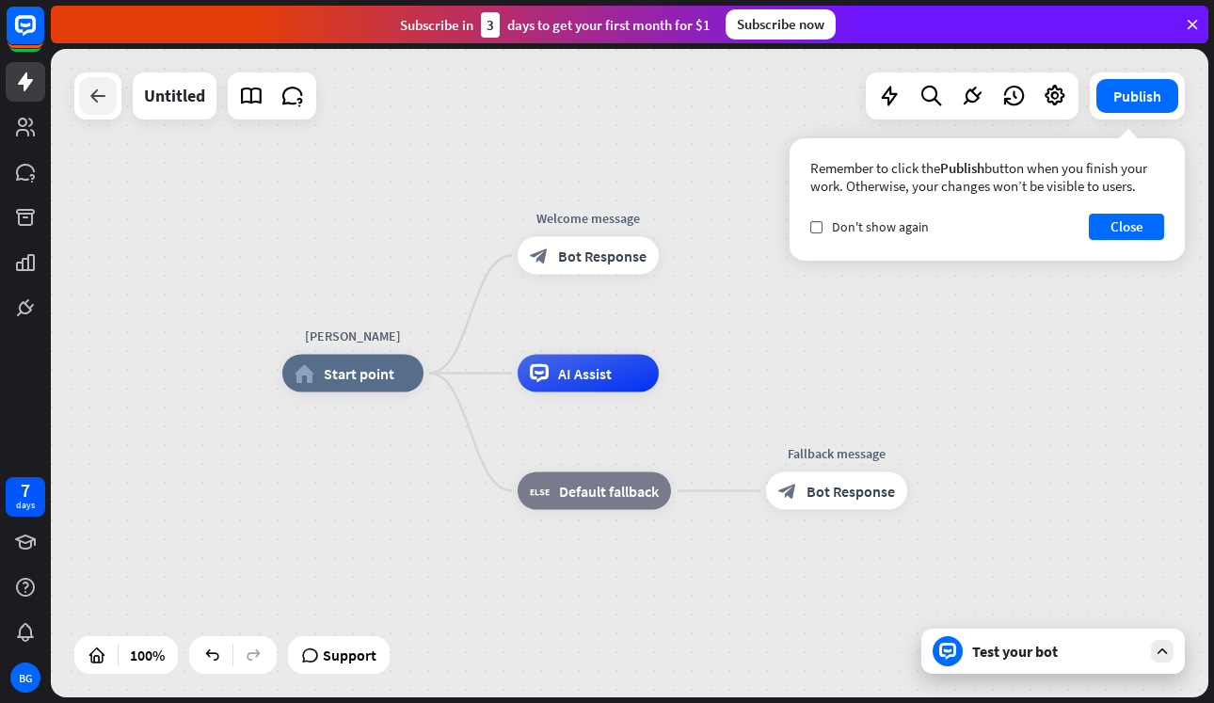
click at [101, 97] on icon at bounding box center [98, 96] width 23 height 23
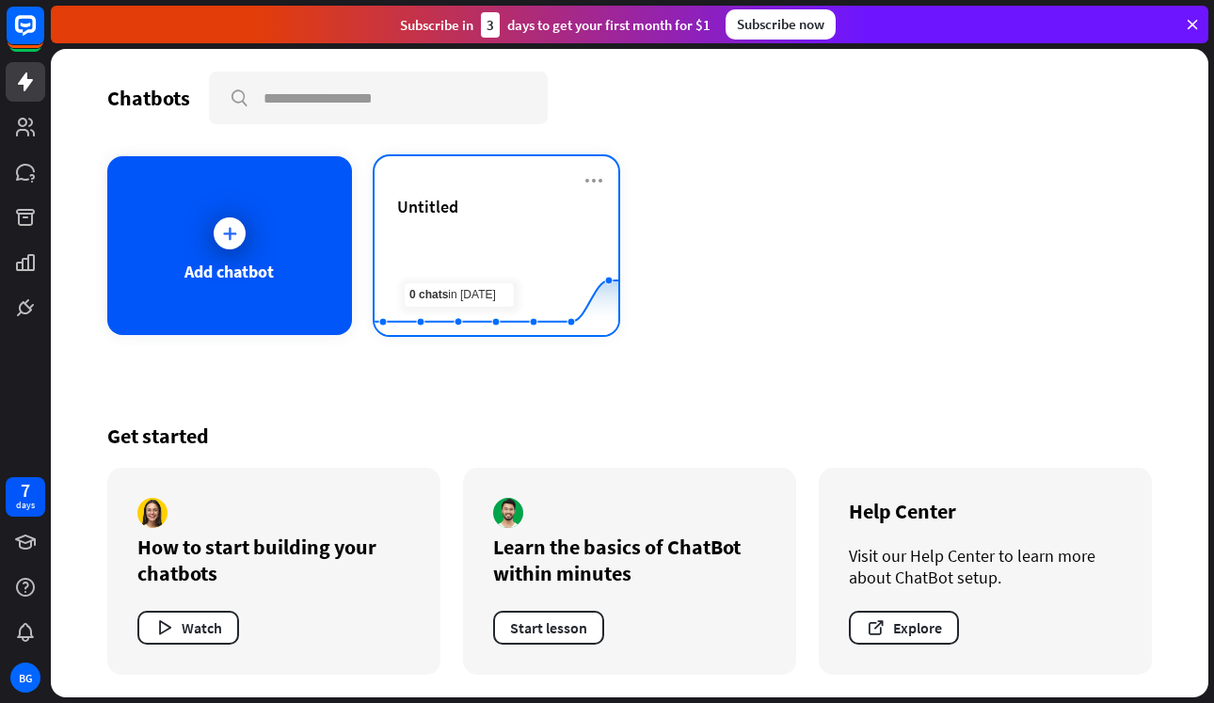
click at [513, 230] on rect at bounding box center [496, 289] width 244 height 118
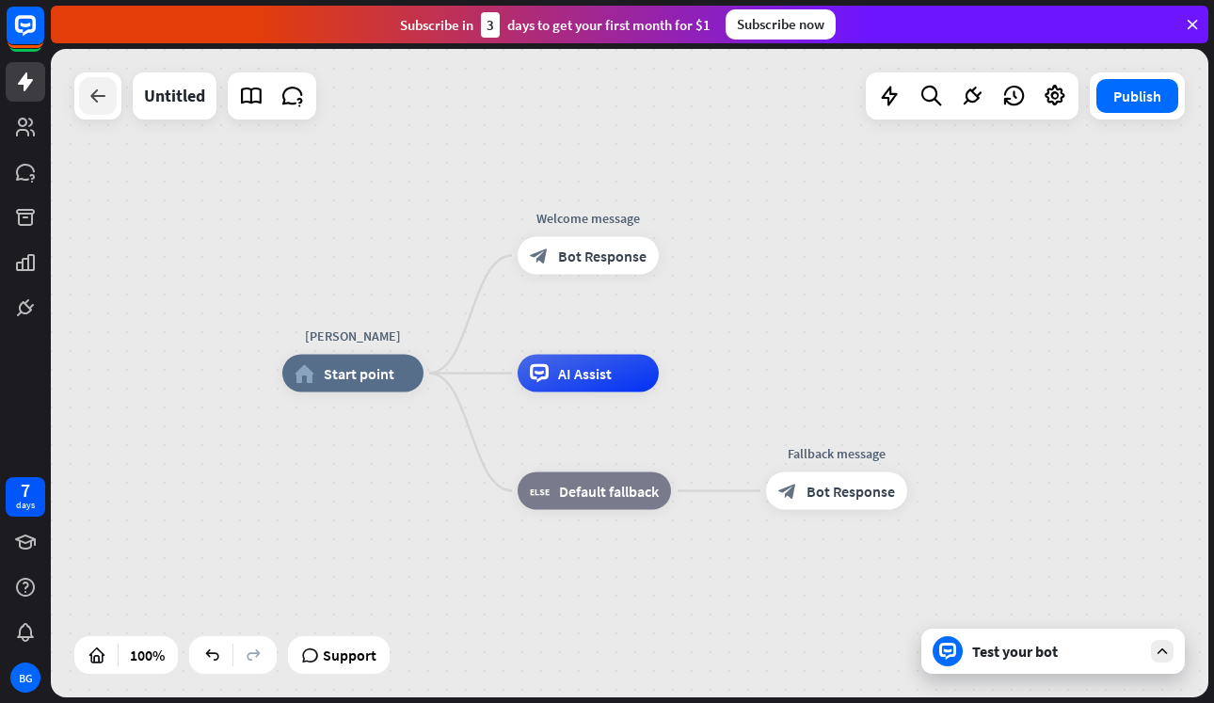
click at [108, 90] on icon at bounding box center [98, 96] width 23 height 23
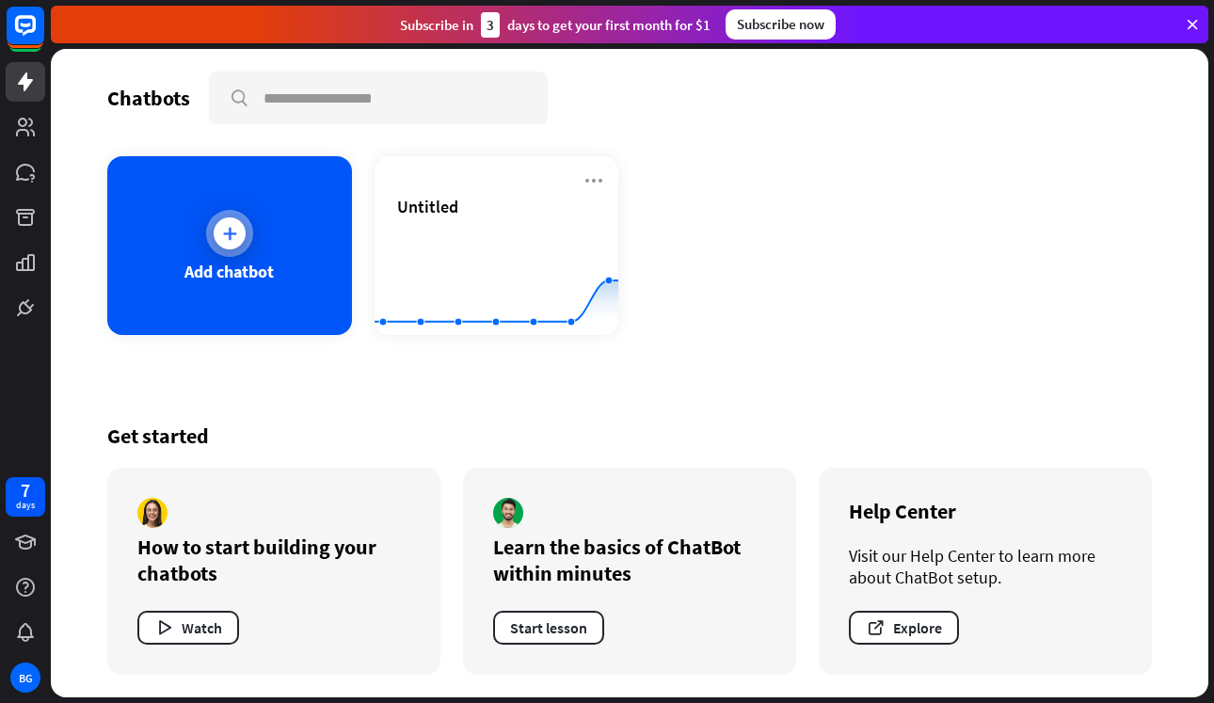
click at [239, 227] on icon at bounding box center [229, 233] width 19 height 19
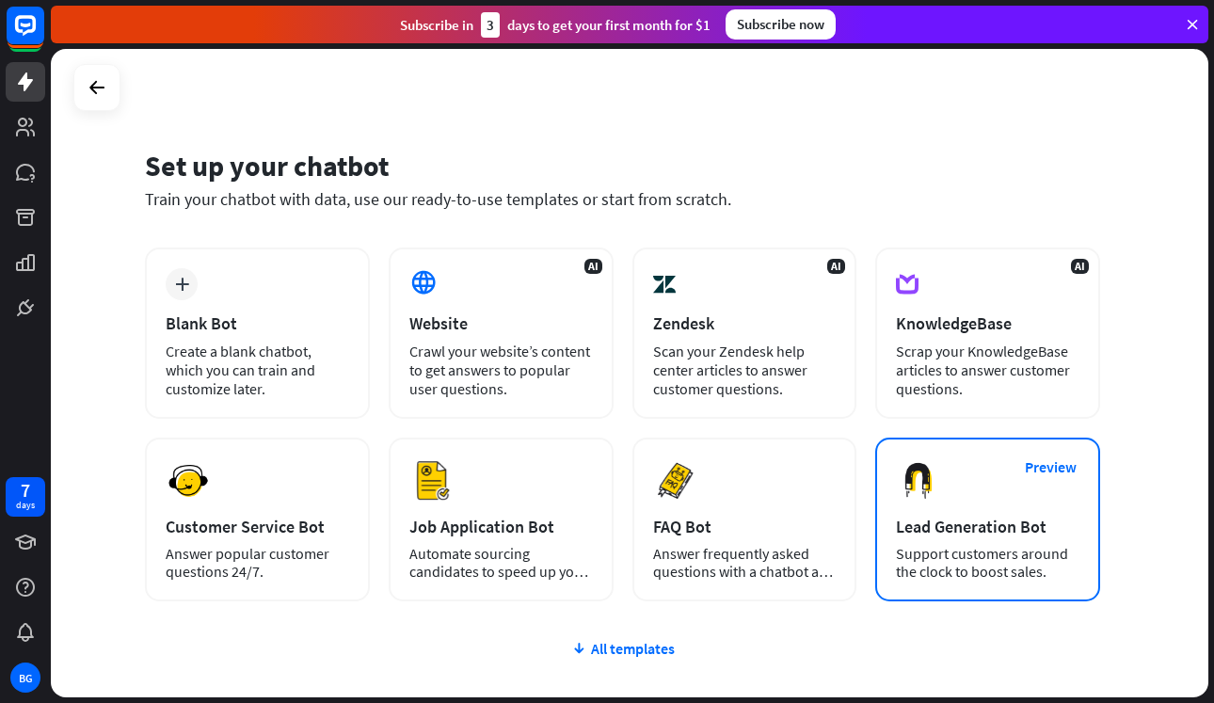
click at [1010, 538] on div "Preview Lead Generation Bot Support customers around the clock to boost sales." at bounding box center [987, 520] width 225 height 164
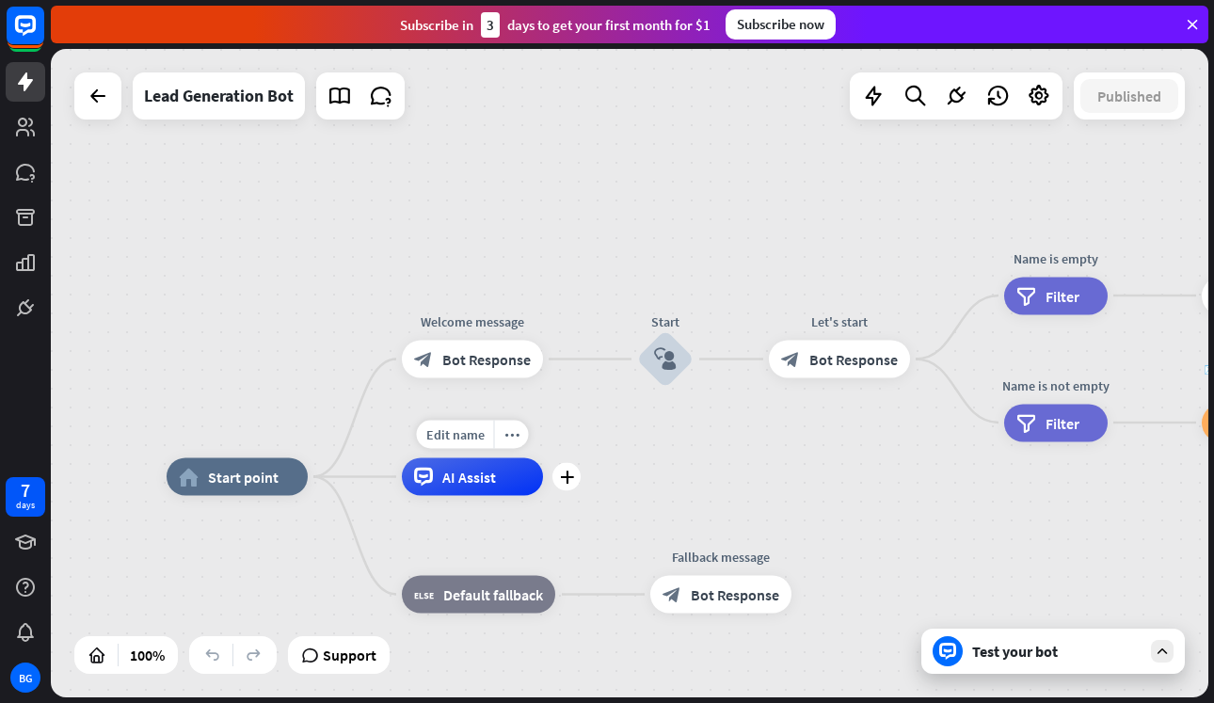
click at [495, 484] on span "AI Assist" at bounding box center [469, 477] width 54 height 19
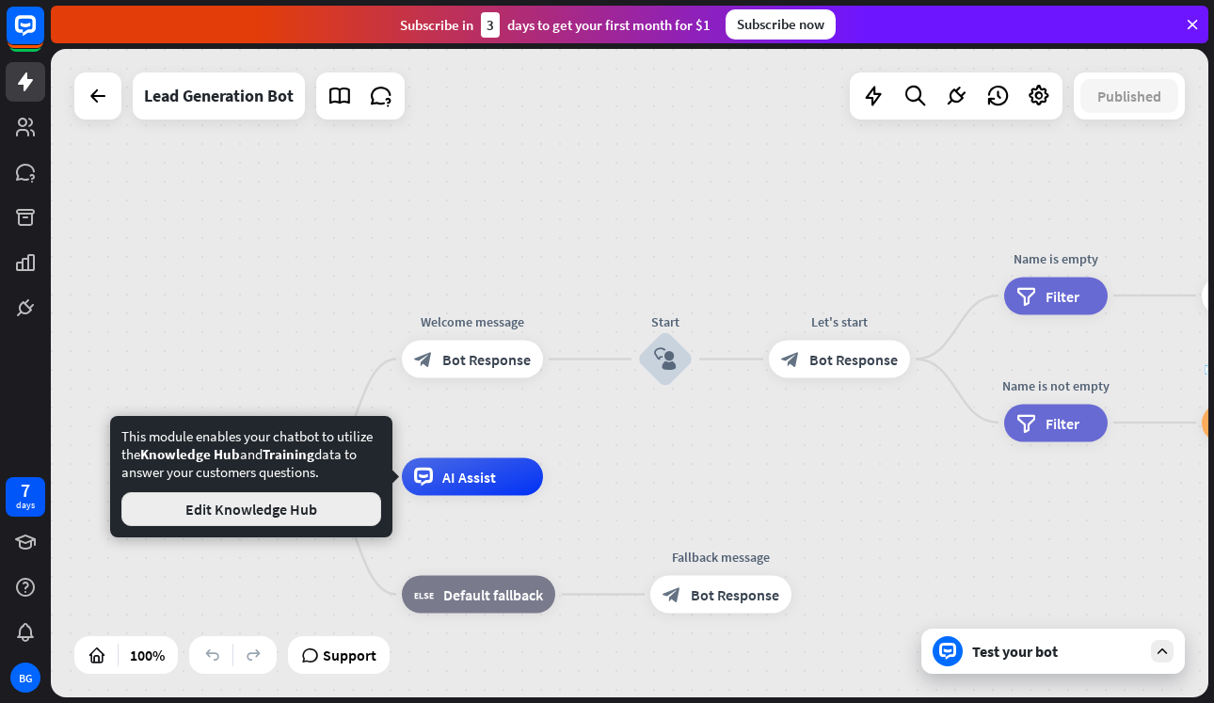
click at [303, 509] on button "Edit Knowledge Hub" at bounding box center [251, 509] width 260 height 34
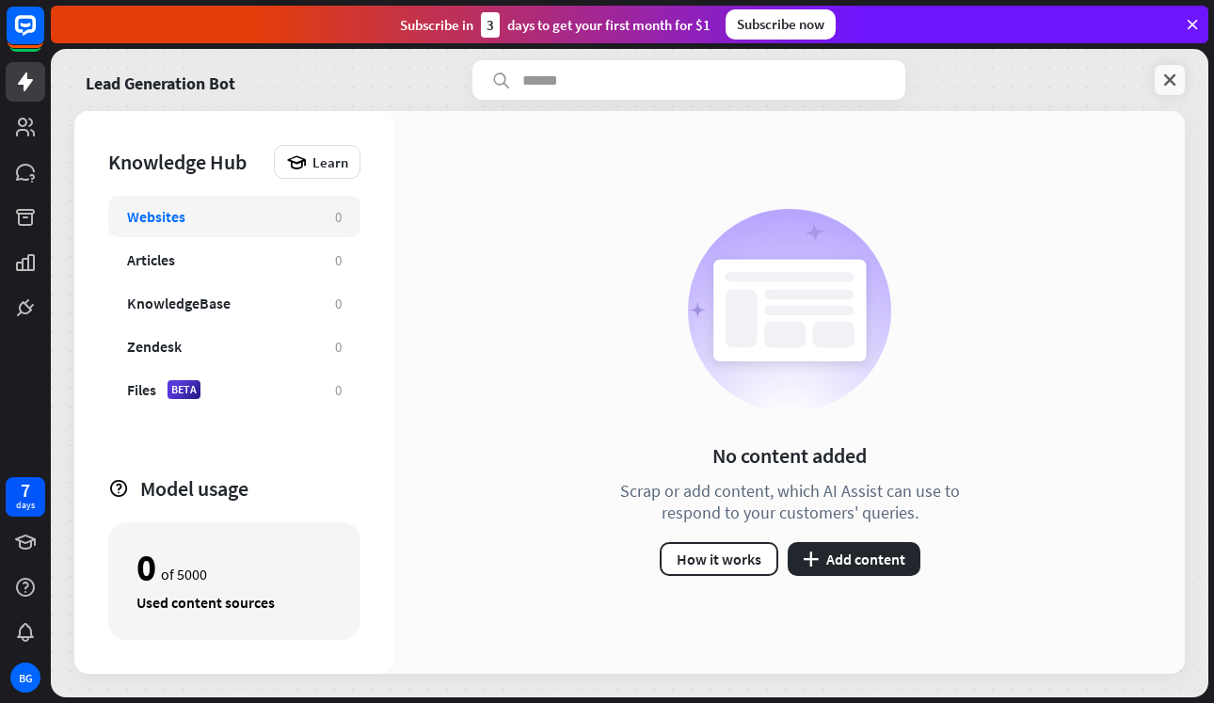
click at [1177, 75] on icon at bounding box center [1169, 80] width 19 height 19
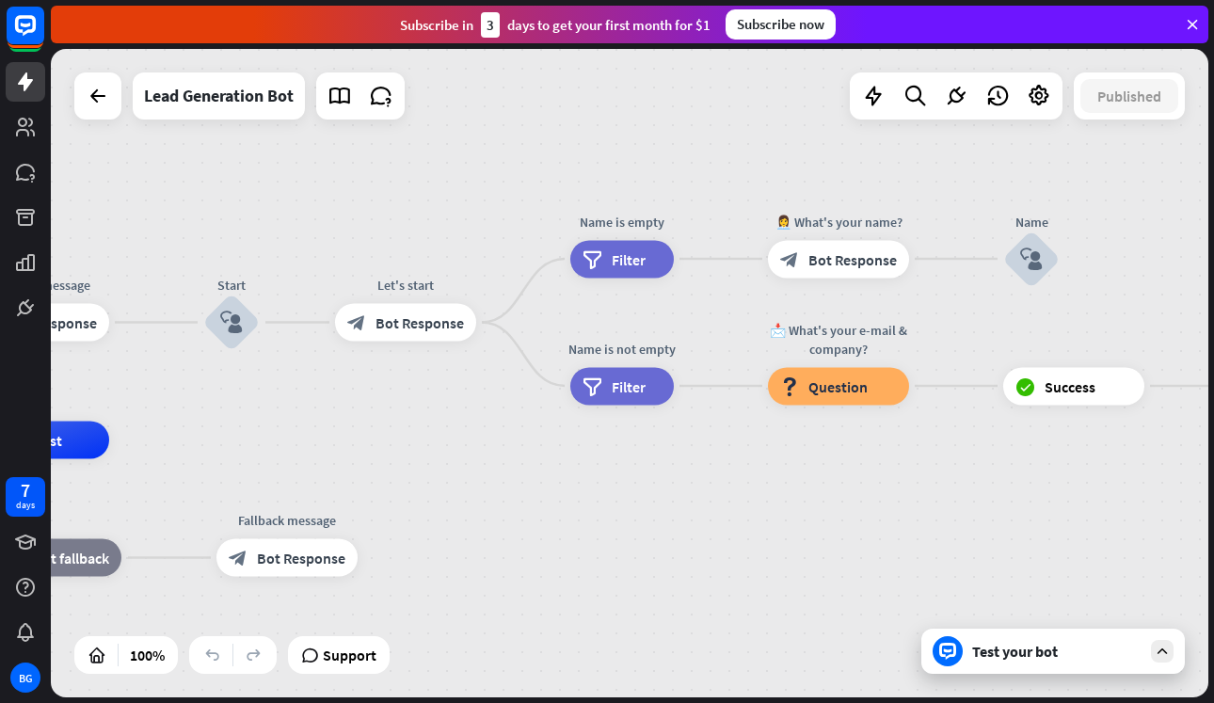
click at [1027, 535] on div "home_2 Start point Welcome message block_bot_response Bot Response Start block_…" at bounding box center [629, 373] width 1157 height 648
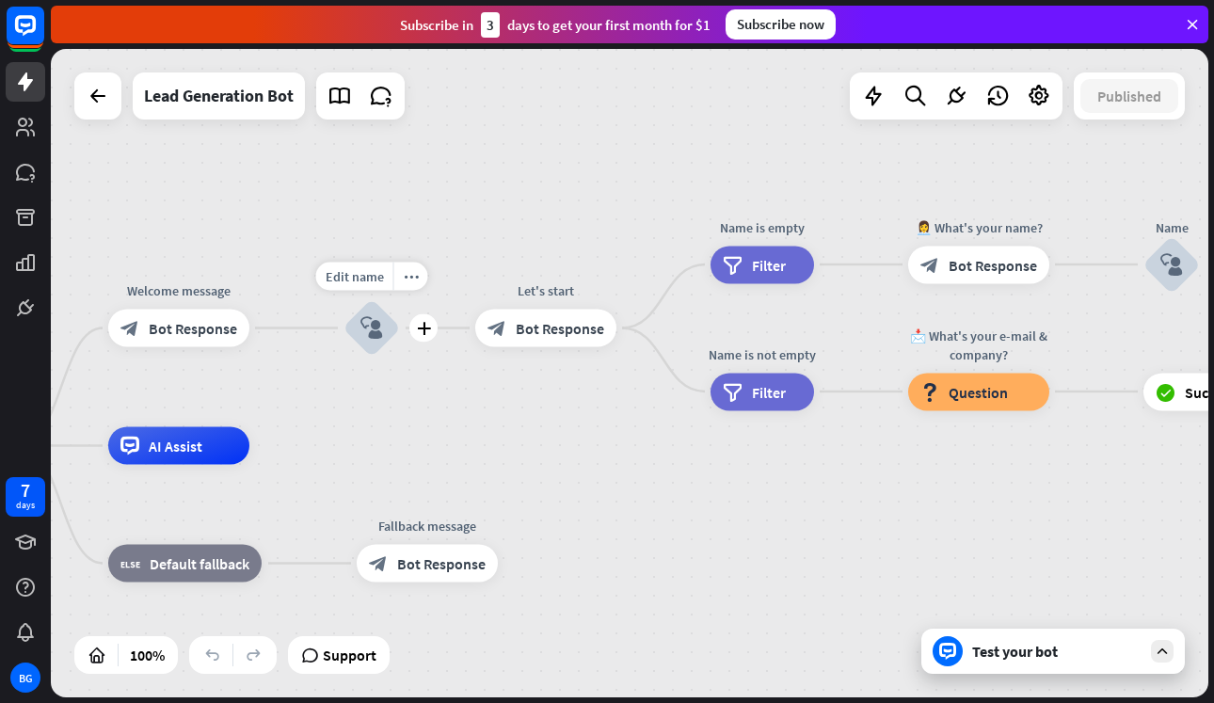
click at [382, 328] on icon "block_user_input" at bounding box center [371, 328] width 23 height 23
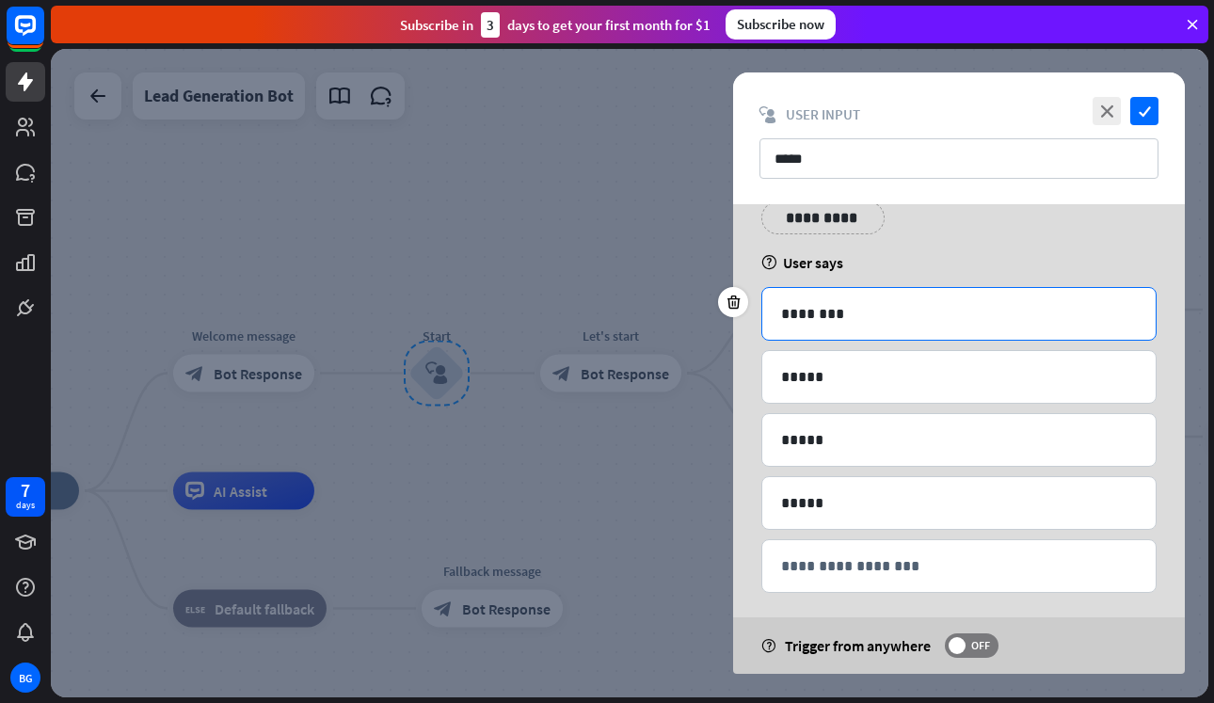
scroll to position [71, 0]
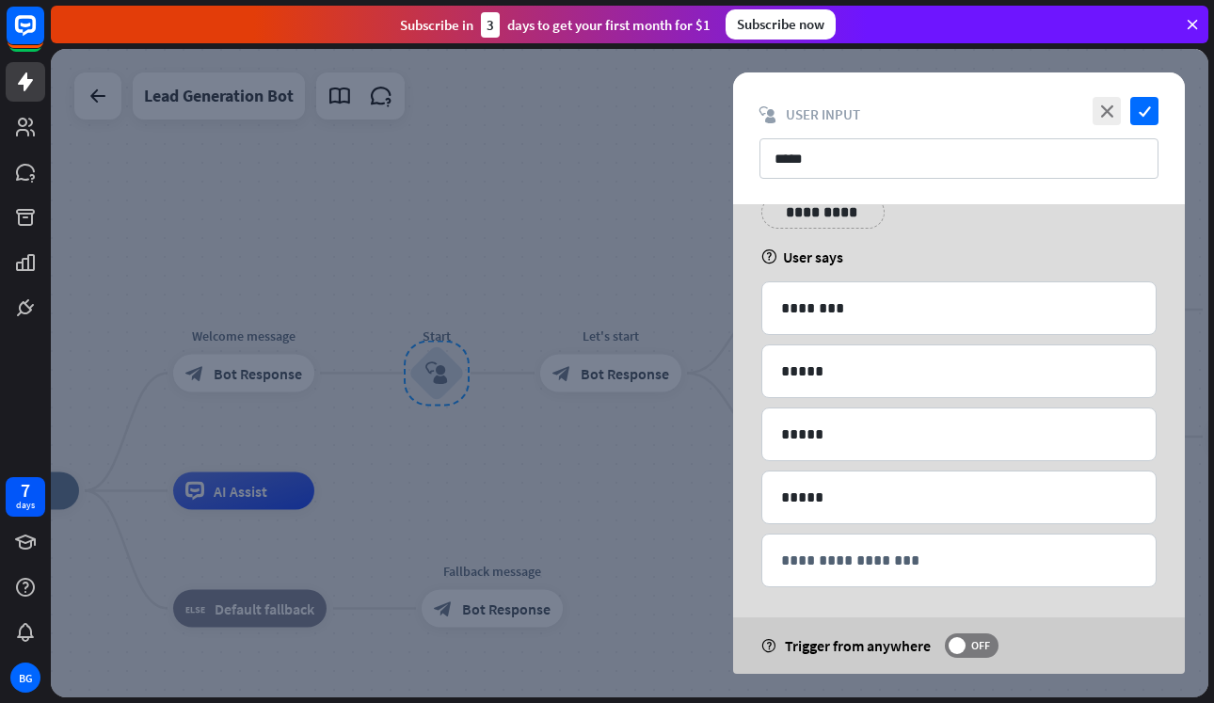
click at [652, 183] on div at bounding box center [629, 373] width 1157 height 648
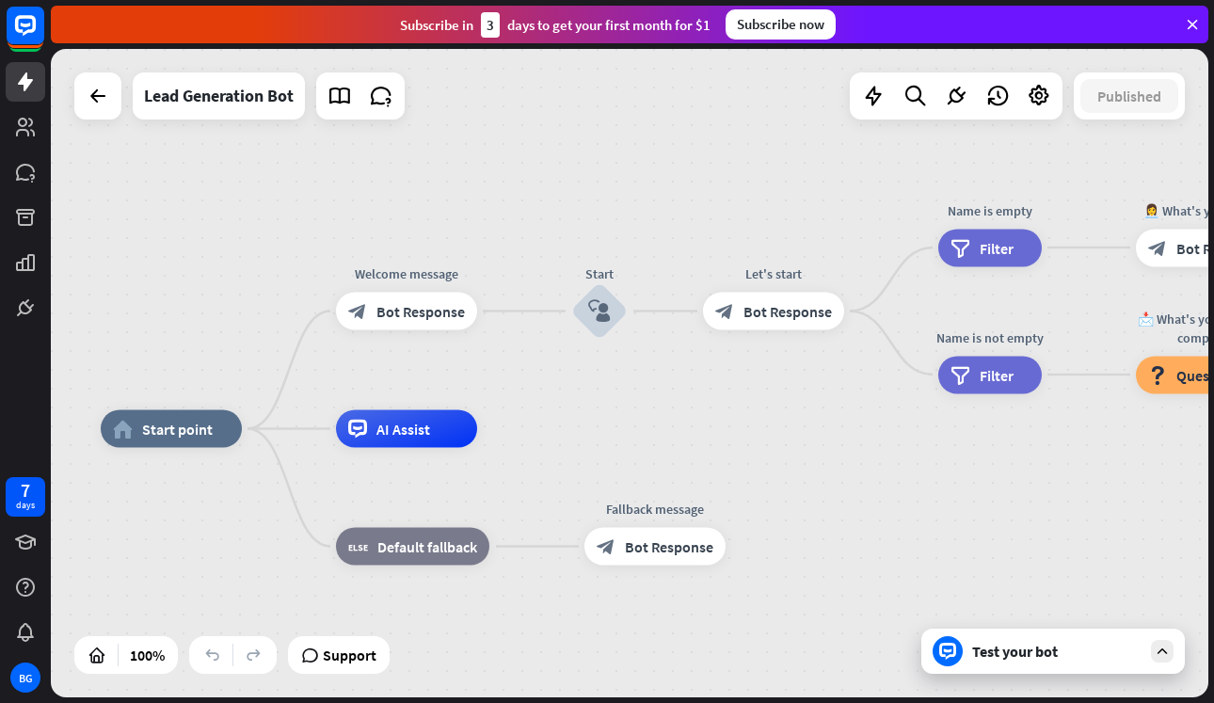
click at [1159, 651] on icon at bounding box center [1162, 651] width 17 height 17
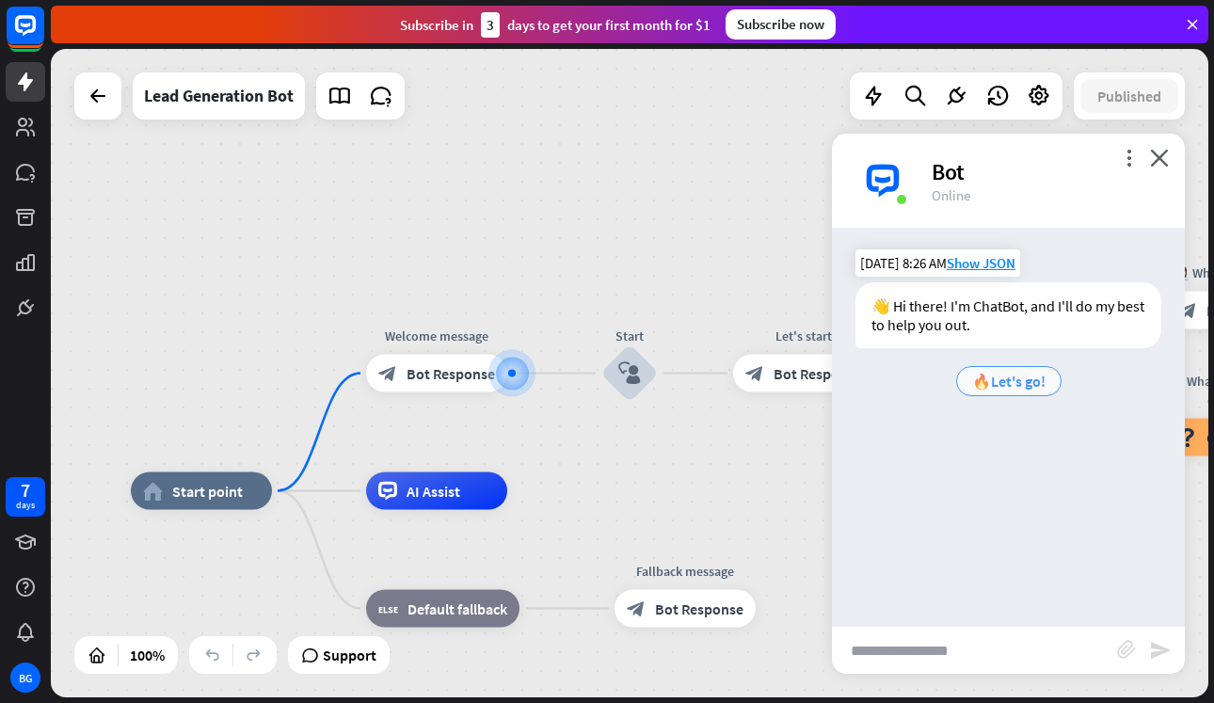
click at [1015, 374] on span "🔥Let's go!" at bounding box center [1008, 381] width 73 height 19
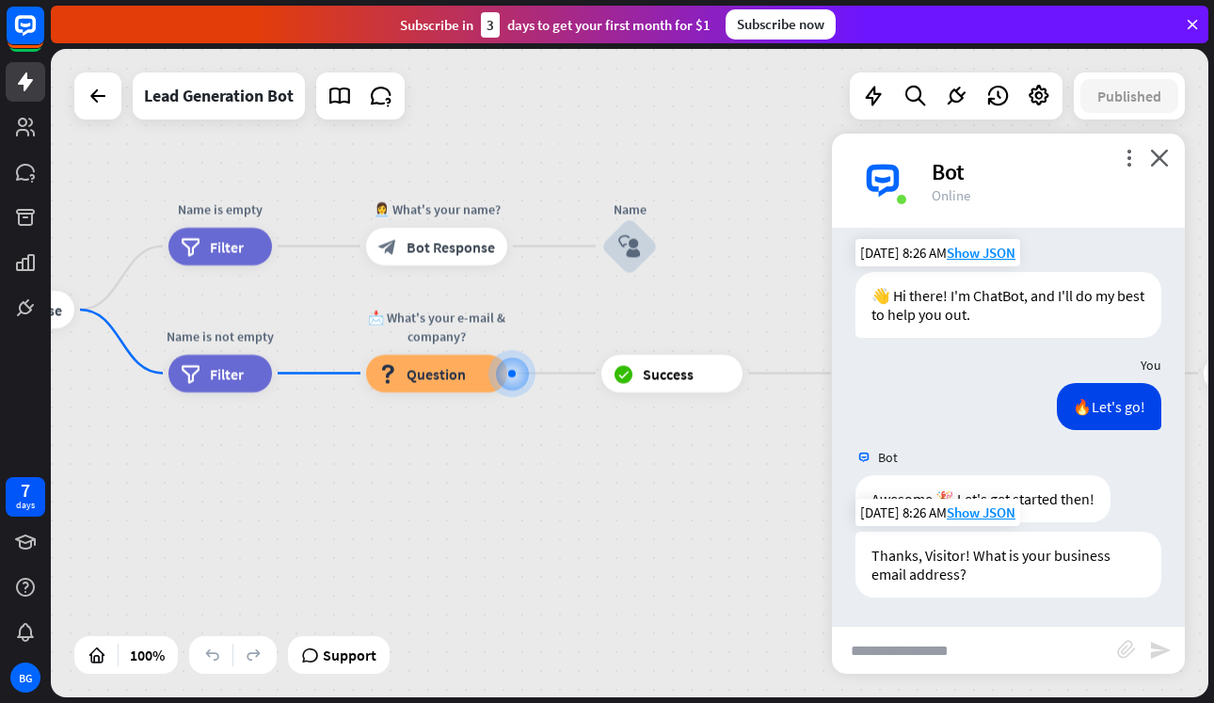
scroll to position [10, 0]
click at [1023, 649] on input "text" at bounding box center [974, 650] width 285 height 47
type input "*******"
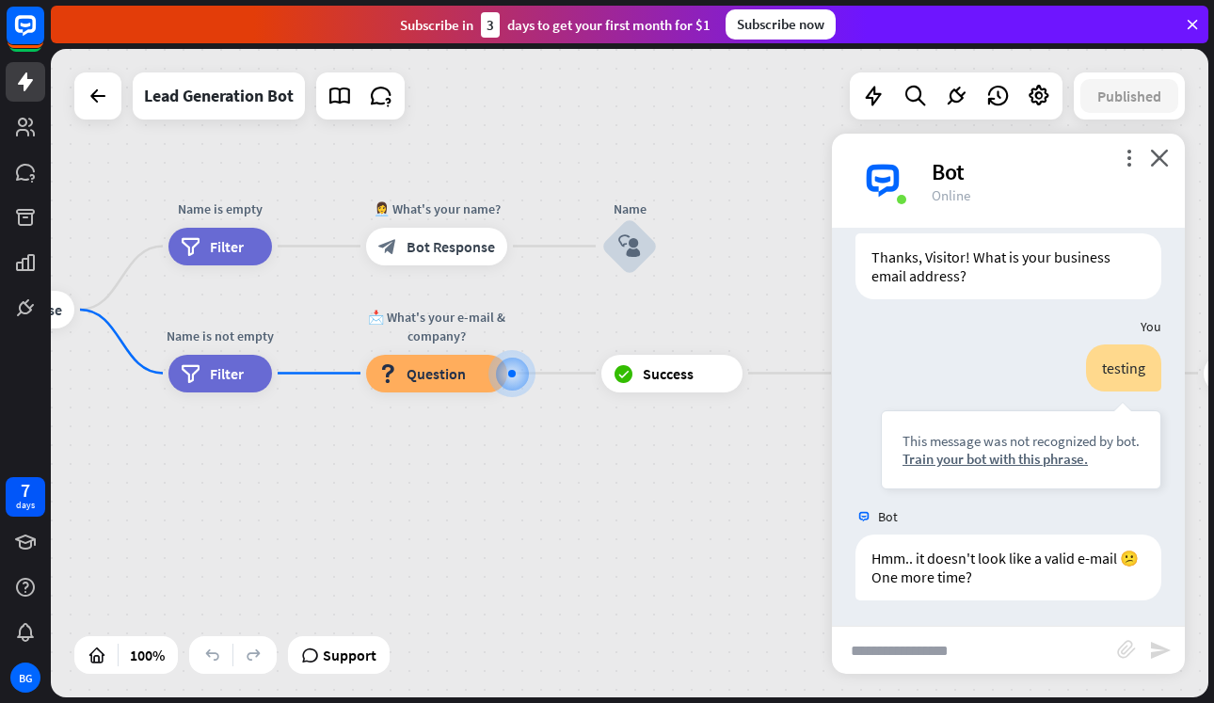
scroll to position [311, 0]
click at [984, 650] on input "text" at bounding box center [974, 650] width 285 height 47
type input "**********"
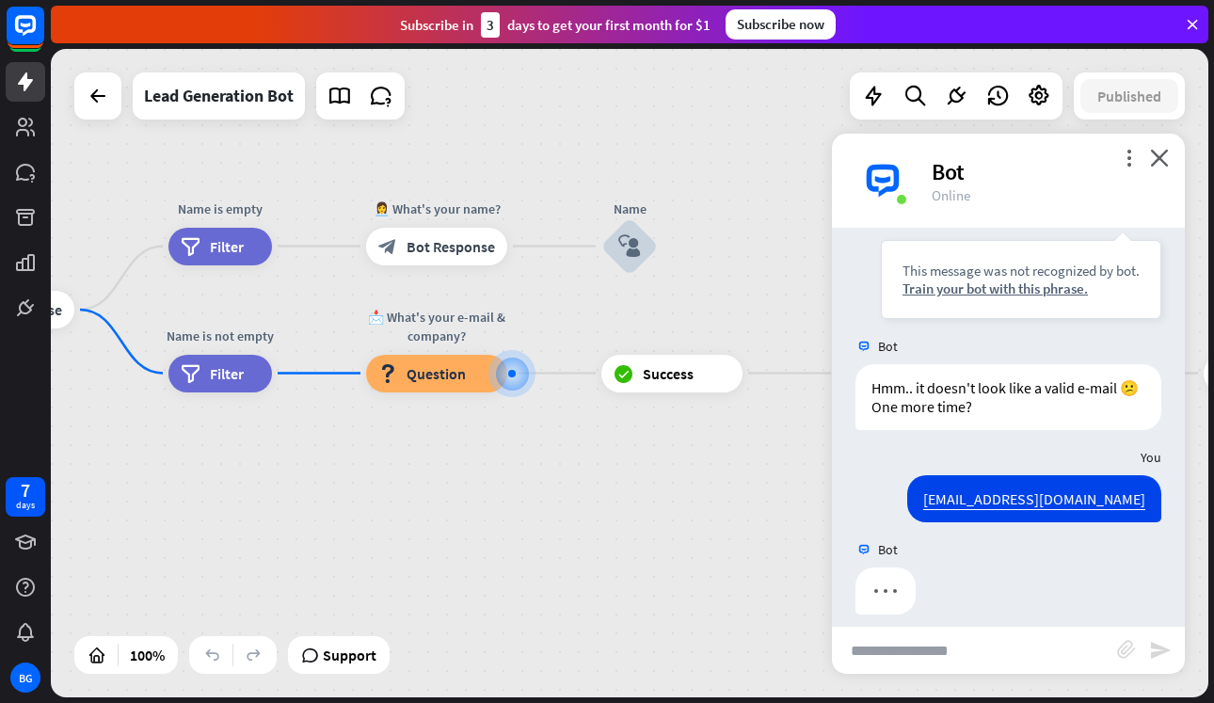
scroll to position [496, 0]
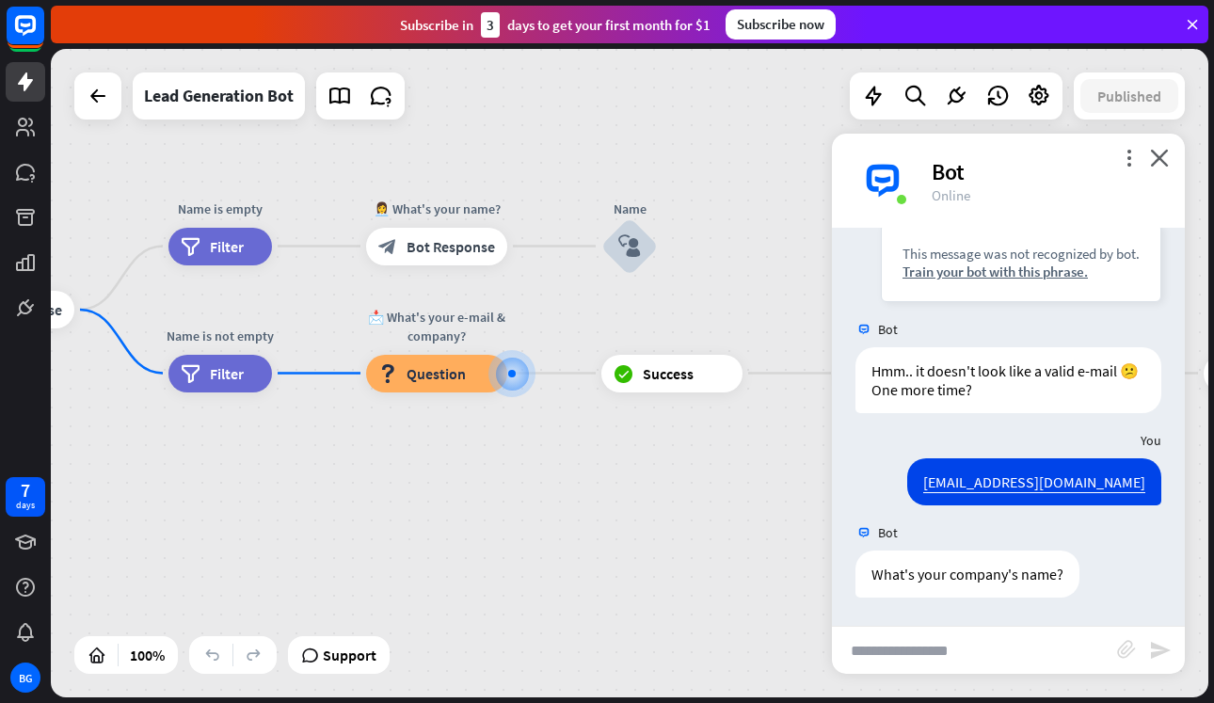
click at [976, 640] on input "text" at bounding box center [974, 650] width 285 height 47
type input "**********"
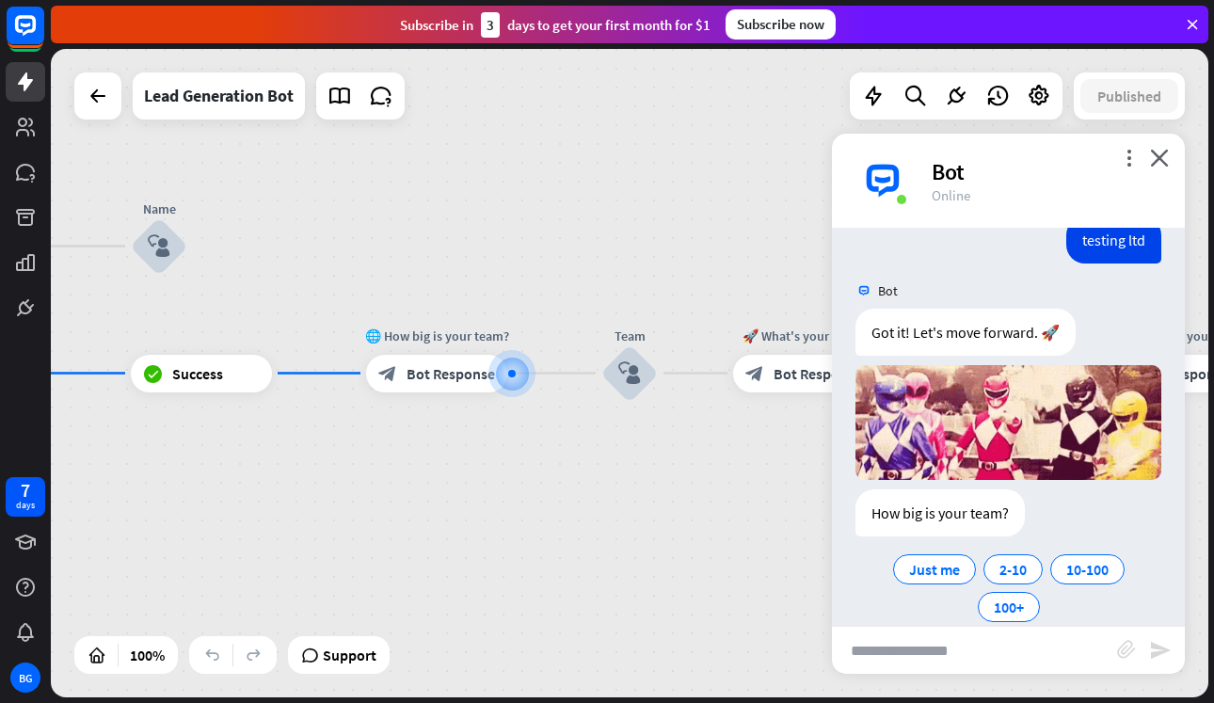
scroll to position [950, 0]
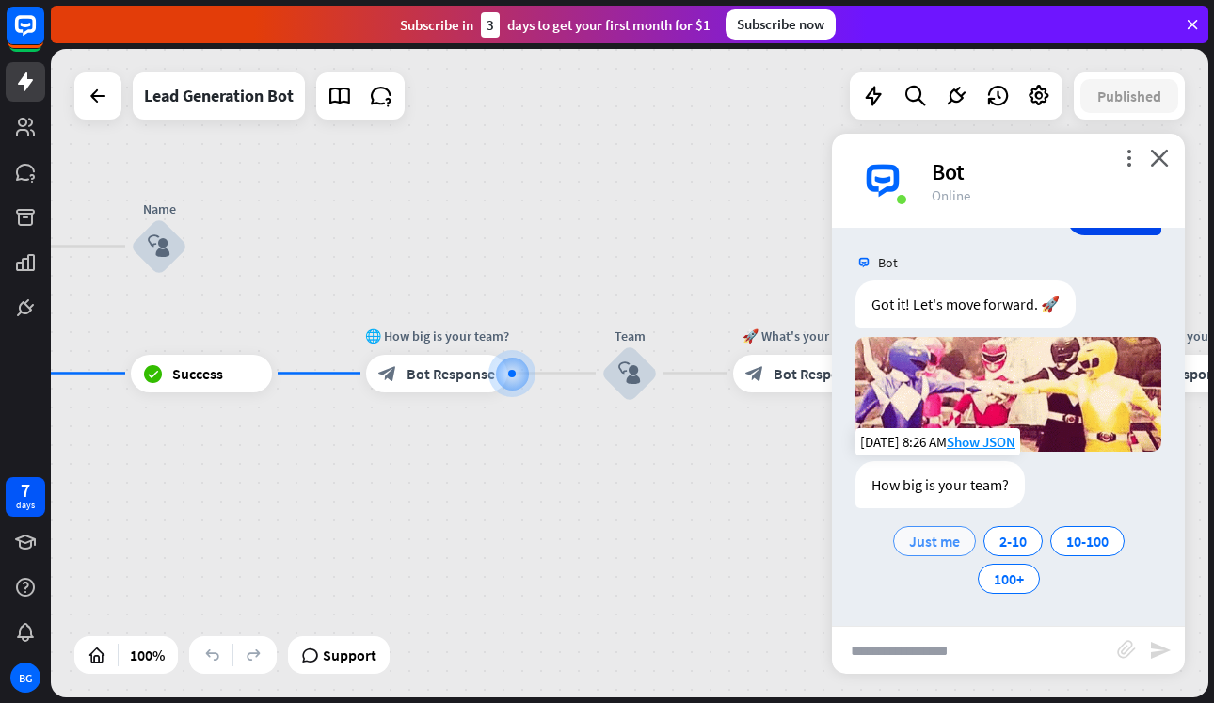
click at [949, 548] on span "Just me" at bounding box center [934, 541] width 51 height 19
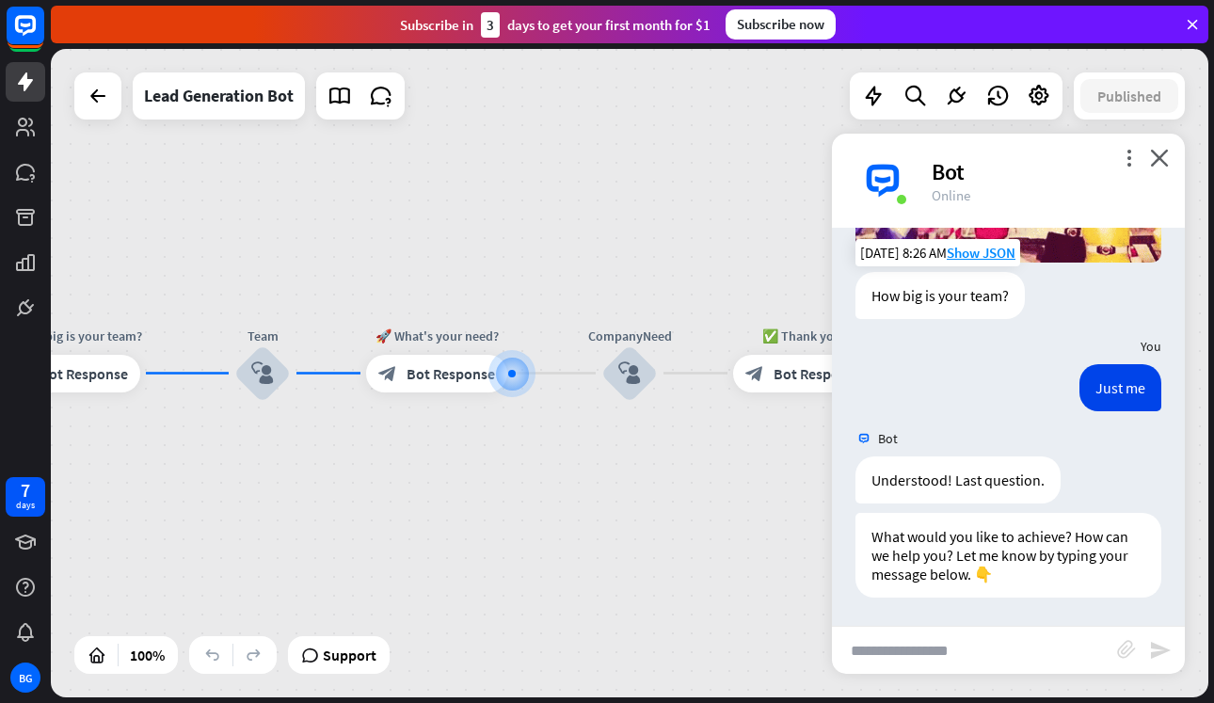
scroll to position [1139, 0]
click at [965, 642] on input "text" at bounding box center [974, 650] width 285 height 47
type input "**********"
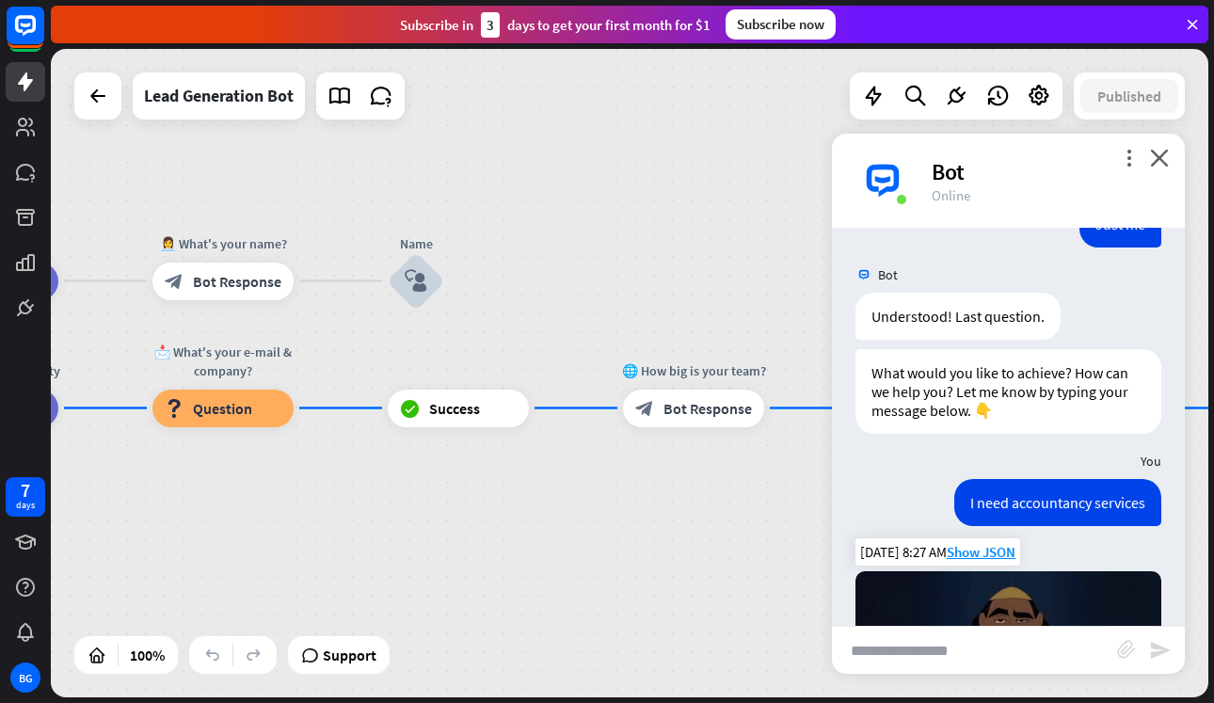
scroll to position [1128, 0]
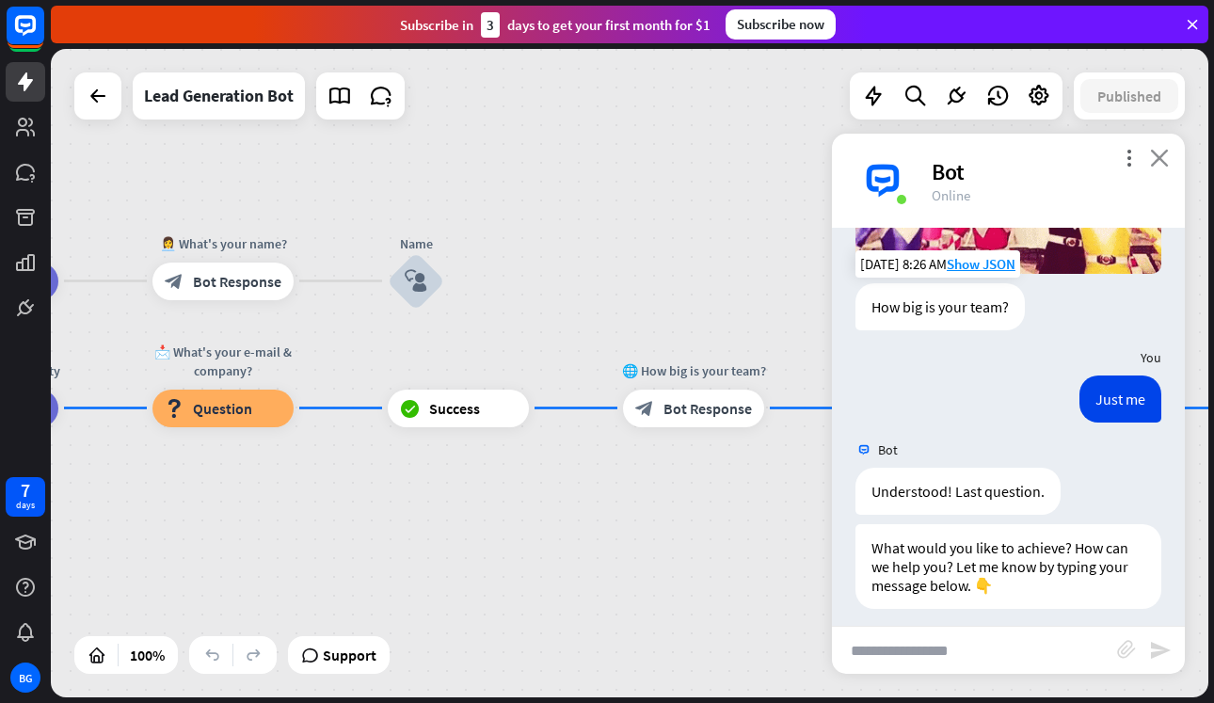
click at [1155, 160] on icon "close" at bounding box center [1159, 158] width 19 height 18
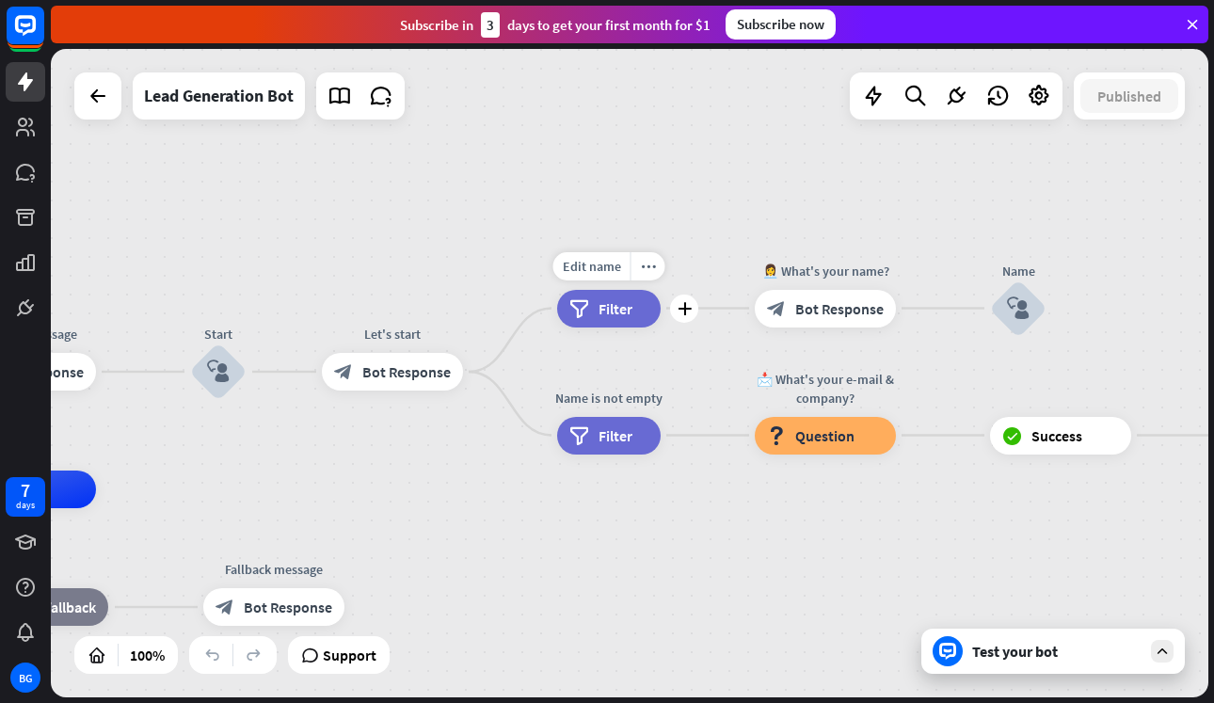
click at [622, 313] on span "Filter" at bounding box center [615, 308] width 34 height 19
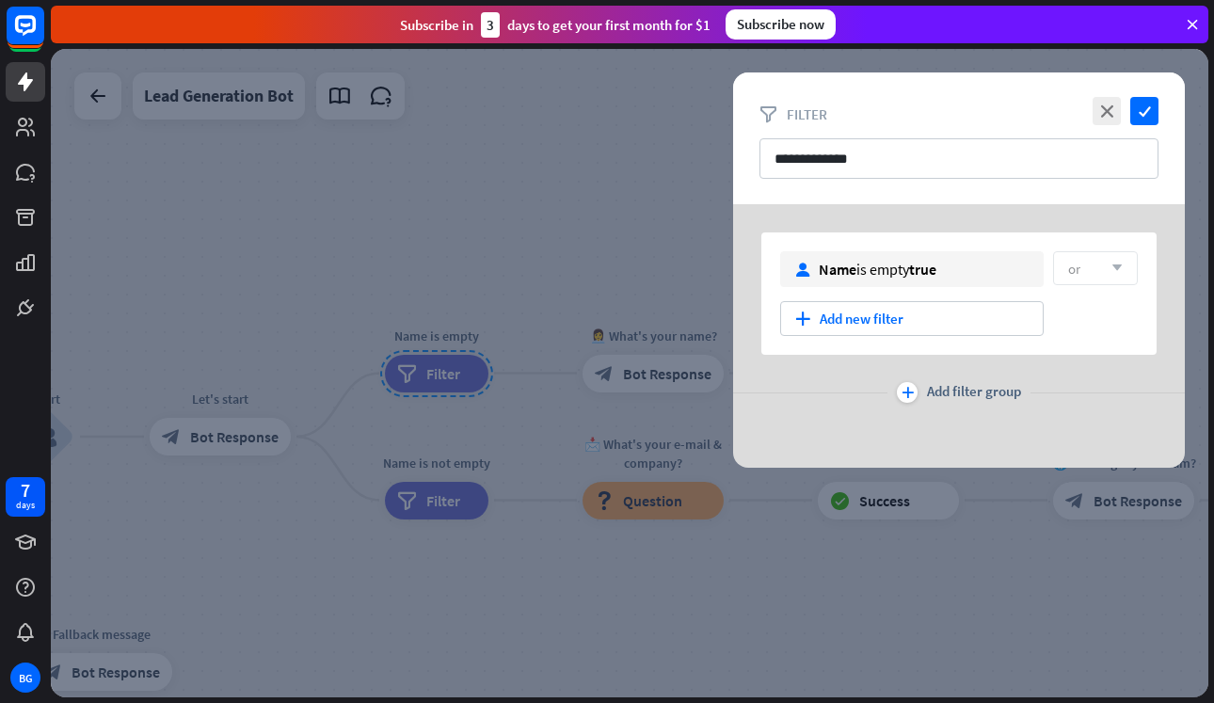
click at [580, 203] on div at bounding box center [629, 373] width 1157 height 648
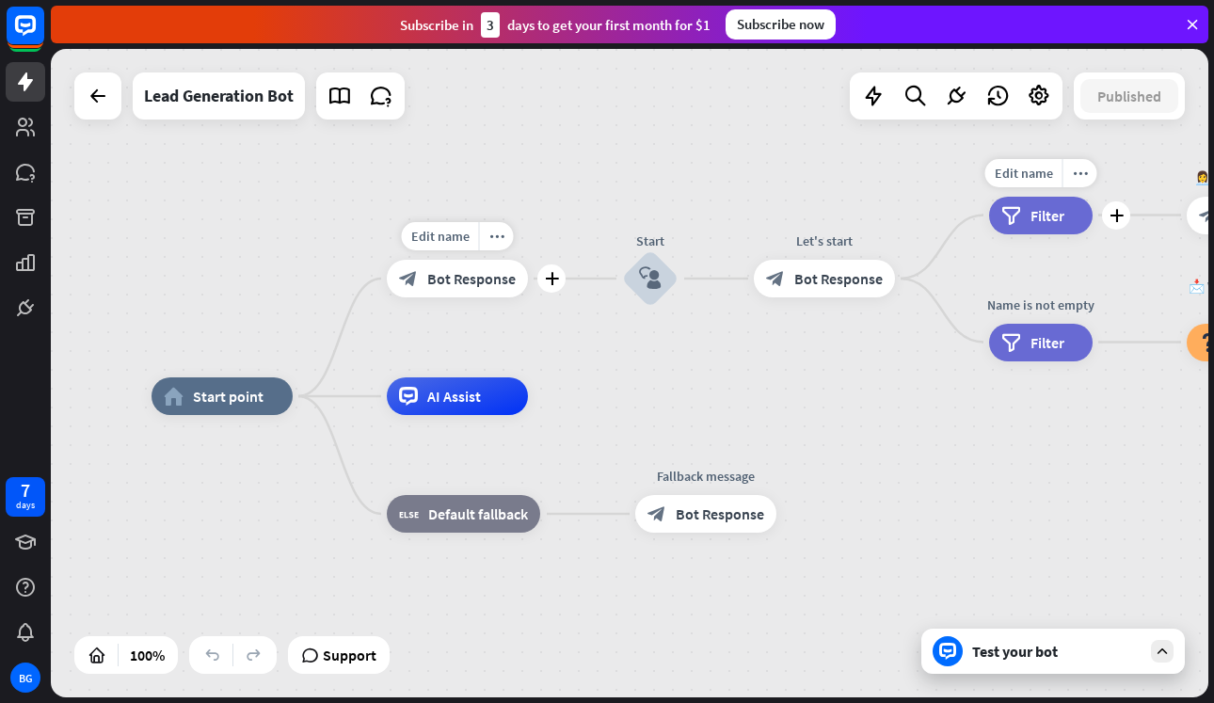
click at [495, 296] on div "block_bot_response Bot Response" at bounding box center [457, 279] width 141 height 38
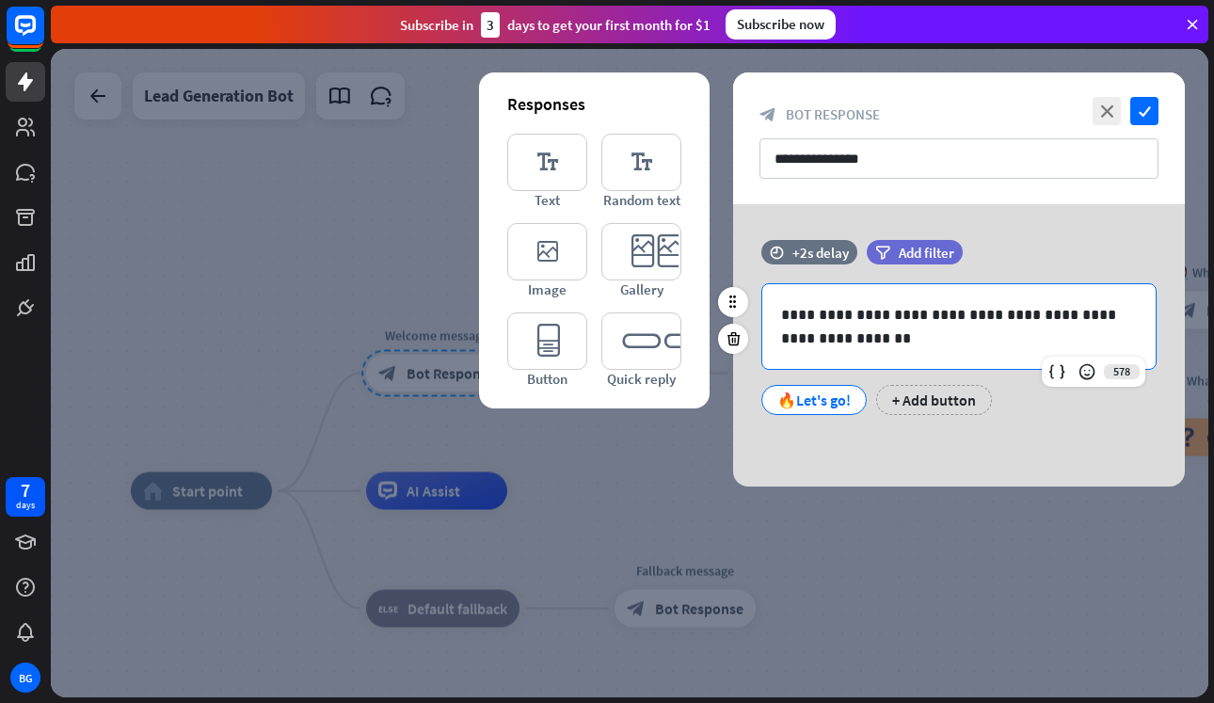
click at [911, 305] on p "**********" at bounding box center [959, 326] width 356 height 47
click at [804, 310] on p "**********" at bounding box center [959, 326] width 356 height 47
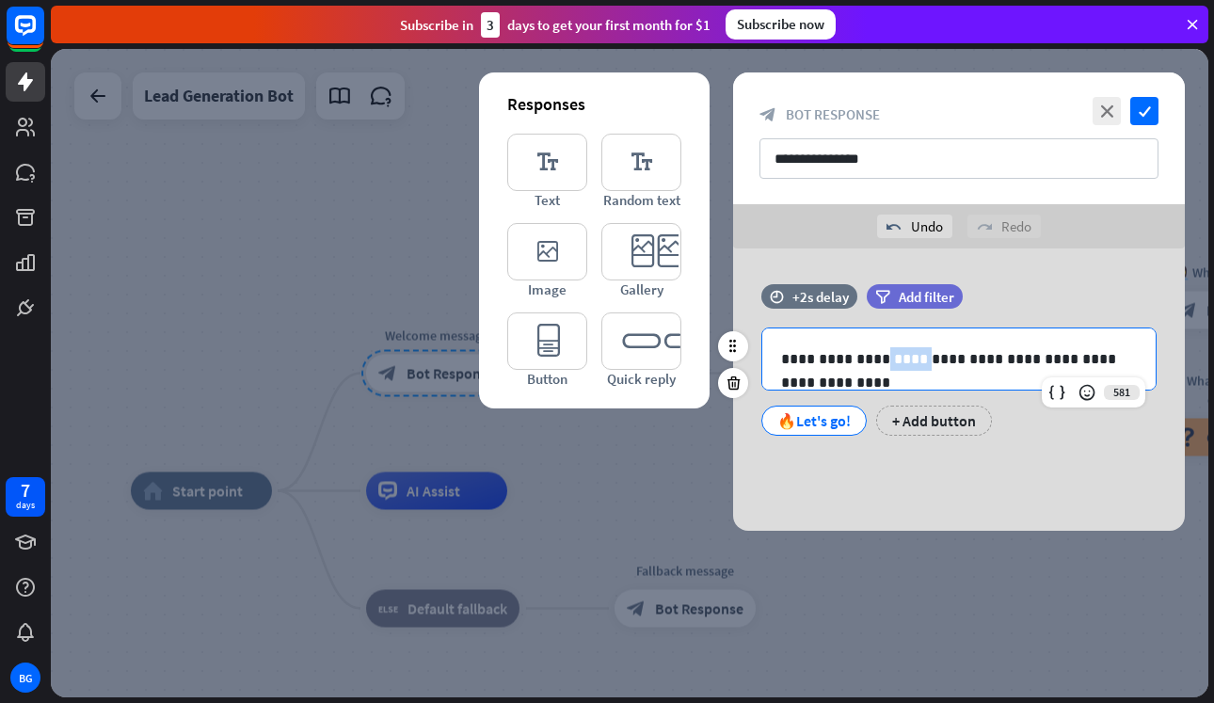
drag, startPoint x: 907, startPoint y: 358, endPoint x: 860, endPoint y: 360, distance: 47.1
click at [860, 360] on p "**********" at bounding box center [959, 359] width 356 height 24
click at [929, 423] on div "+ Add button" at bounding box center [934, 421] width 116 height 30
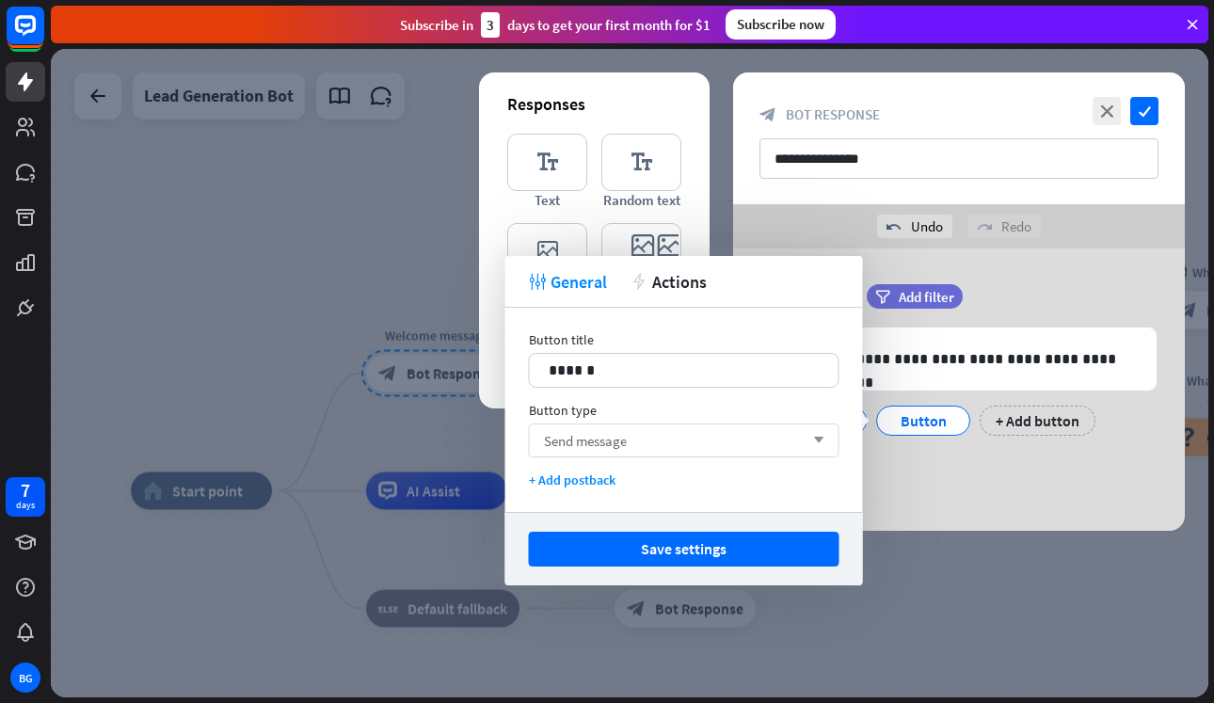
click at [750, 438] on div "Send message arrow_down" at bounding box center [684, 440] width 311 height 34
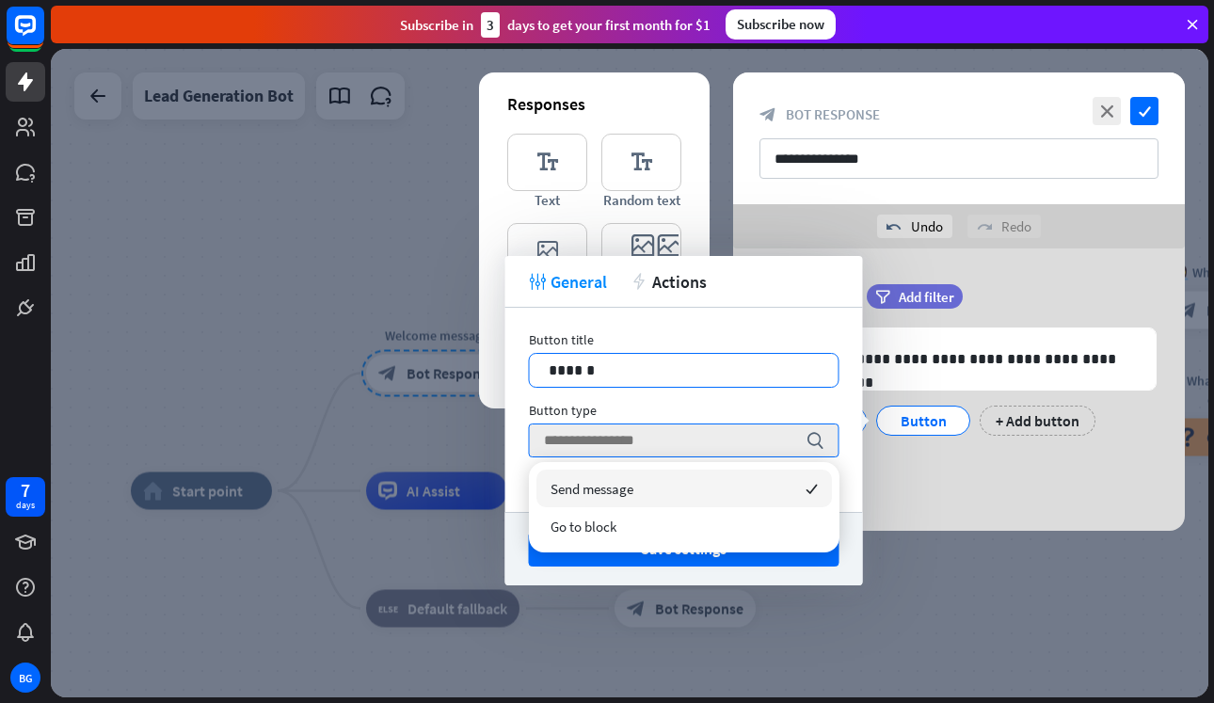
click at [734, 376] on p "******" at bounding box center [684, 370] width 271 height 24
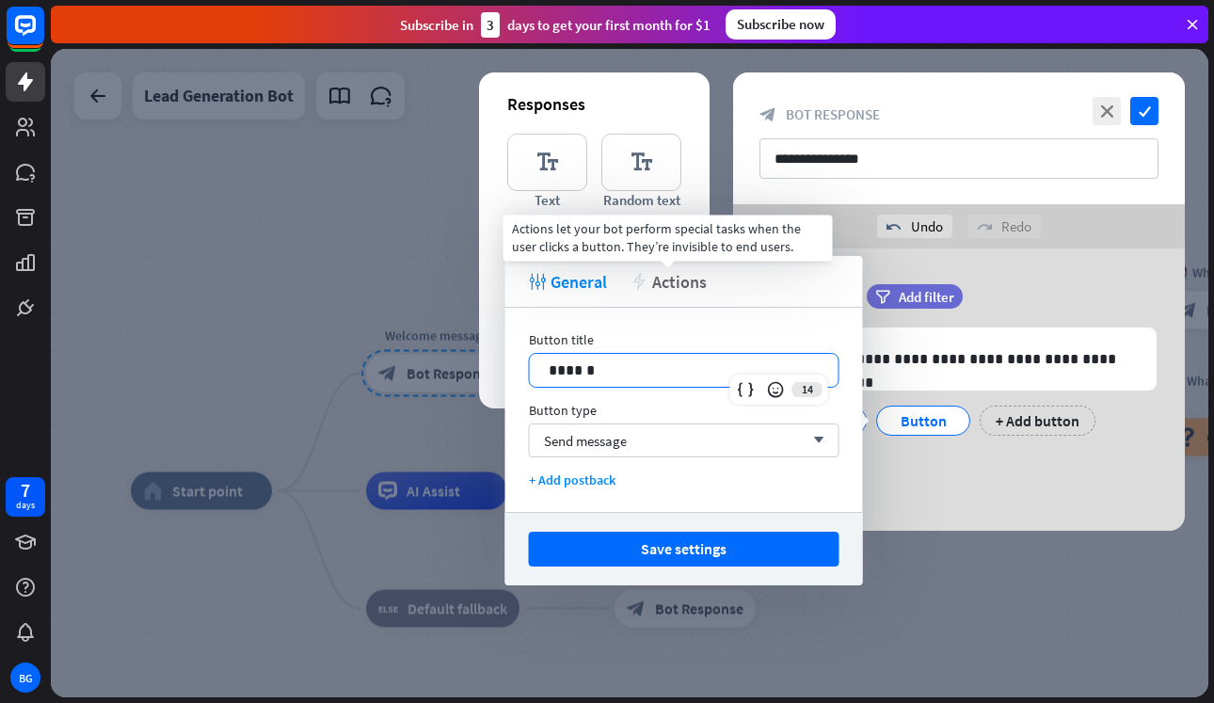
click at [685, 271] on span "Actions" at bounding box center [679, 282] width 55 height 22
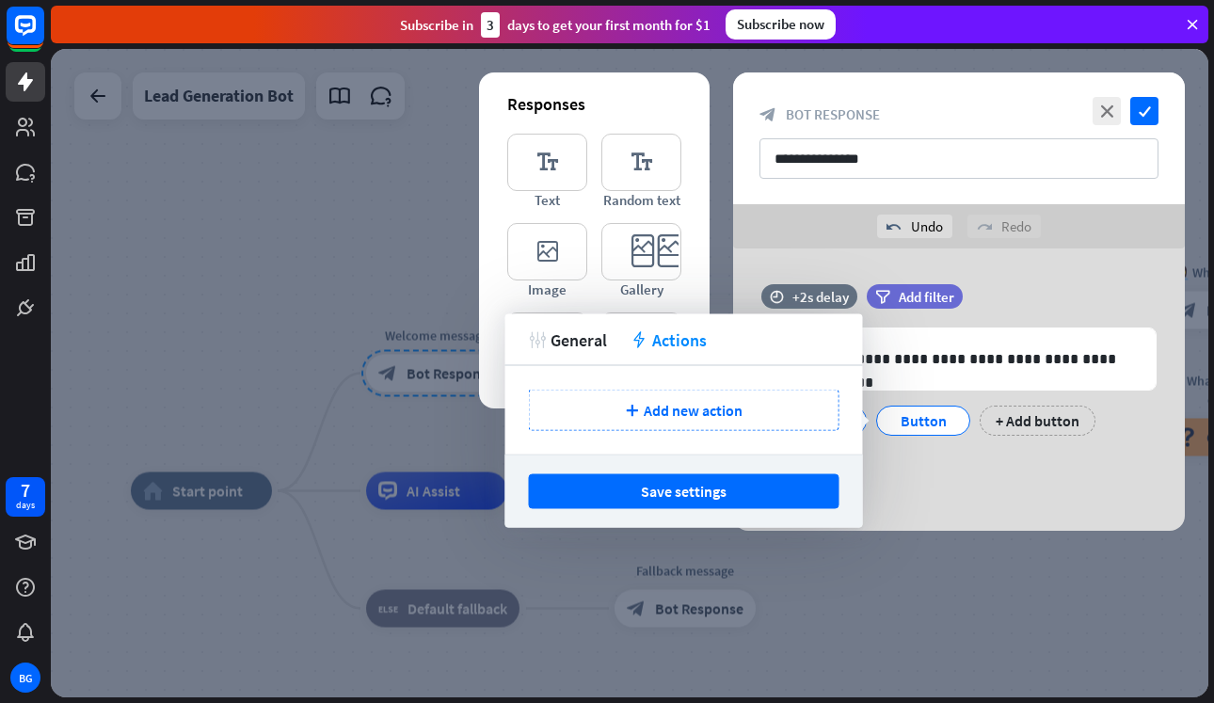
click at [974, 490] on div "**********" at bounding box center [959, 389] width 452 height 282
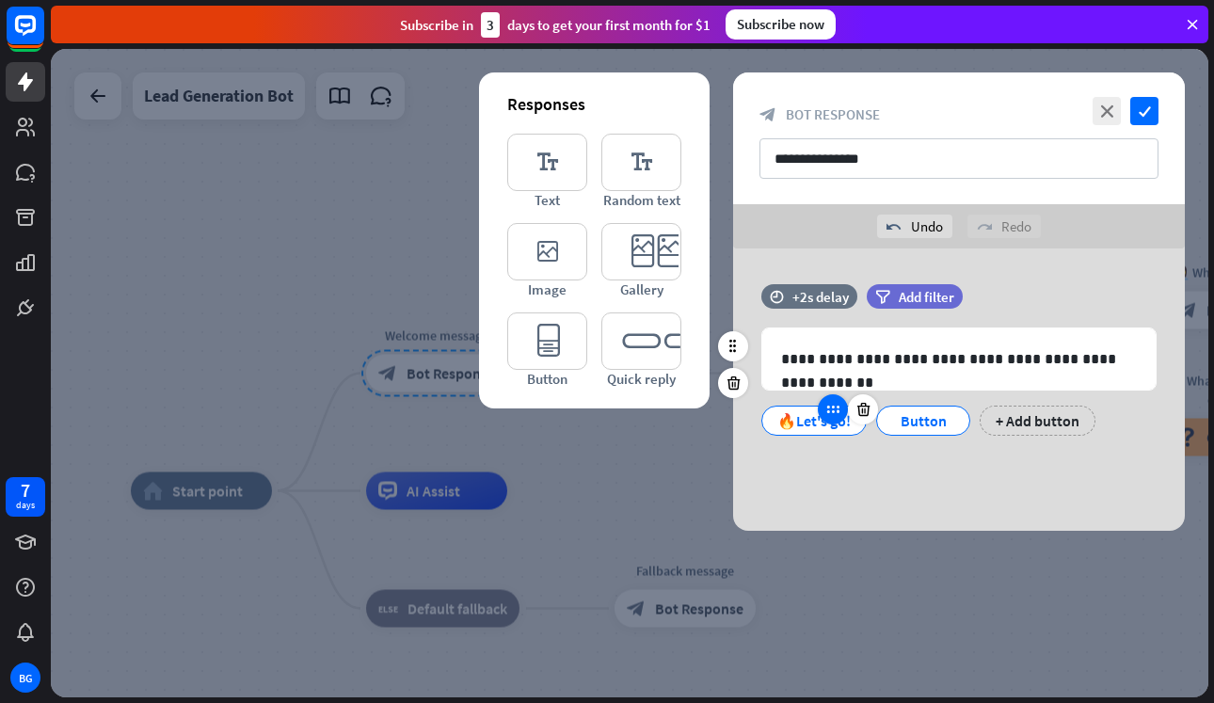
click at [833, 422] on div at bounding box center [833, 409] width 30 height 30
click at [800, 426] on div "🔥Let's go!" at bounding box center [813, 420] width 73 height 28
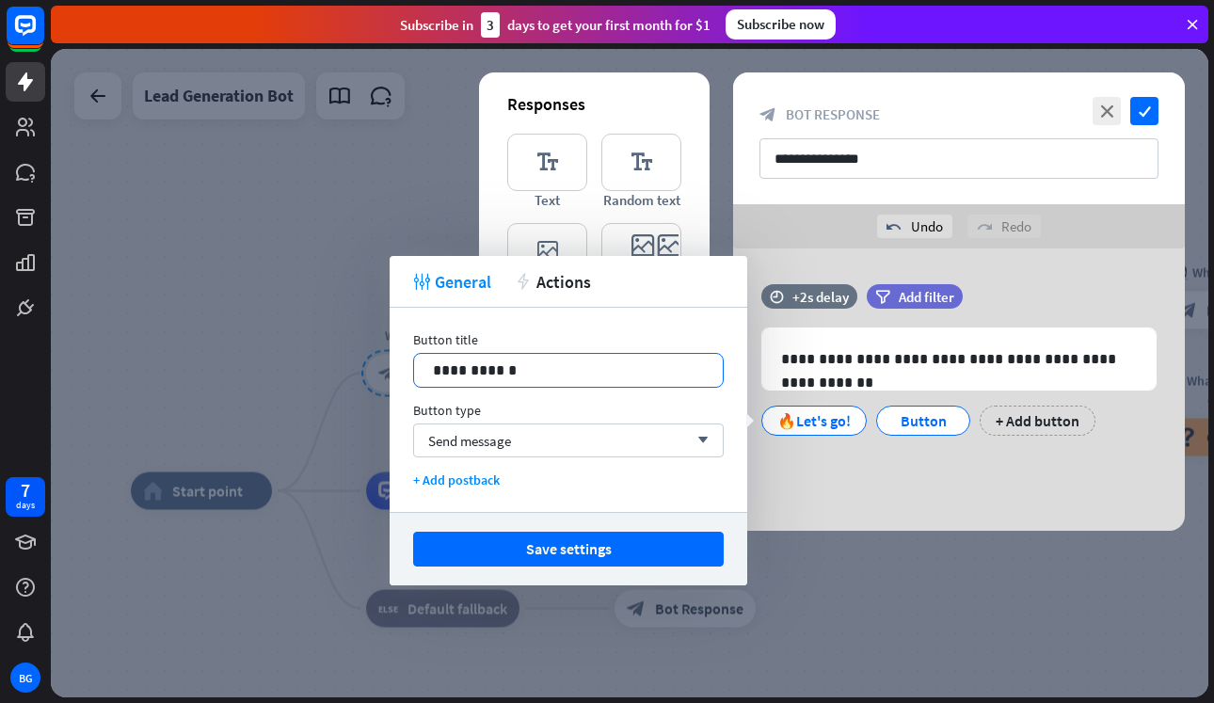
click at [449, 368] on p "**********" at bounding box center [568, 370] width 271 height 24
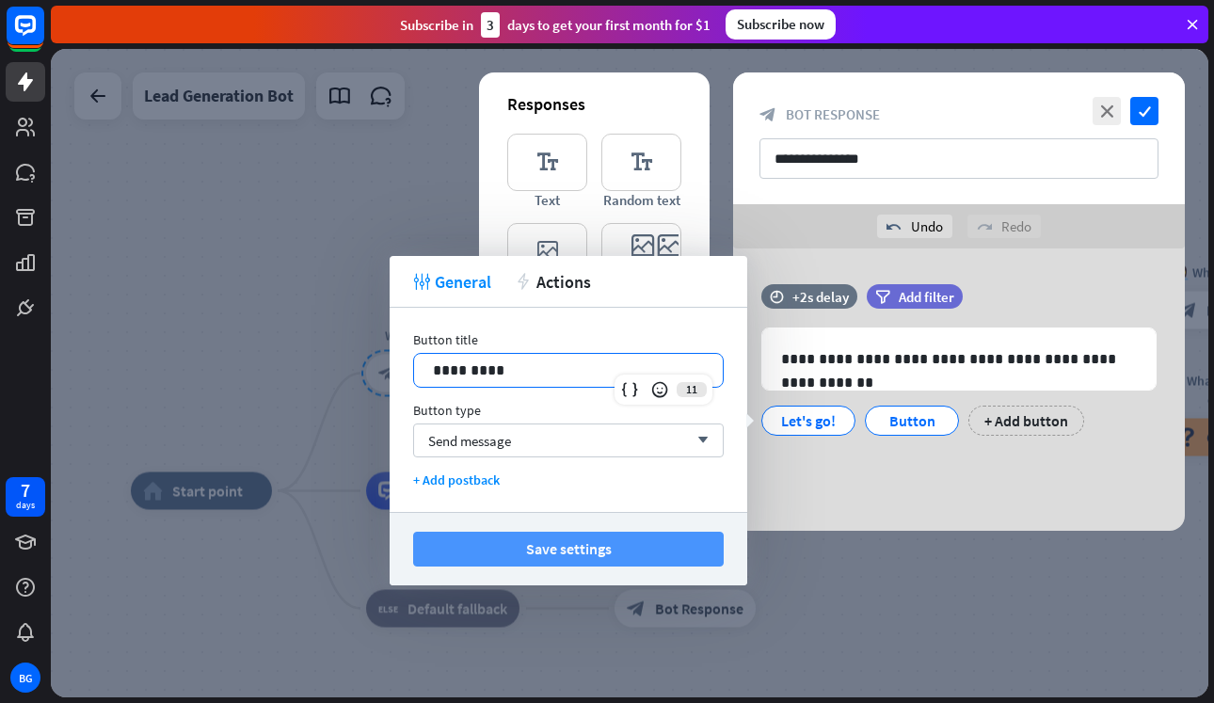
click at [611, 549] on button "Save settings" at bounding box center [568, 549] width 311 height 35
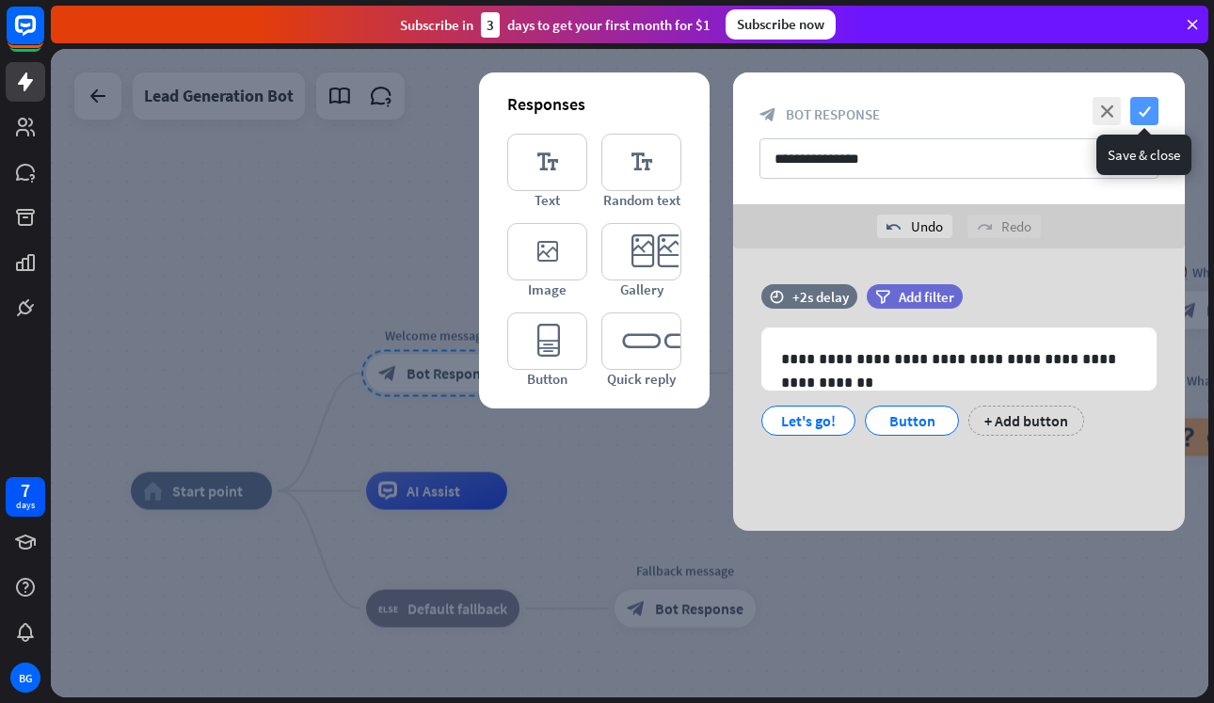
click at [1151, 111] on icon "check" at bounding box center [1144, 111] width 28 height 28
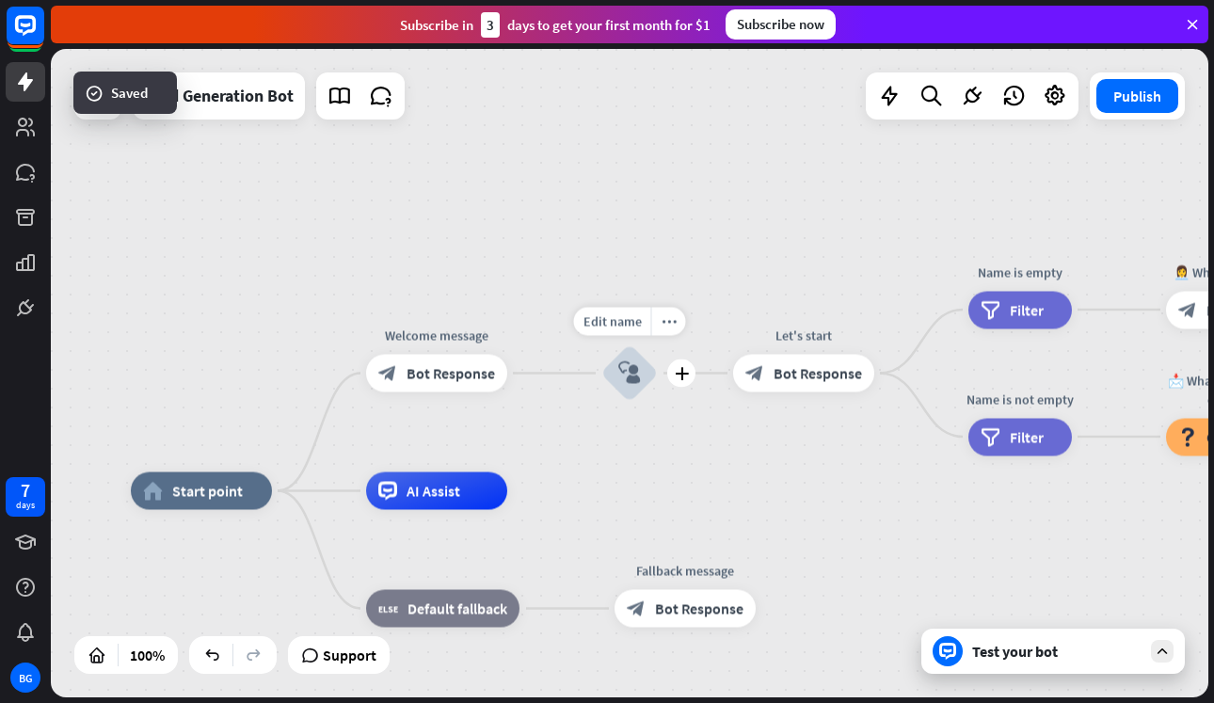
click at [631, 377] on icon "block_user_input" at bounding box center [629, 373] width 23 height 23
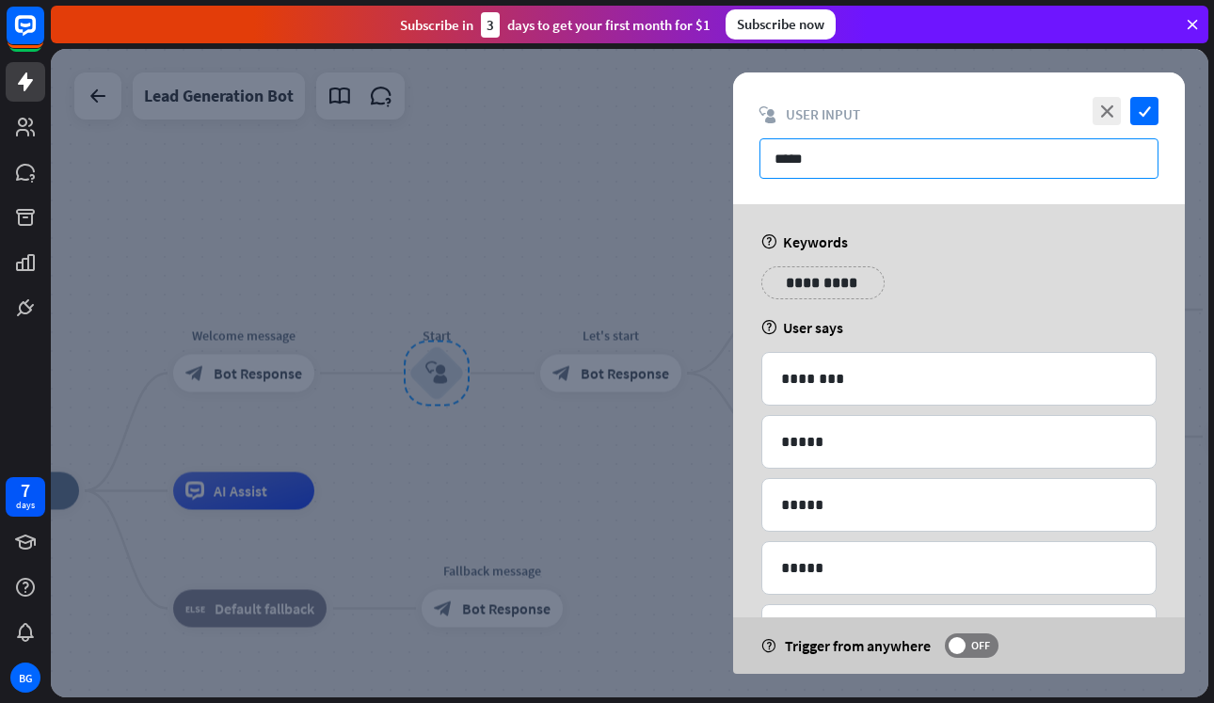
click at [854, 168] on input "*****" at bounding box center [958, 158] width 399 height 40
click at [1147, 112] on icon "check" at bounding box center [1144, 111] width 28 height 28
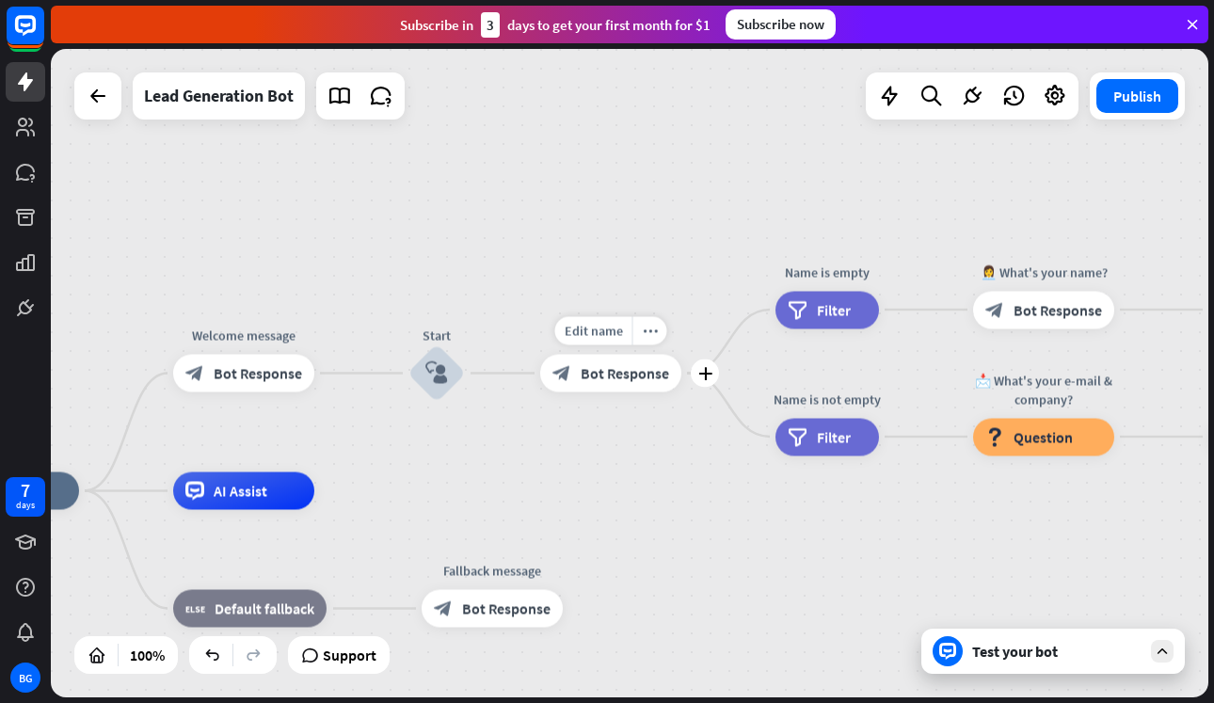
click at [596, 381] on span "Bot Response" at bounding box center [625, 373] width 88 height 19
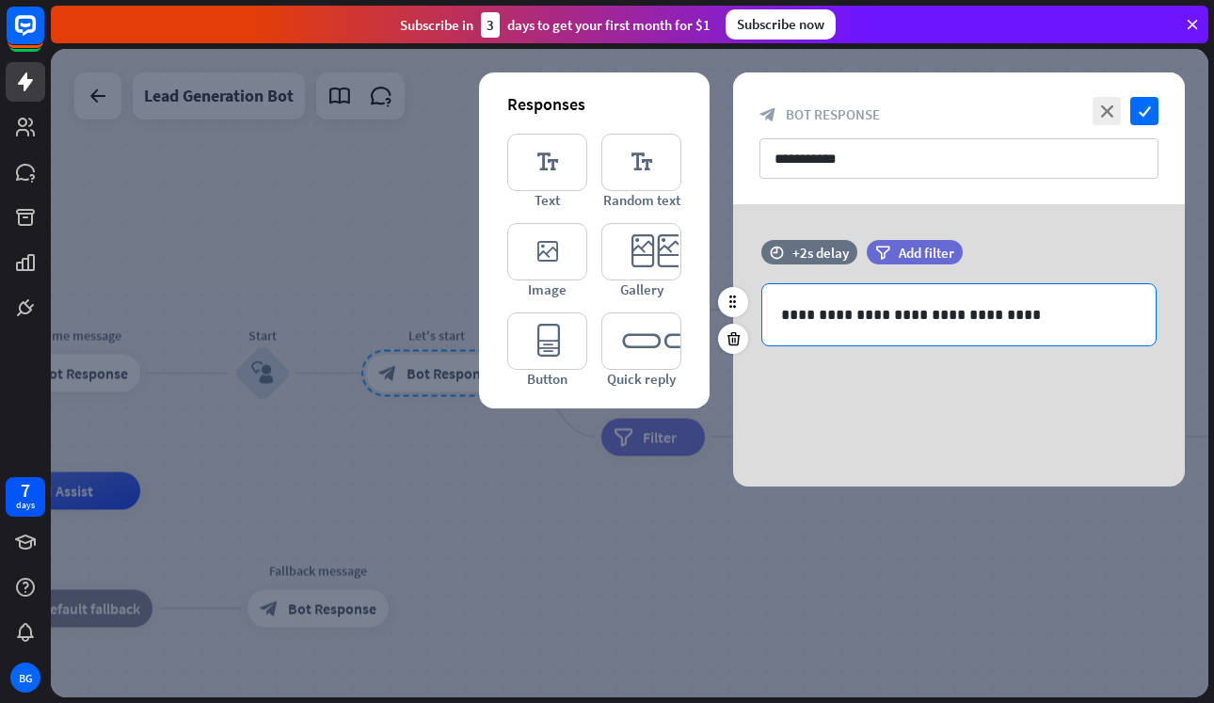
click at [862, 311] on p "**********" at bounding box center [959, 315] width 356 height 24
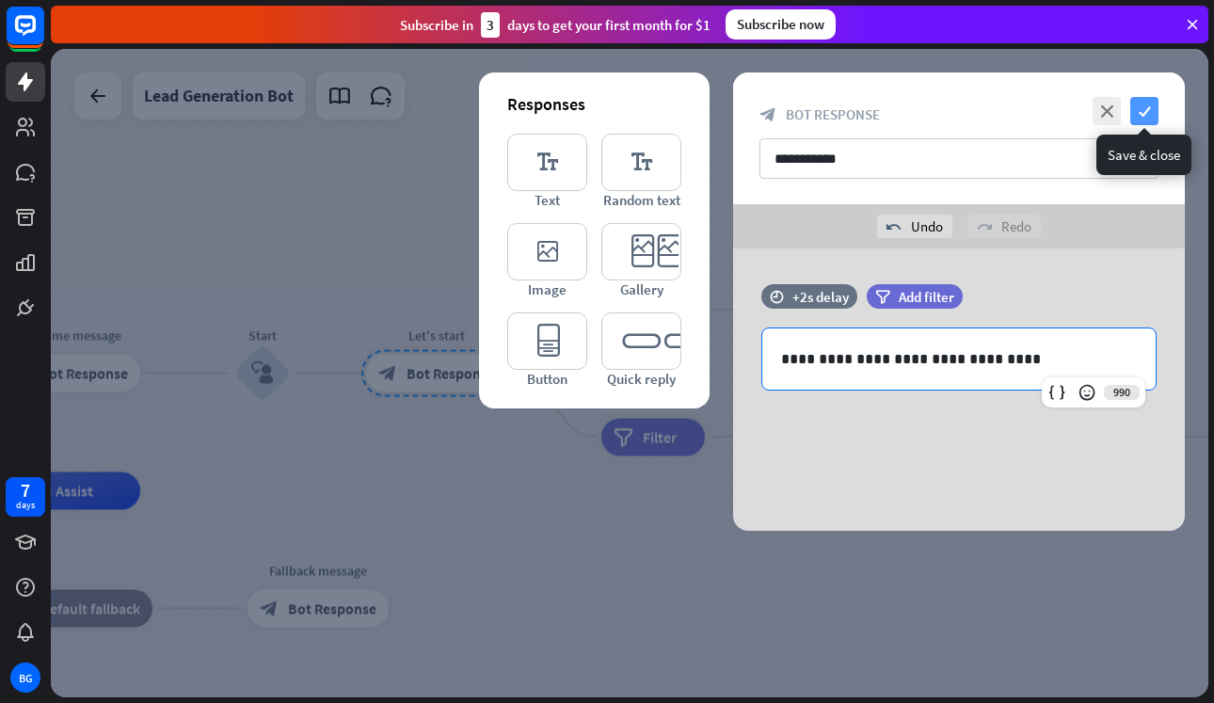
click at [1146, 114] on icon "check" at bounding box center [1144, 111] width 28 height 28
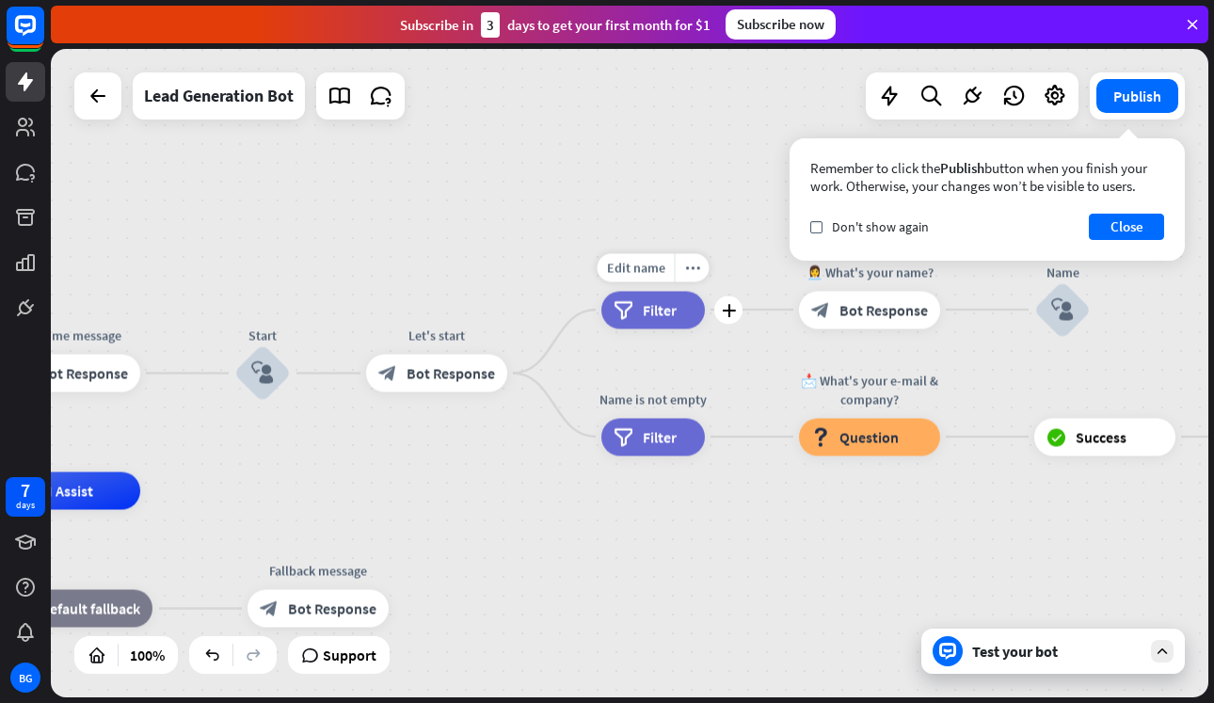
click at [647, 299] on div "filter Filter" at bounding box center [653, 310] width 104 height 38
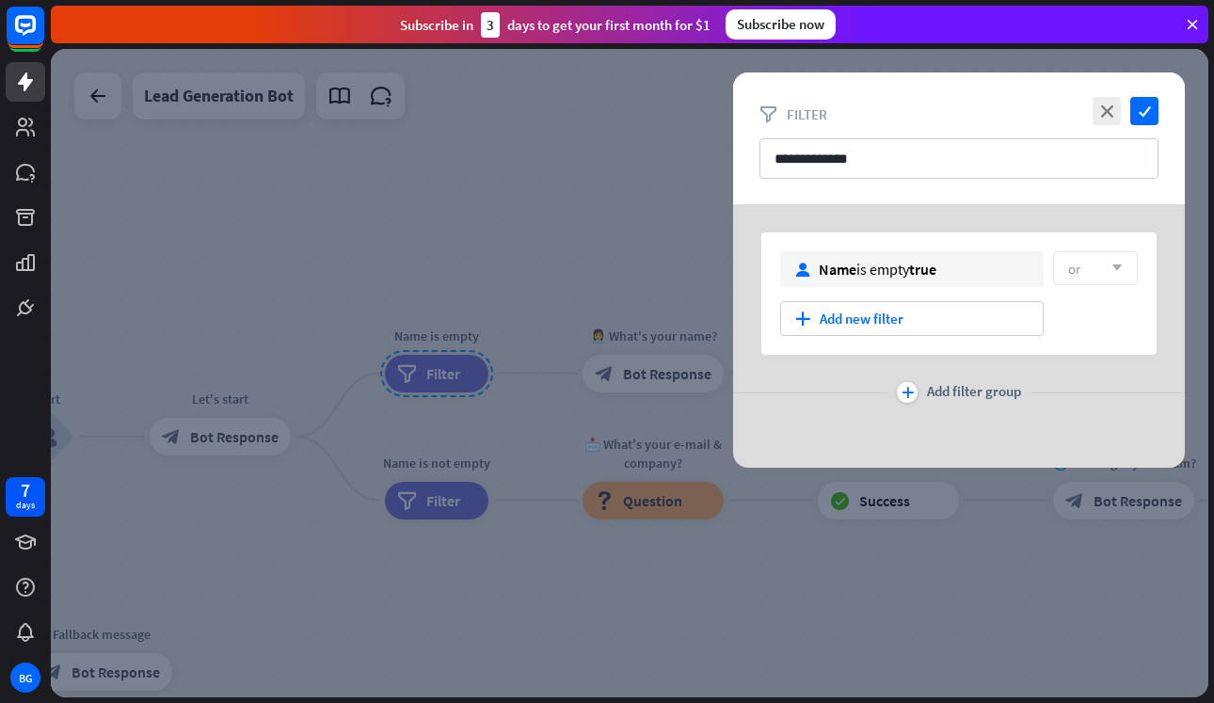
click at [634, 167] on div at bounding box center [629, 373] width 1157 height 648
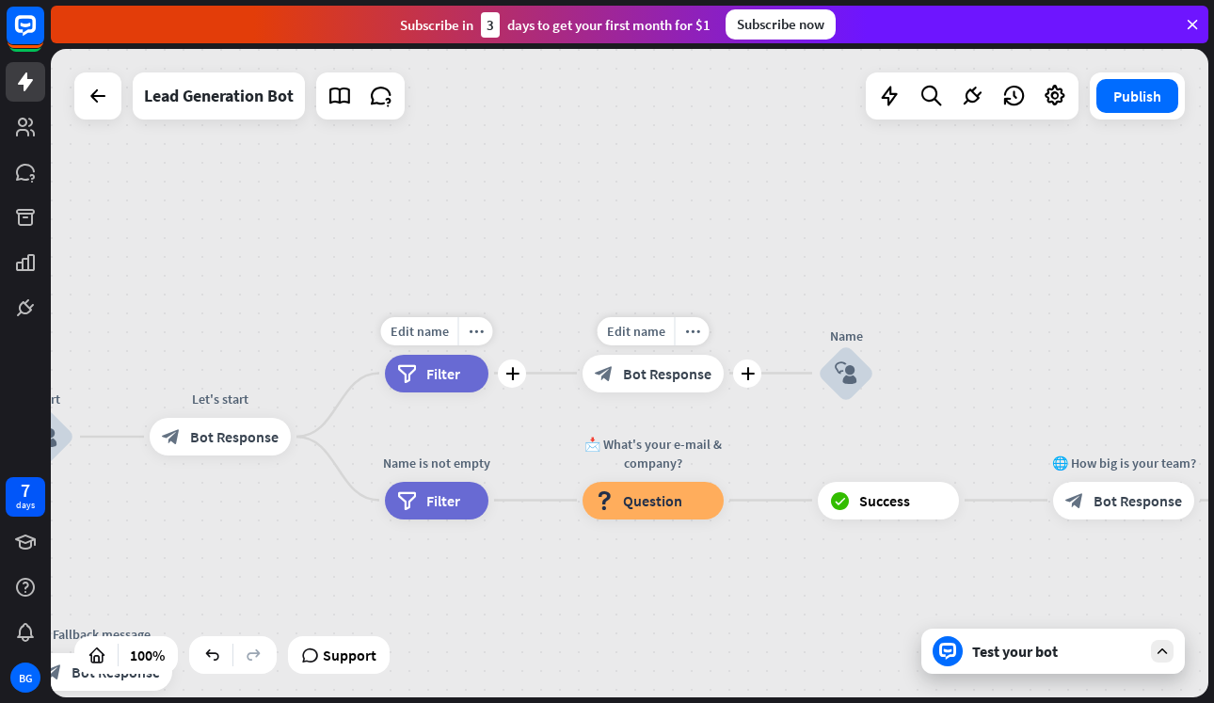
click at [682, 379] on span "Bot Response" at bounding box center [667, 373] width 88 height 19
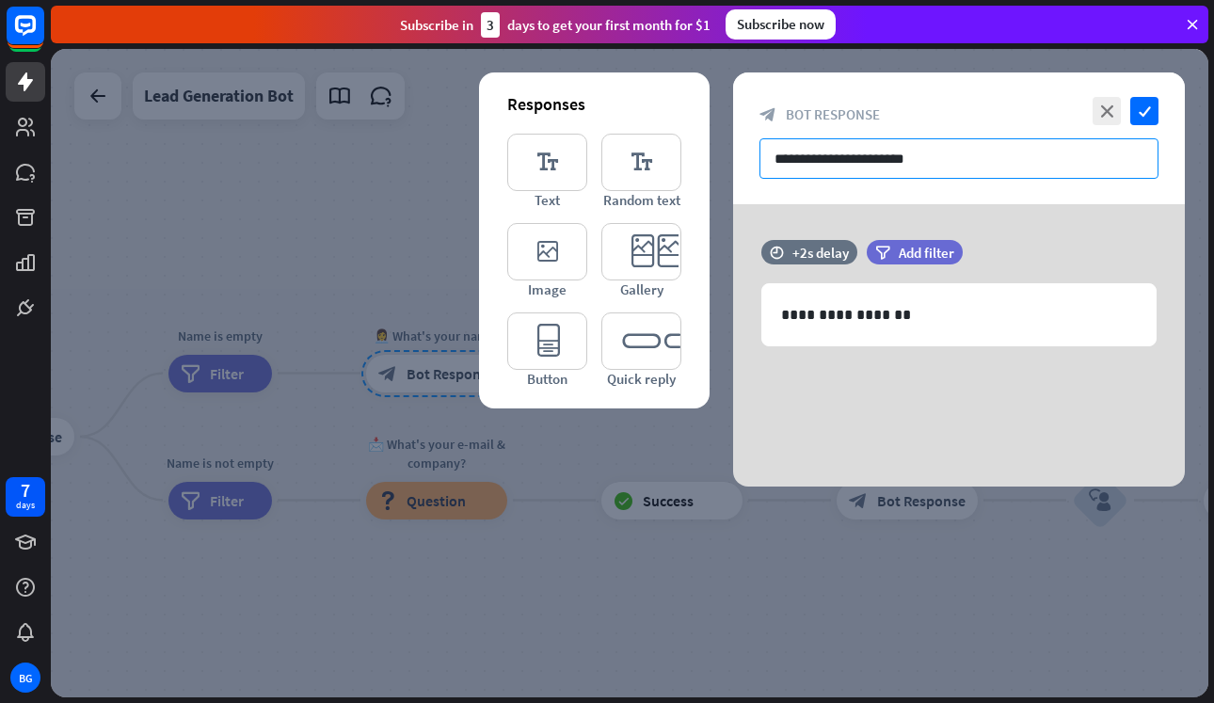
click at [788, 162] on input "**********" at bounding box center [958, 158] width 399 height 40
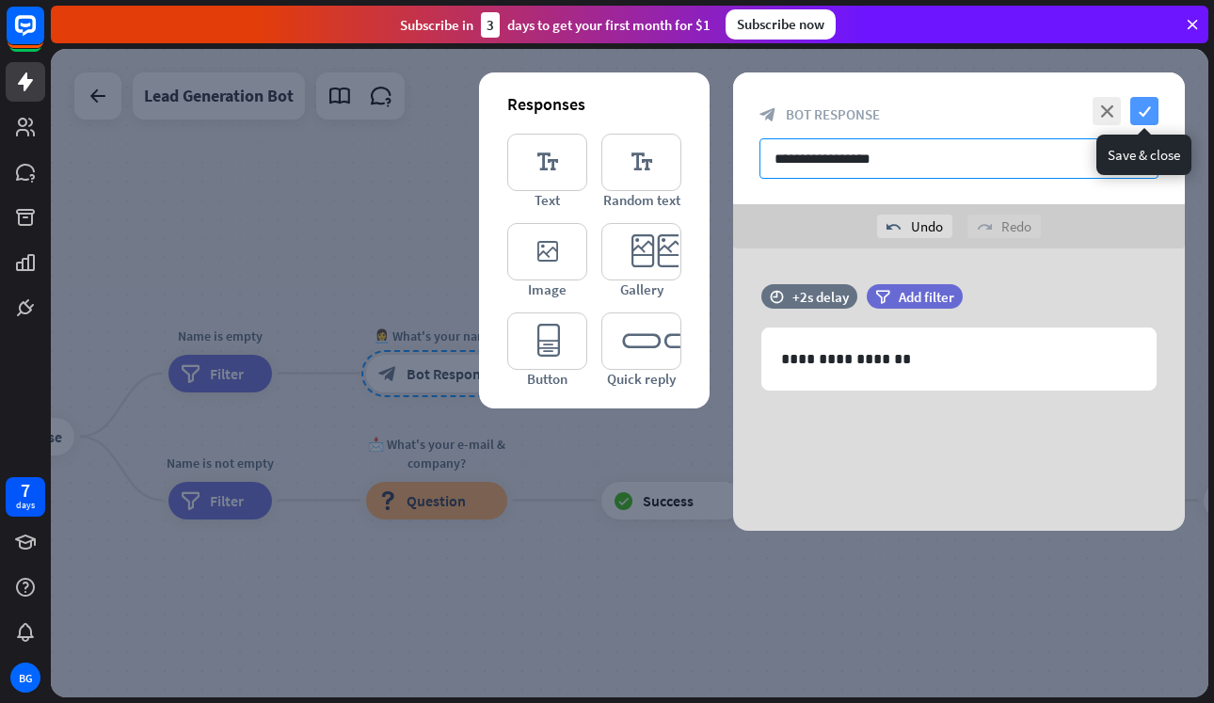
type input "**********"
click at [1154, 105] on icon "check" at bounding box center [1144, 111] width 28 height 28
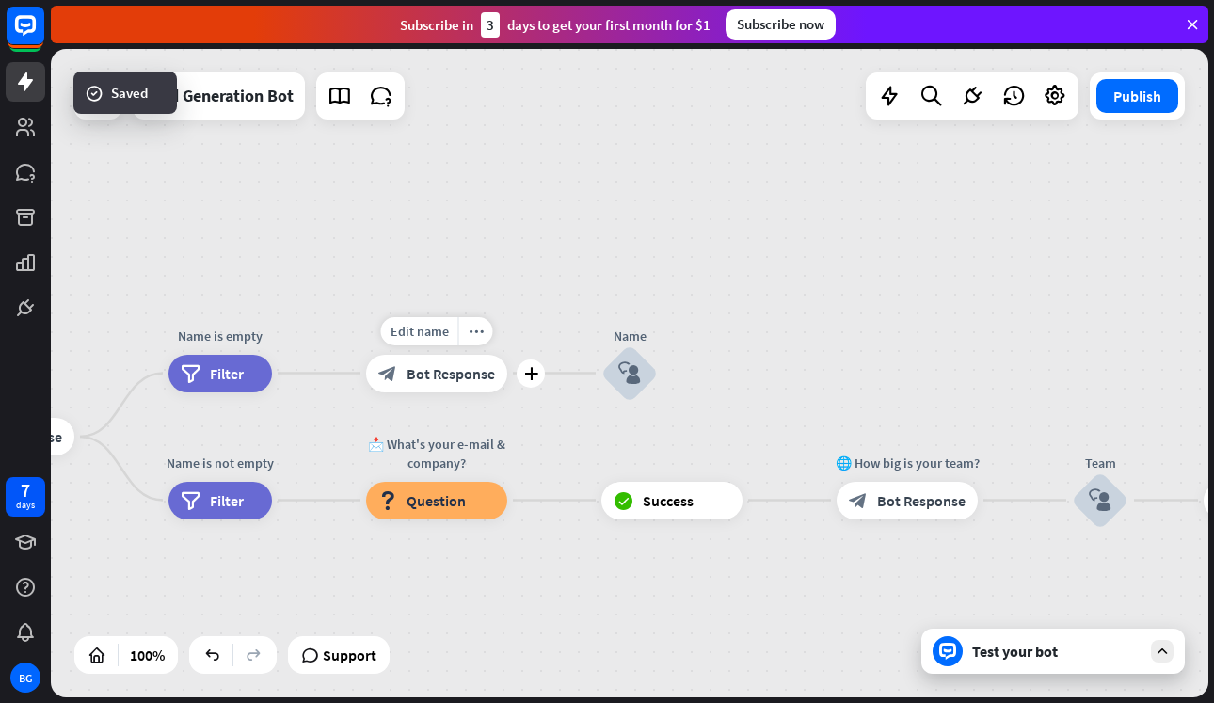
click at [471, 390] on div "block_bot_response Bot Response" at bounding box center [436, 374] width 141 height 38
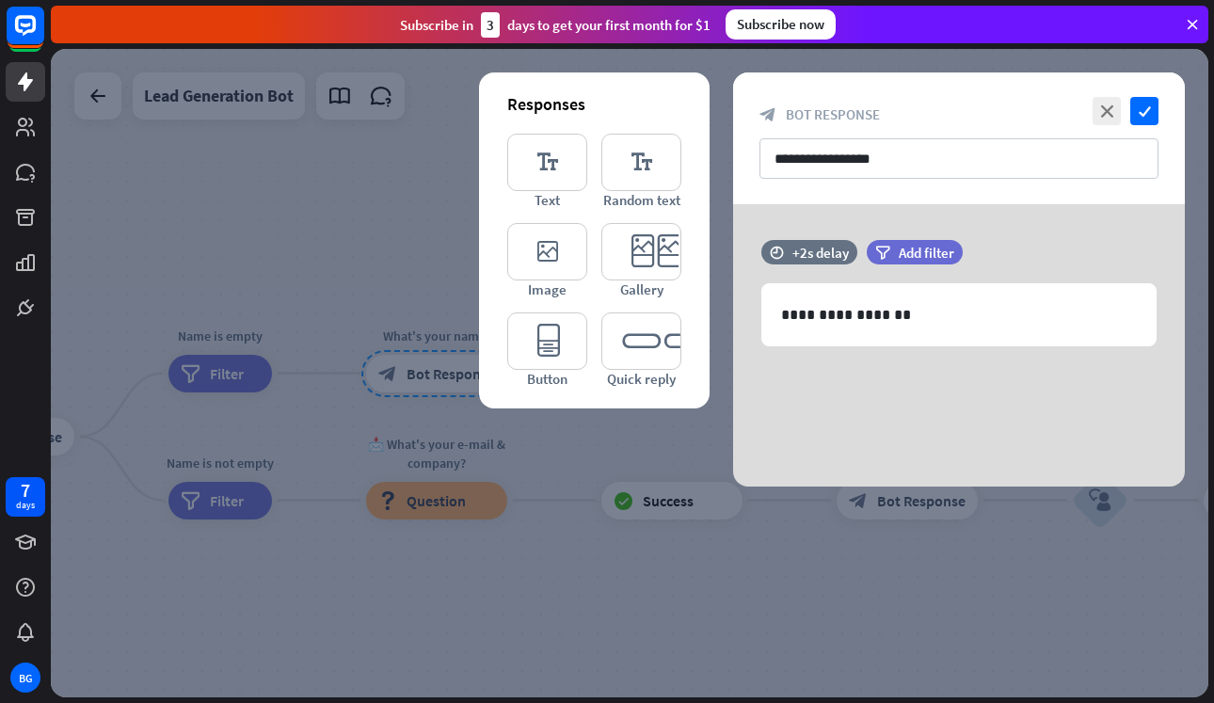
click at [326, 286] on div at bounding box center [629, 373] width 1157 height 648
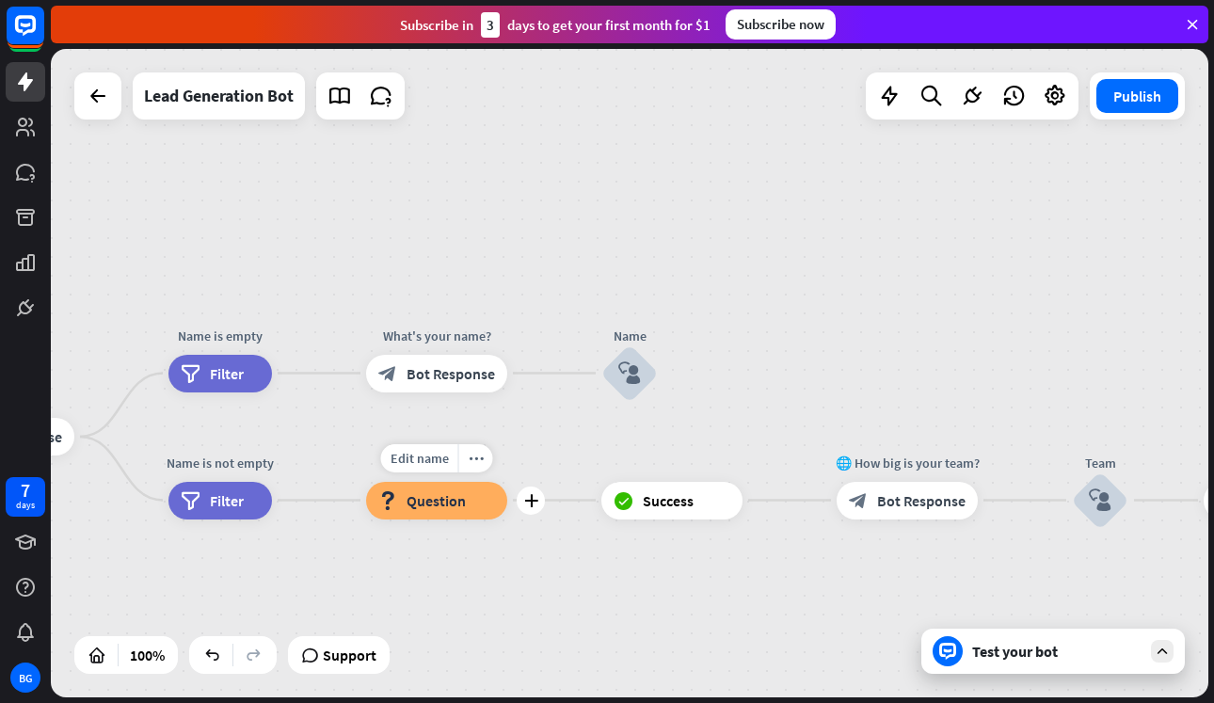
click at [447, 519] on div "Edit name more_horiz plus 📩 What's your e-mail & company? block_question Questi…" at bounding box center [436, 501] width 141 height 38
click at [454, 497] on span "Question" at bounding box center [435, 500] width 59 height 19
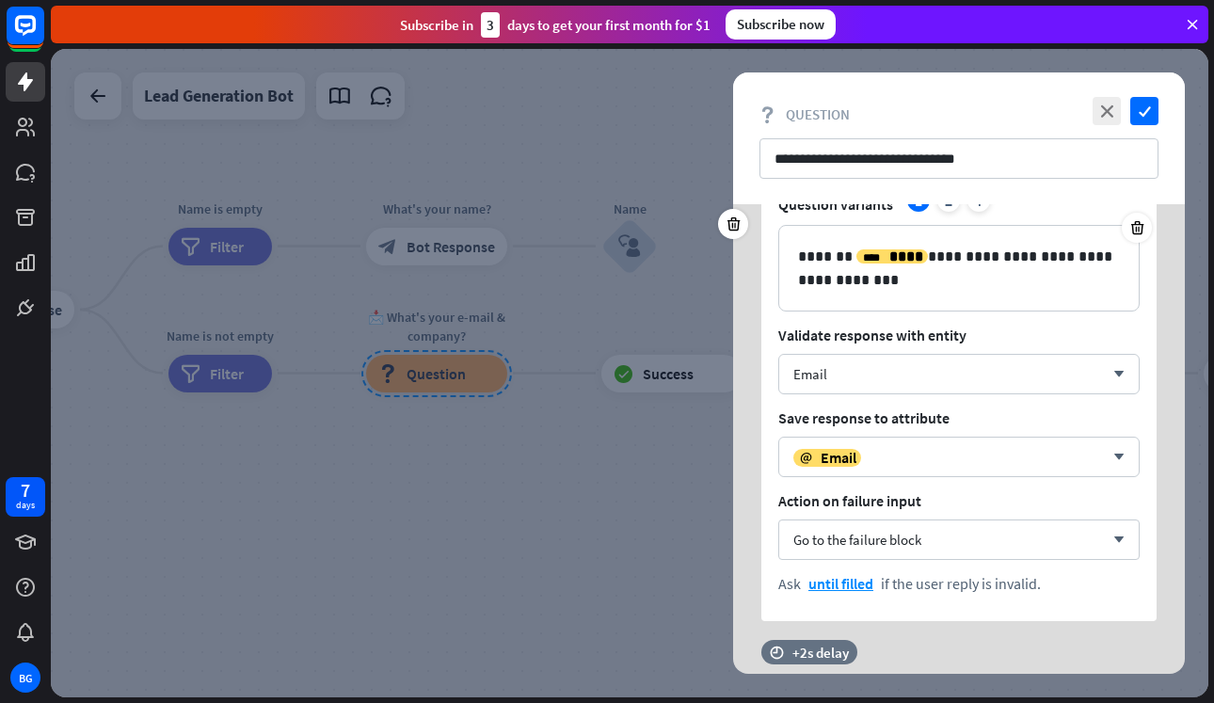
scroll to position [120, 0]
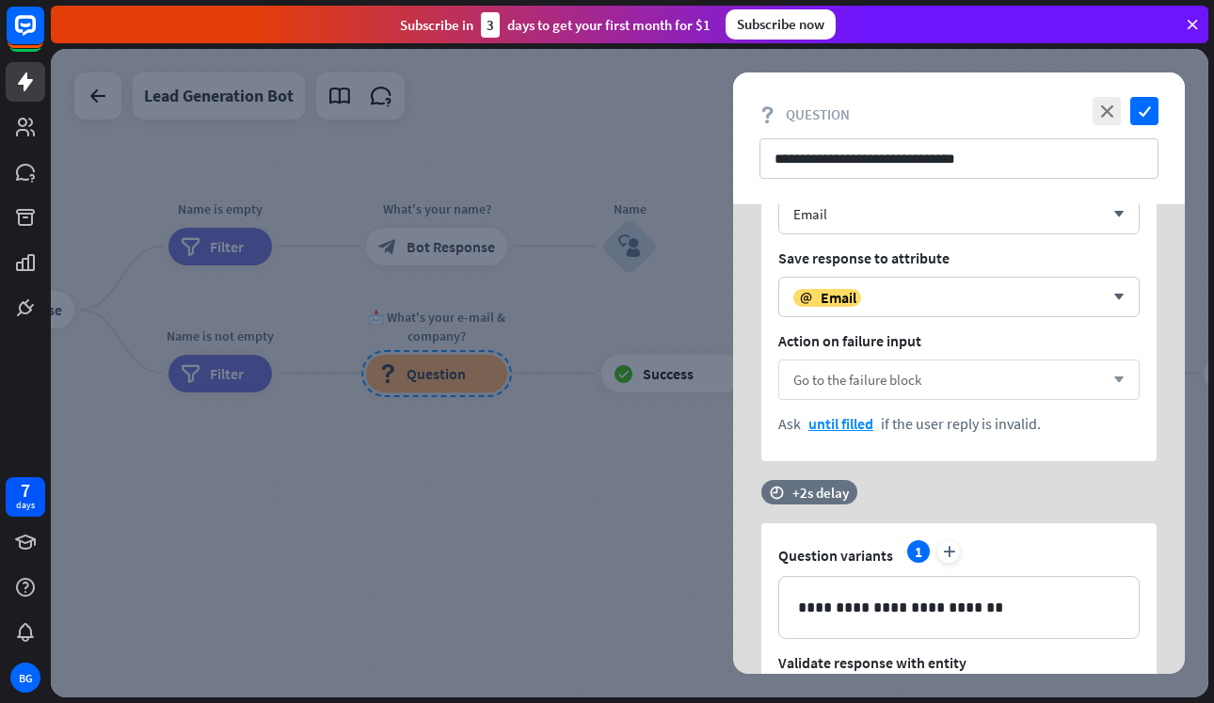
click at [825, 507] on div "time +2s delay" at bounding box center [954, 501] width 386 height 43
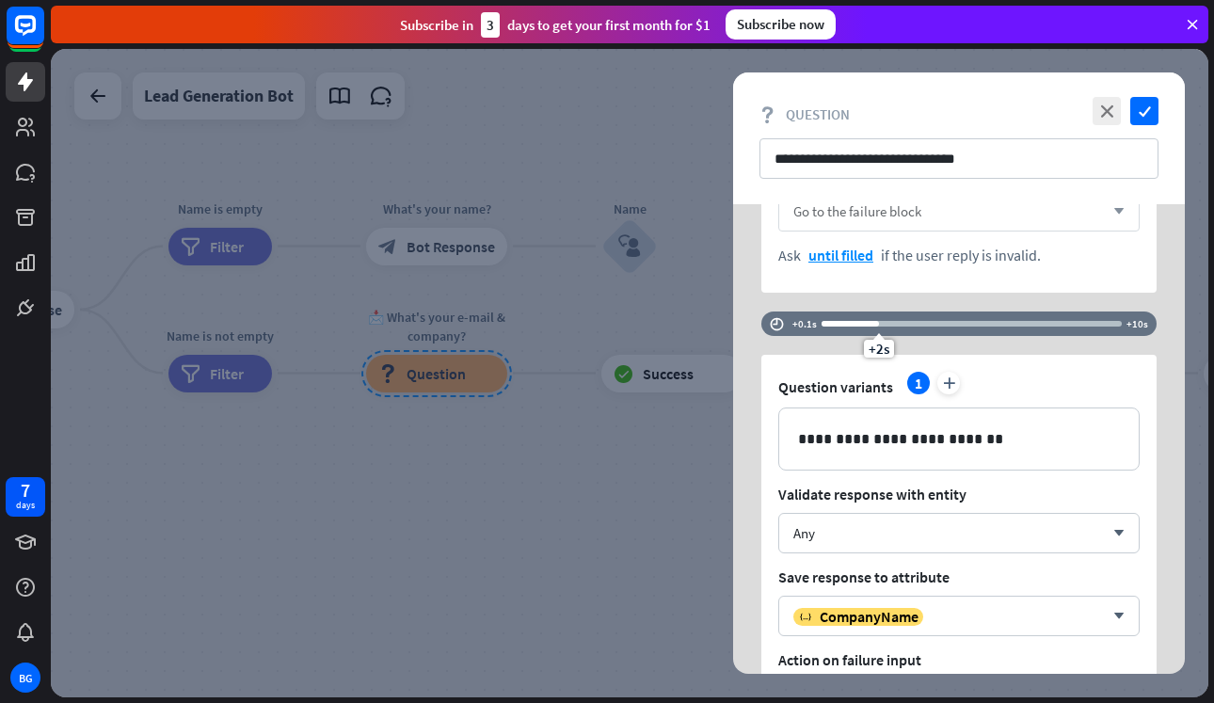
scroll to position [434, 0]
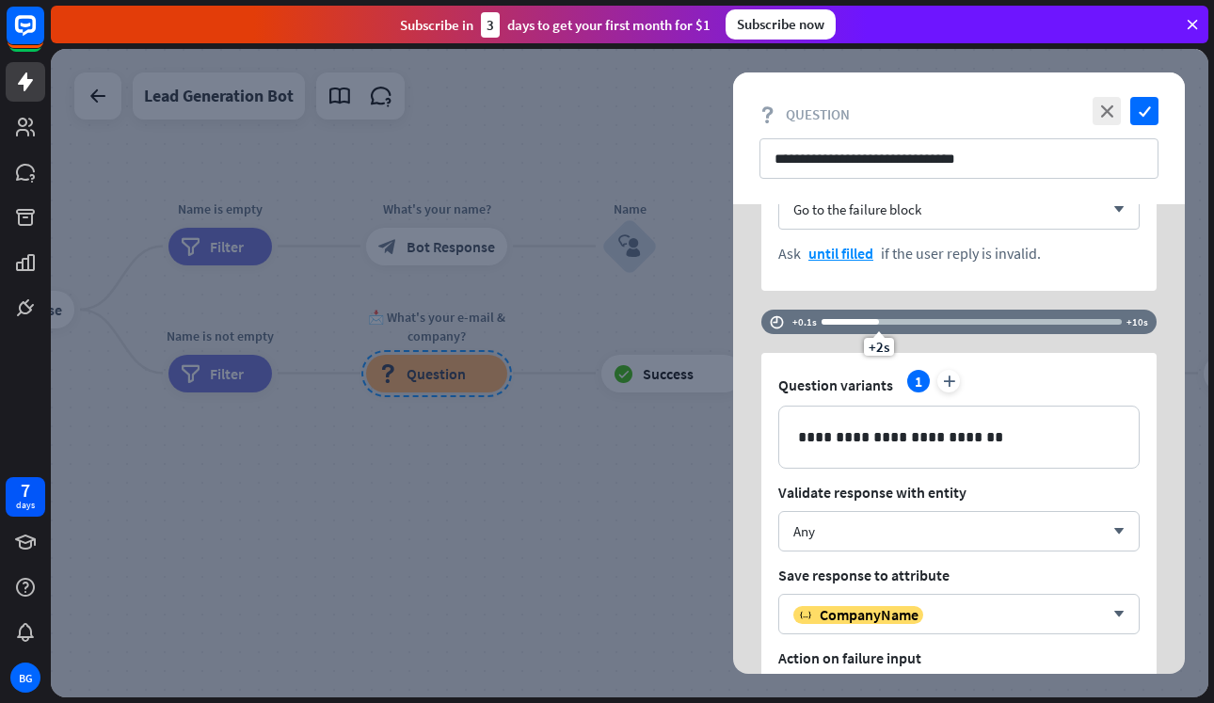
click at [664, 520] on div at bounding box center [629, 373] width 1157 height 648
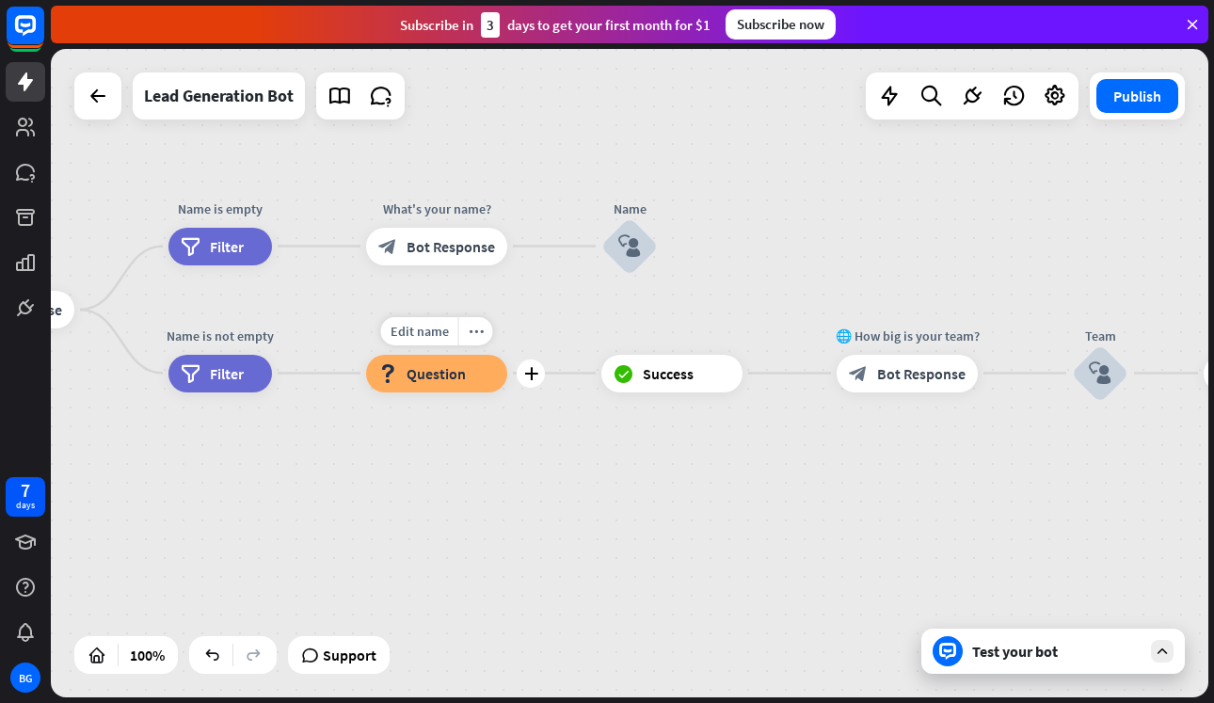
click at [473, 388] on div "block_question Question" at bounding box center [436, 374] width 141 height 38
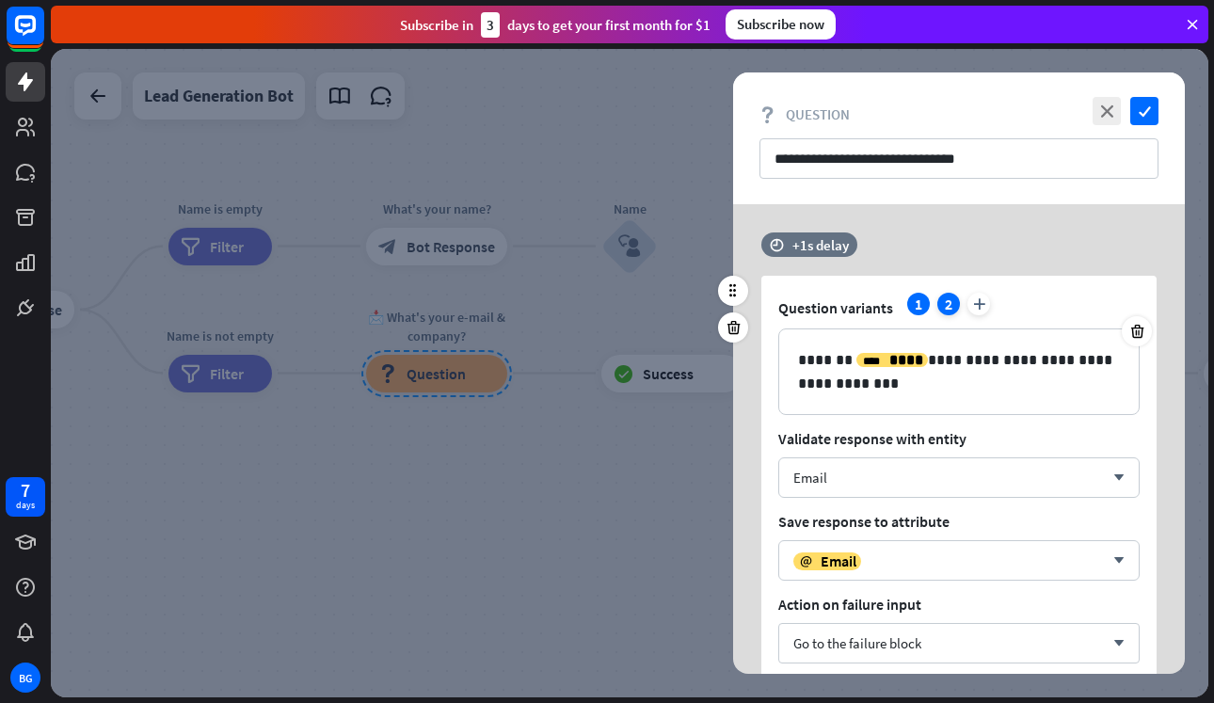
click at [946, 295] on div "2" at bounding box center [948, 304] width 23 height 23
click at [918, 309] on div "1" at bounding box center [918, 304] width 23 height 23
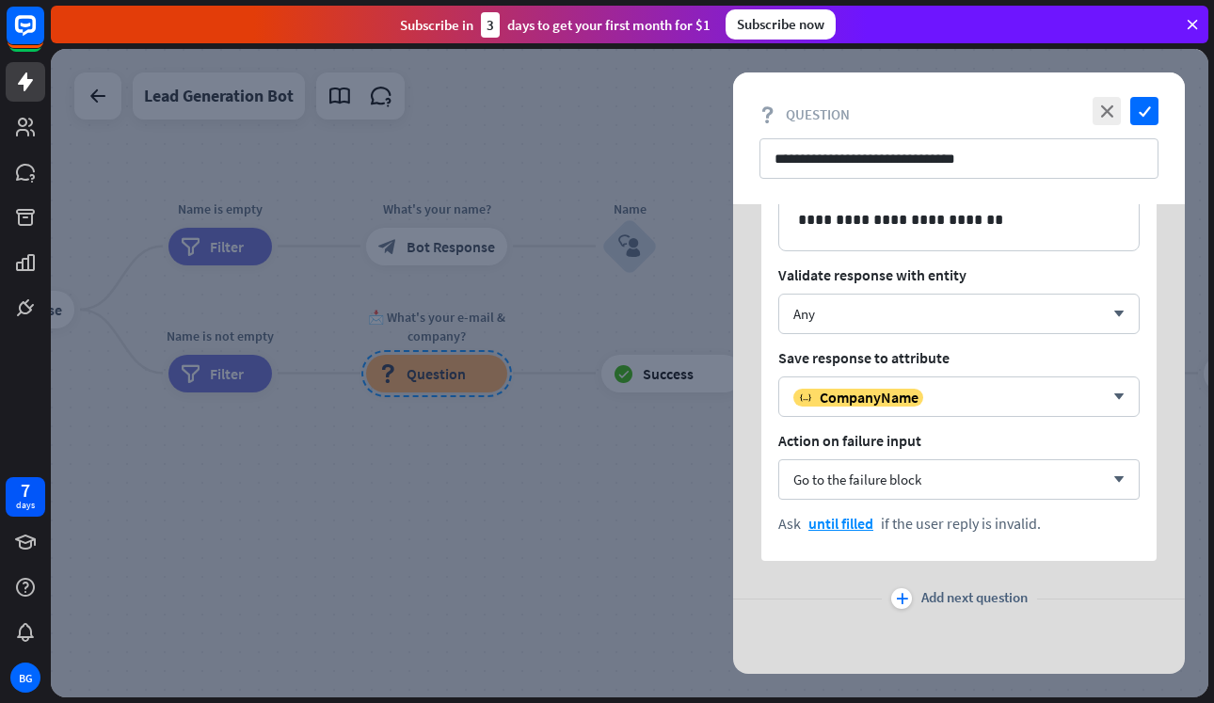
scroll to position [651, 0]
click at [669, 490] on div at bounding box center [629, 373] width 1157 height 648
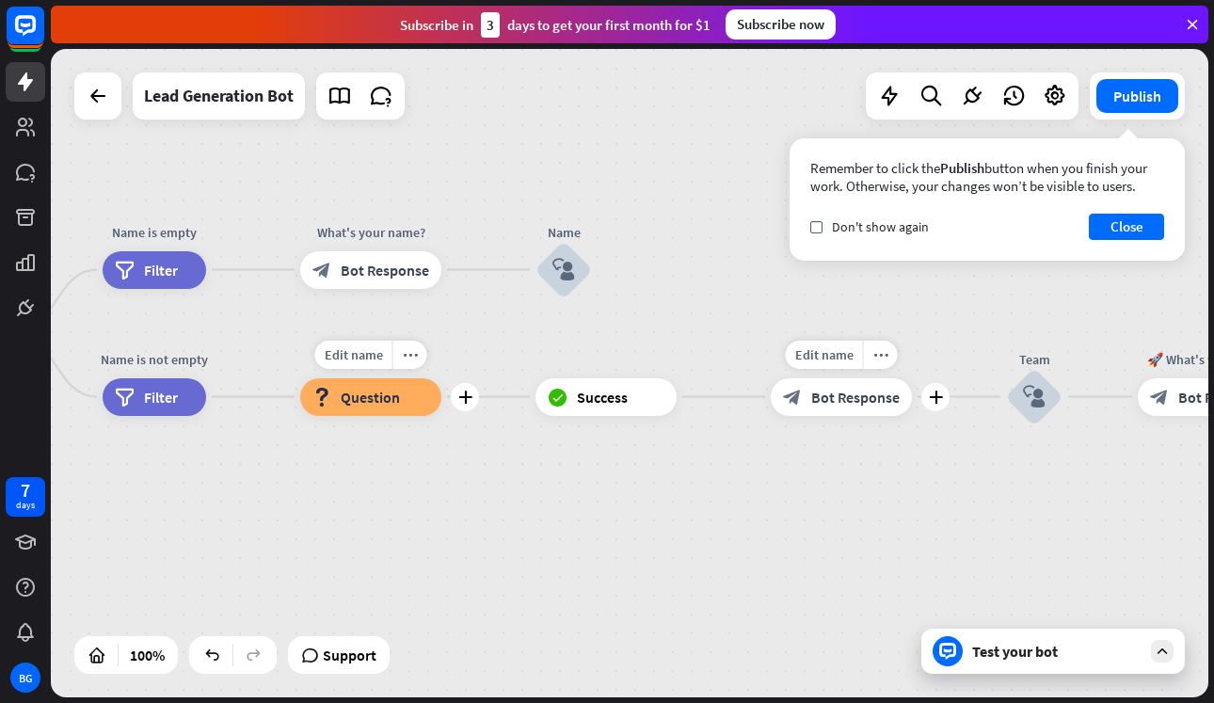
click at [866, 406] on div "block_bot_response Bot Response" at bounding box center [841, 397] width 141 height 38
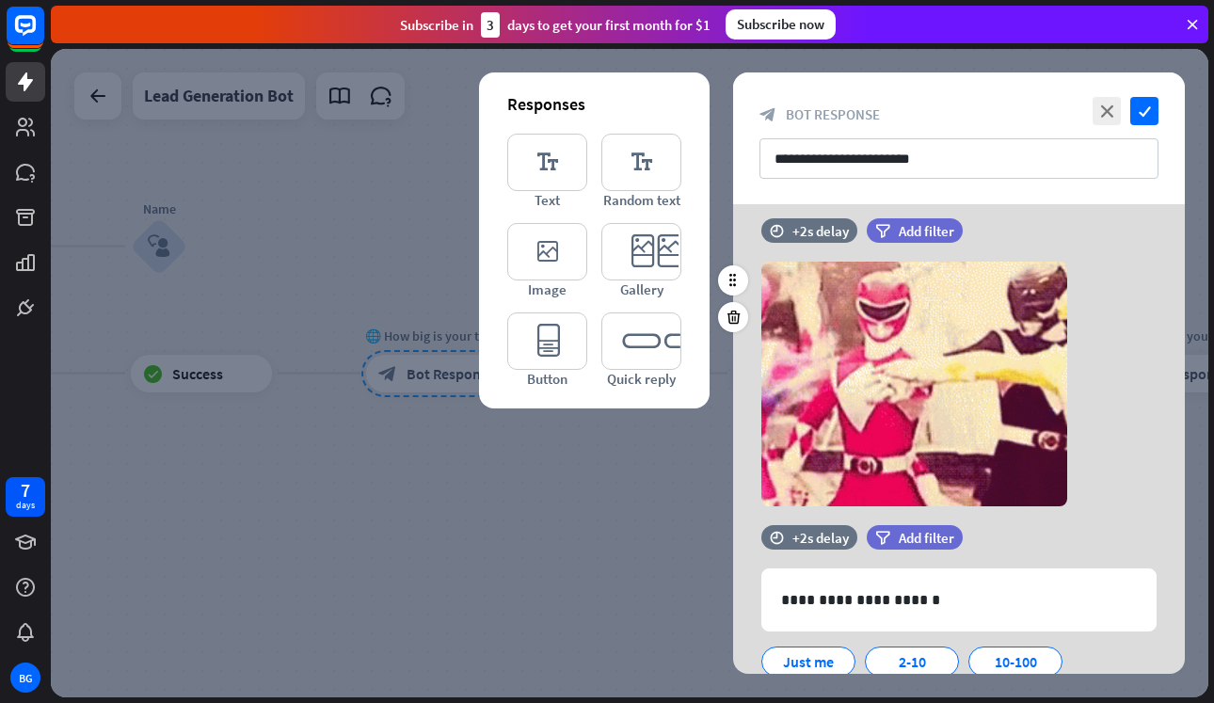
scroll to position [154, 0]
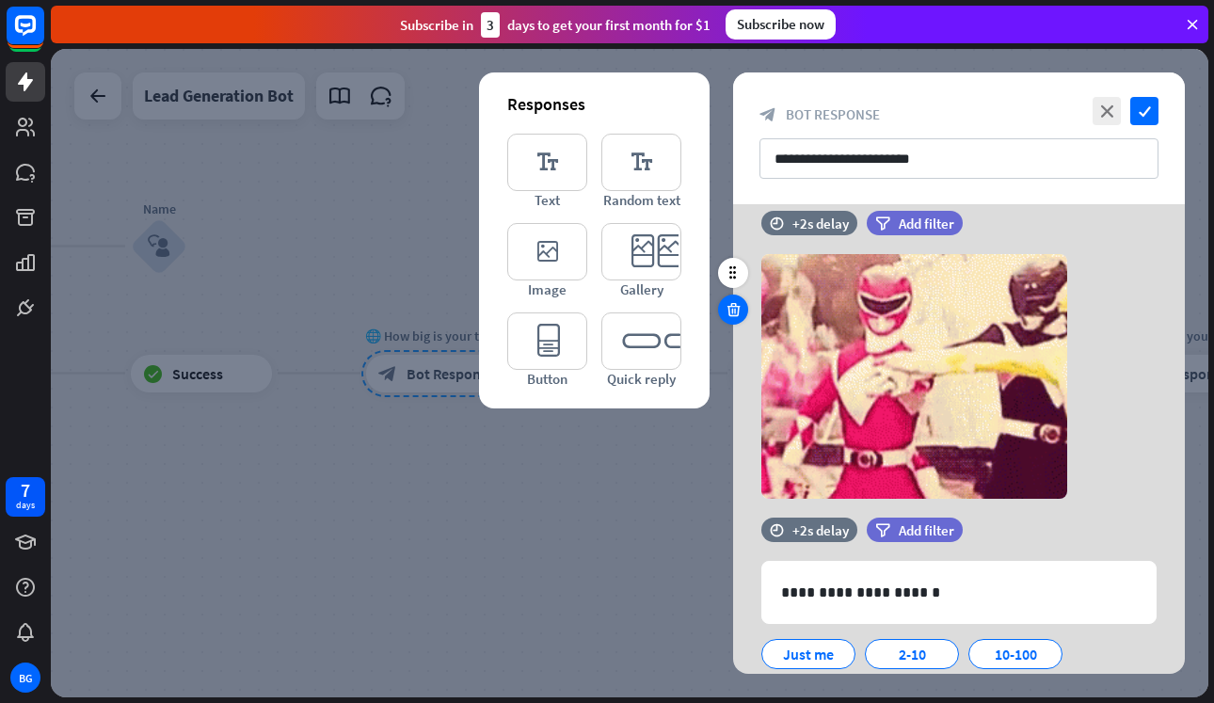
click at [731, 310] on icon at bounding box center [734, 309] width 18 height 17
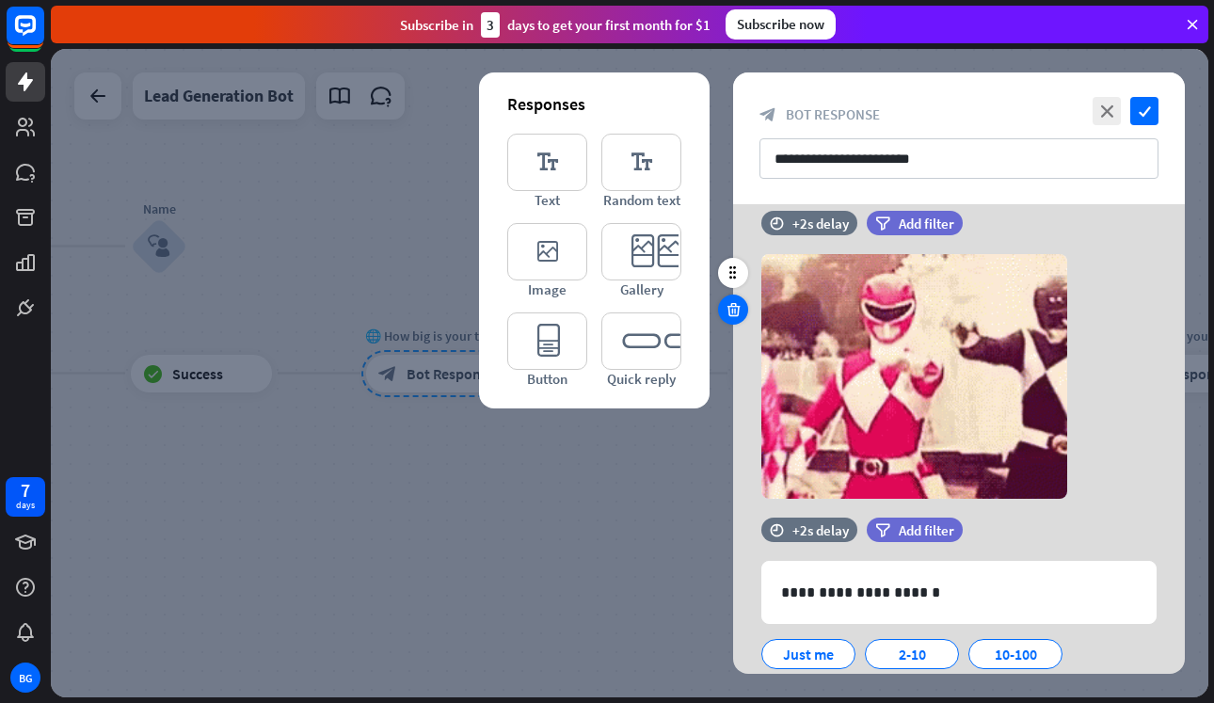
scroll to position [0, 0]
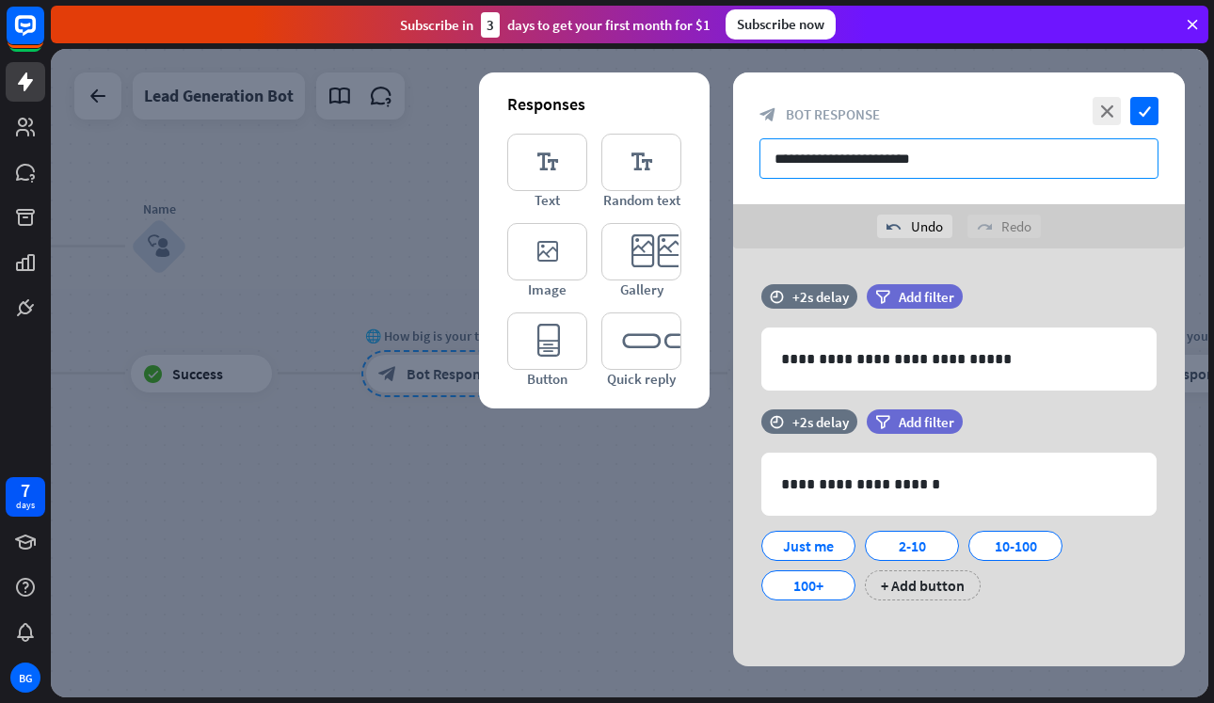
click at [796, 152] on input "**********" at bounding box center [958, 158] width 399 height 40
click at [919, 155] on input "**********" at bounding box center [958, 158] width 399 height 40
drag, startPoint x: 951, startPoint y: 158, endPoint x: 966, endPoint y: 151, distance: 16.4
click at [966, 151] on input "**********" at bounding box center [958, 158] width 399 height 40
click at [645, 484] on div at bounding box center [629, 373] width 1157 height 648
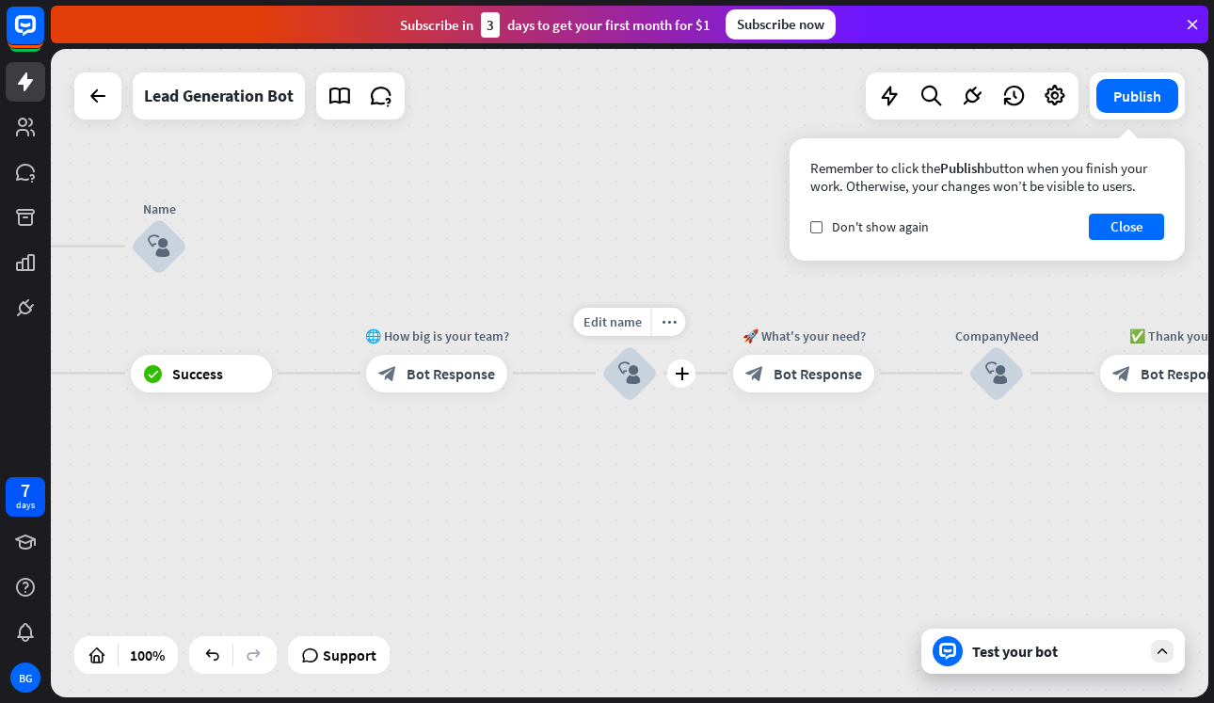
click at [622, 382] on icon "block_user_input" at bounding box center [629, 373] width 23 height 23
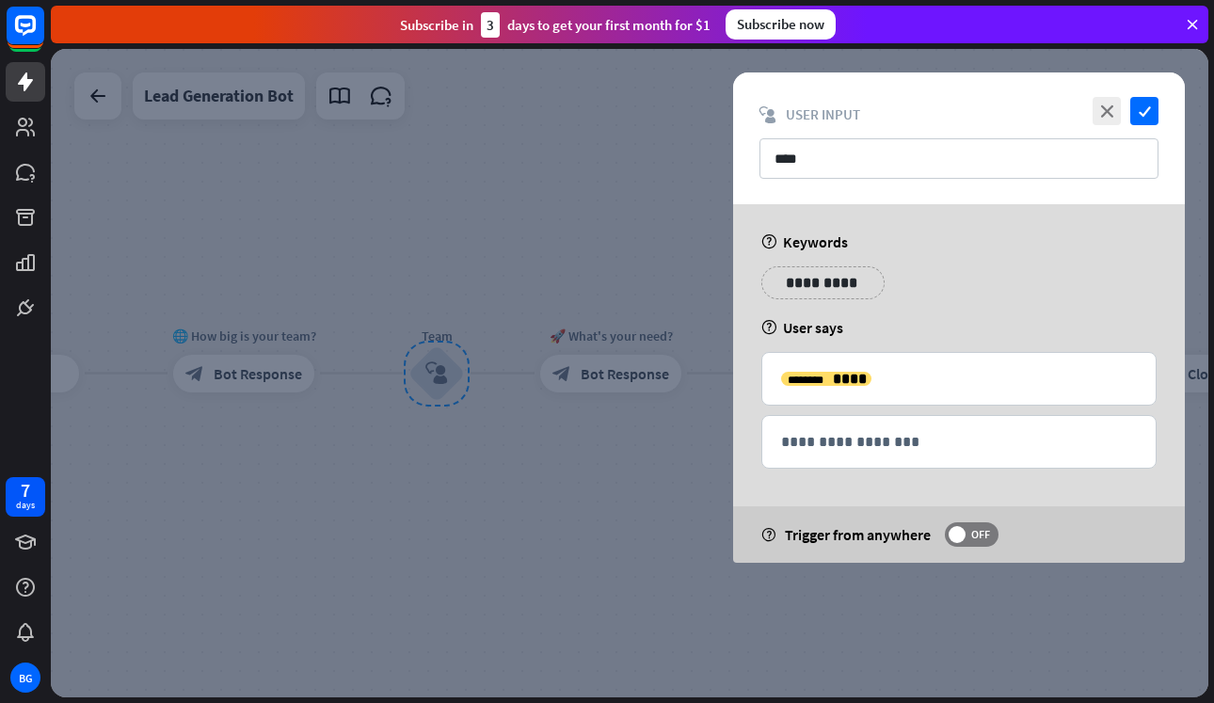
click at [658, 452] on div at bounding box center [629, 373] width 1157 height 648
